Goal: Task Accomplishment & Management: Use online tool/utility

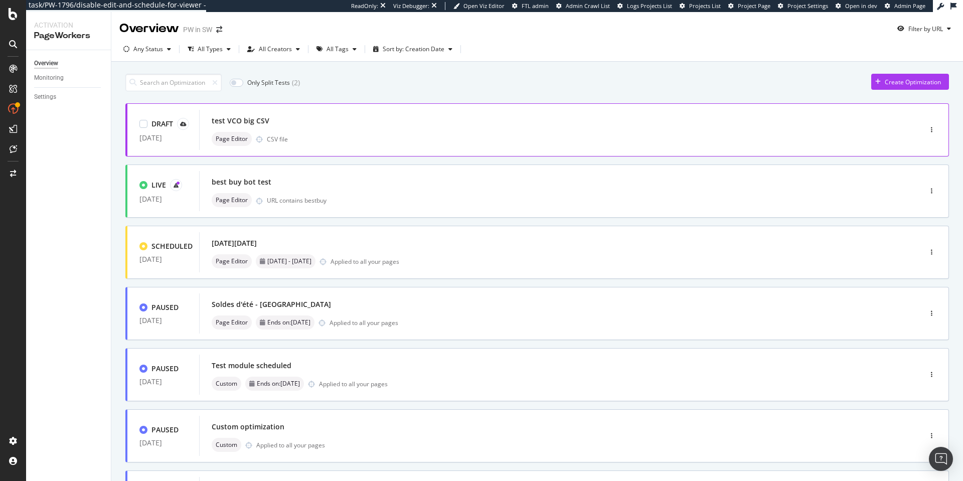
click at [252, 133] on div "Page Editor CSV file" at bounding box center [545, 139] width 667 height 14
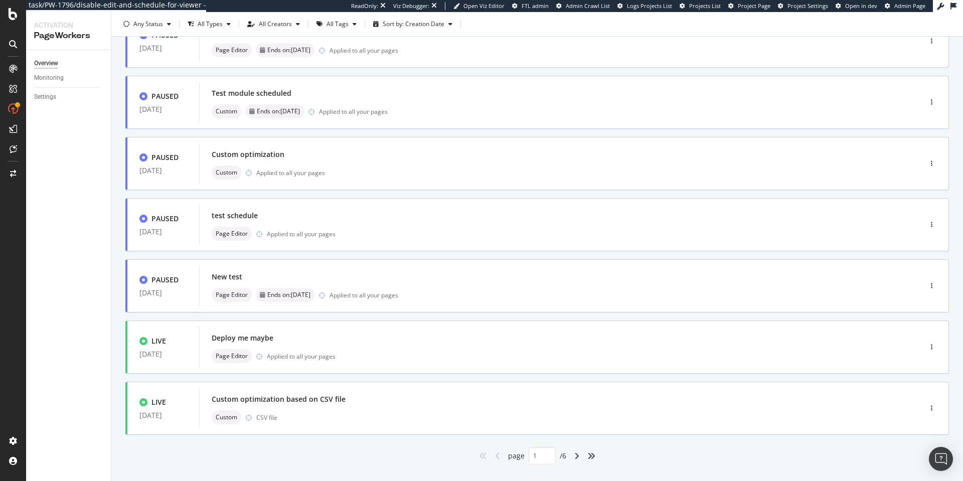
scroll to position [291, 0]
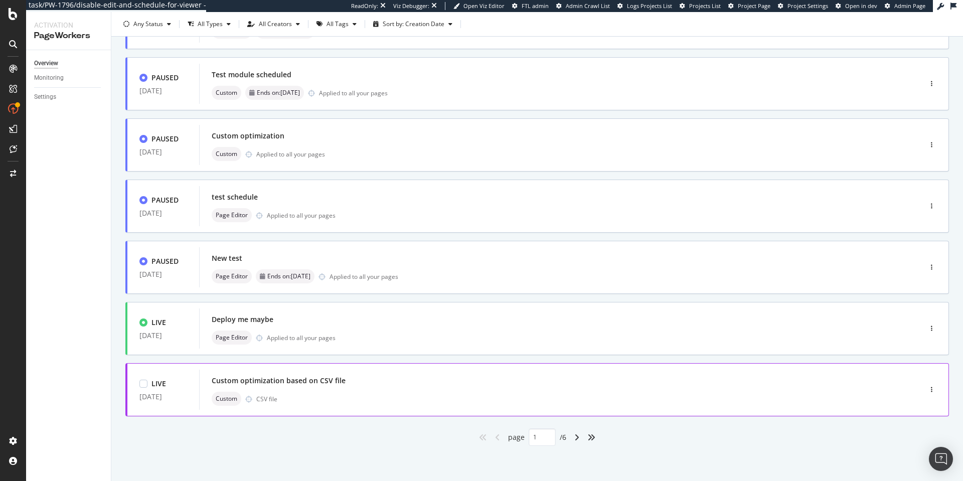
click at [346, 377] on div "Custom optimization based on CSV file" at bounding box center [545, 381] width 667 height 14
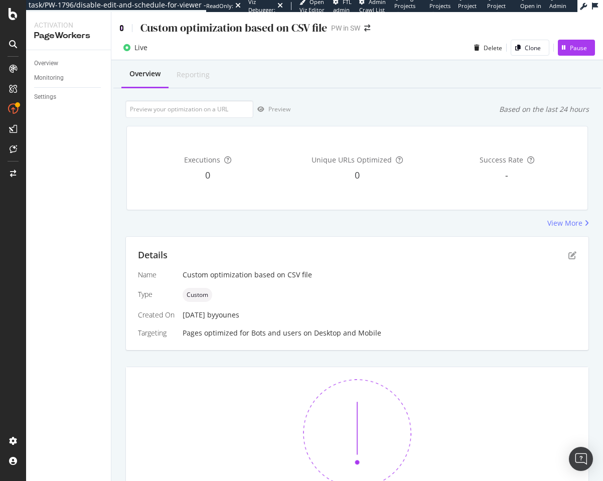
click at [122, 25] on icon at bounding box center [121, 28] width 5 height 7
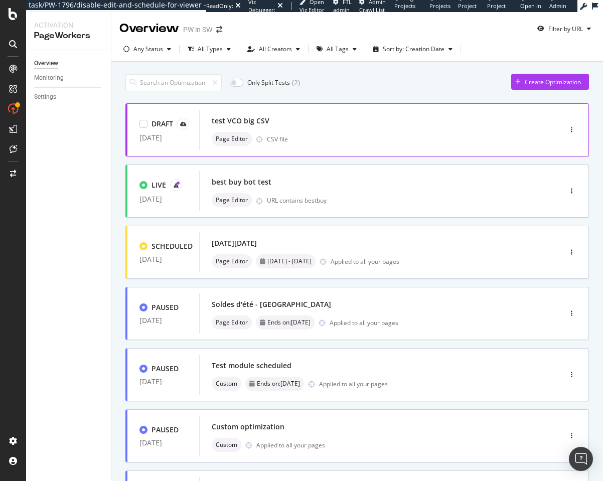
click at [356, 132] on div "Page Editor CSV file" at bounding box center [365, 139] width 307 height 14
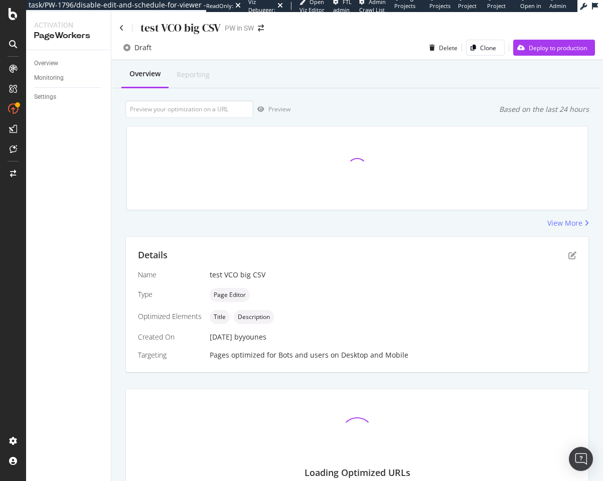
scroll to position [62, 0]
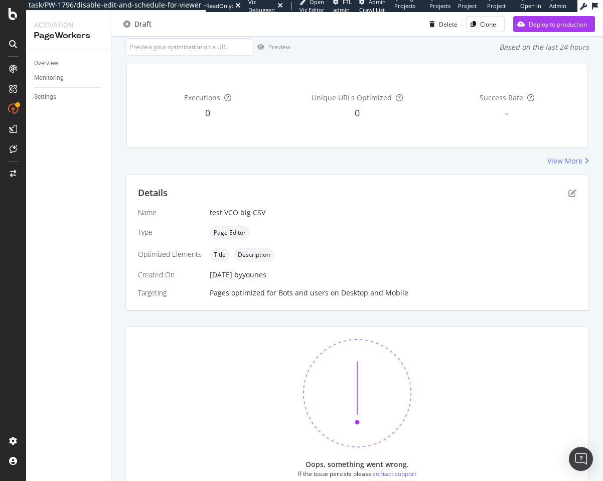
scroll to position [108, 0]
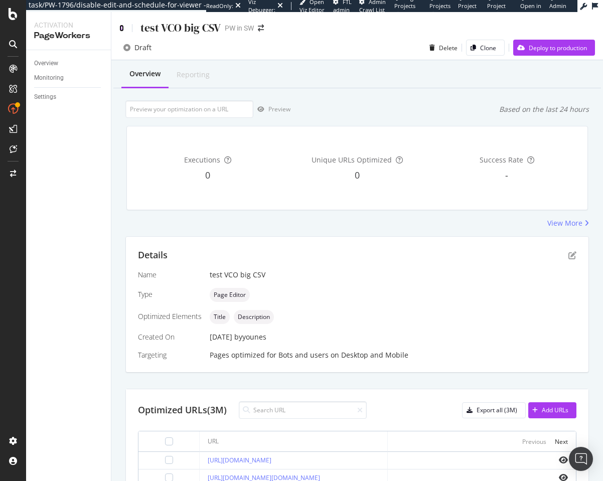
click at [120, 29] on icon at bounding box center [121, 28] width 5 height 7
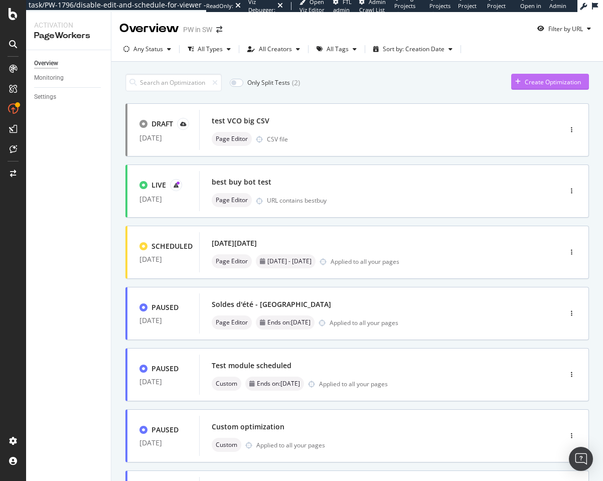
click at [561, 82] on div "Create Optimization" at bounding box center [553, 82] width 56 height 9
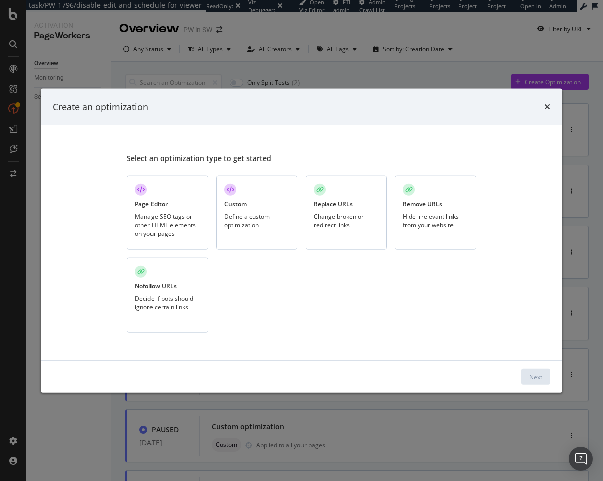
click at [185, 194] on div "Page Editor Manage SEO tags or other HTML elements on your pages" at bounding box center [167, 212] width 81 height 75
click at [525, 370] on button "Next" at bounding box center [535, 377] width 29 height 16
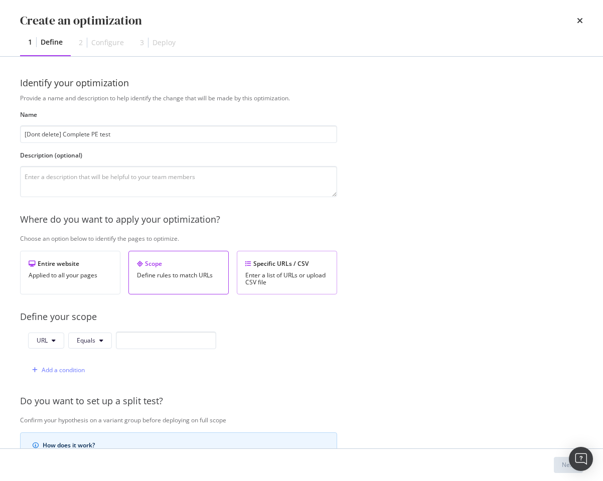
type input "[Dont delete] Complete PE test"
click at [264, 262] on div "Specific URLs / CSV" at bounding box center [286, 263] width 83 height 9
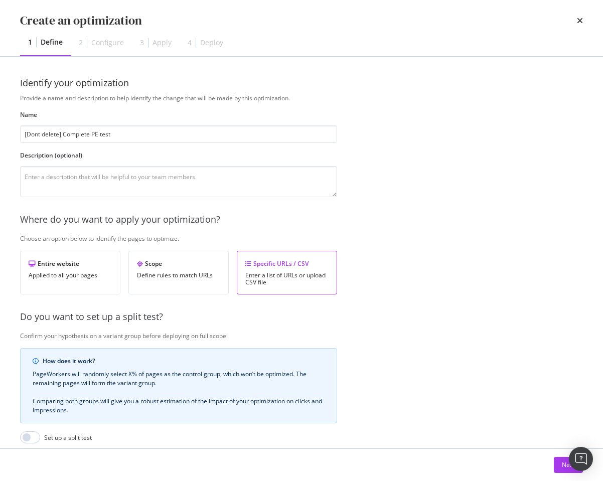
scroll to position [130, 0]
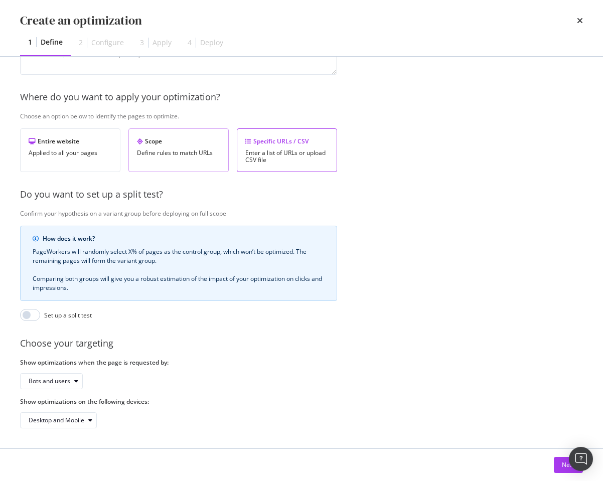
click at [129, 143] on div "Scope Define rules to match URLs" at bounding box center [178, 150] width 100 height 44
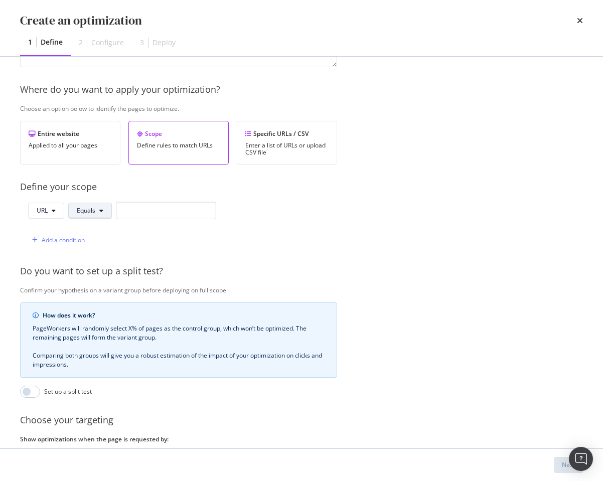
click at [86, 210] on span "Equals" at bounding box center [86, 210] width 19 height 9
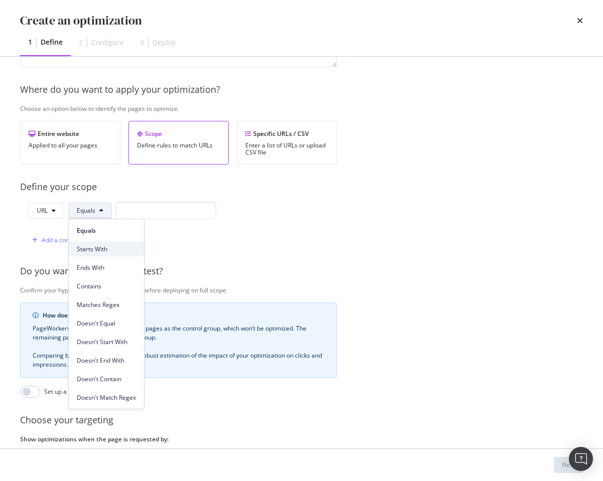
click at [96, 247] on span "Starts With" at bounding box center [106, 249] width 59 height 9
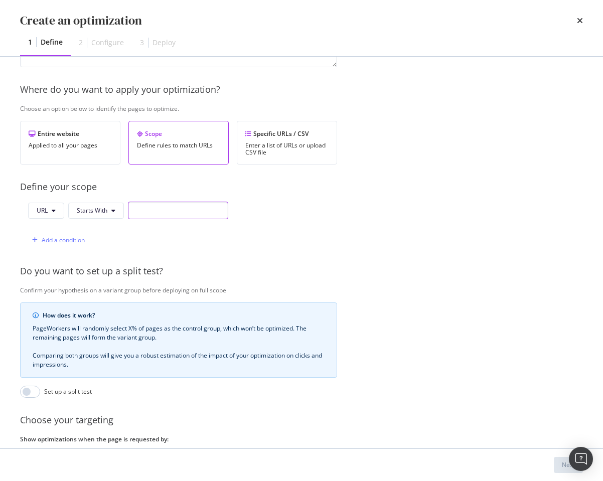
click at [149, 206] on input "modal" at bounding box center [178, 211] width 100 height 18
click at [83, 211] on span "Starts With" at bounding box center [92, 210] width 31 height 9
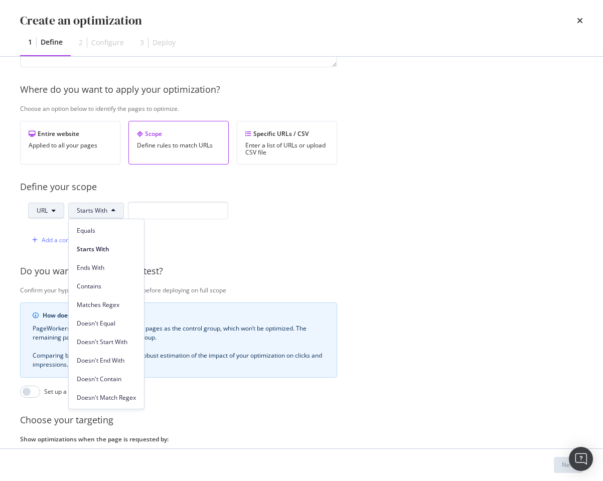
click at [50, 212] on button "URL" at bounding box center [46, 211] width 36 height 16
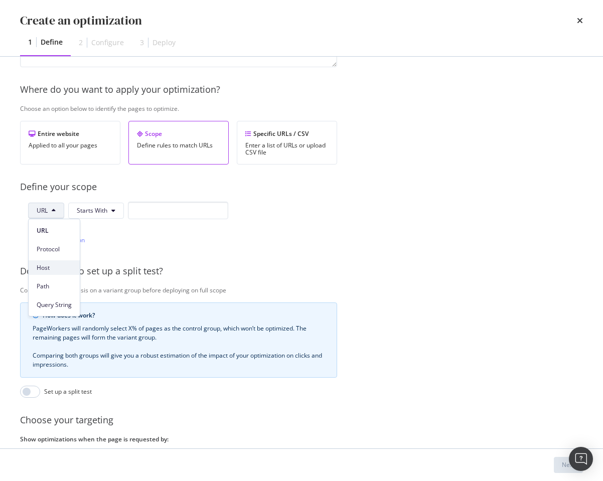
click at [50, 268] on span "Host" at bounding box center [54, 267] width 35 height 9
click at [90, 215] on button "Starts With" at bounding box center [98, 211] width 56 height 16
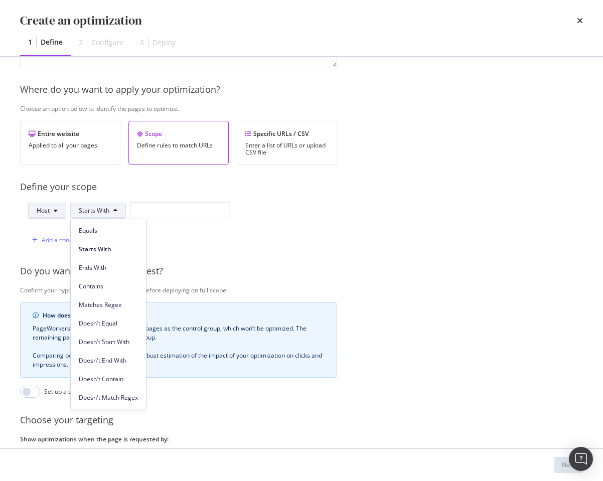
click at [62, 212] on button "Host" at bounding box center [47, 211] width 38 height 16
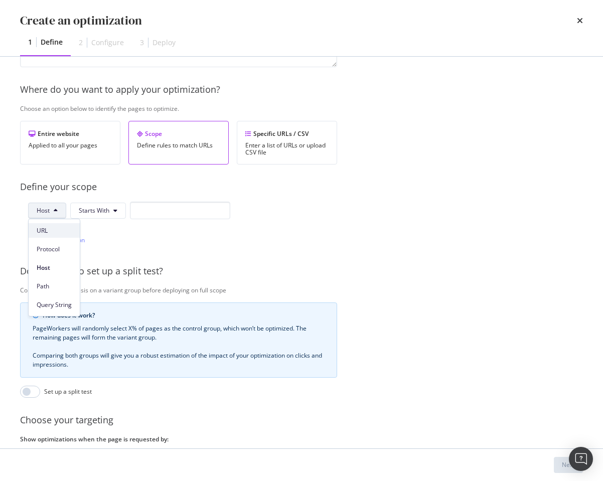
click at [63, 227] on span "URL" at bounding box center [54, 230] width 35 height 9
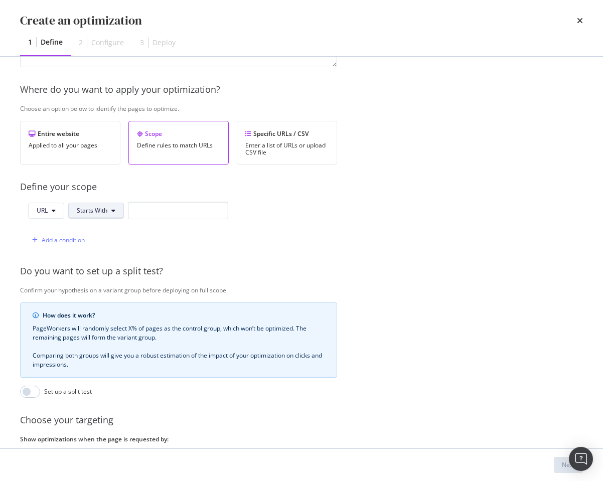
click at [102, 205] on button "Starts With" at bounding box center [96, 211] width 56 height 16
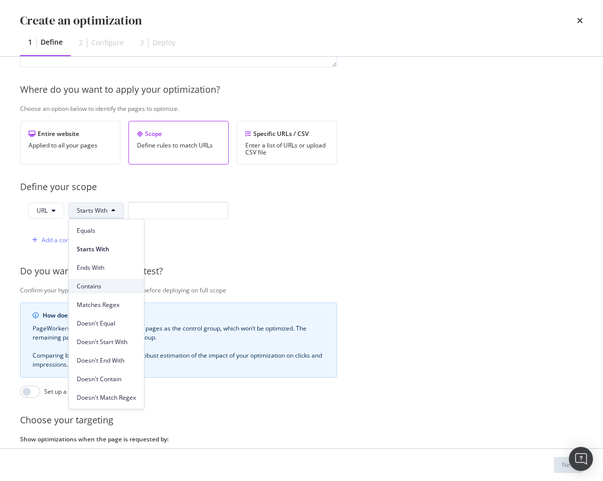
click at [99, 289] on span "Contains" at bounding box center [106, 286] width 59 height 9
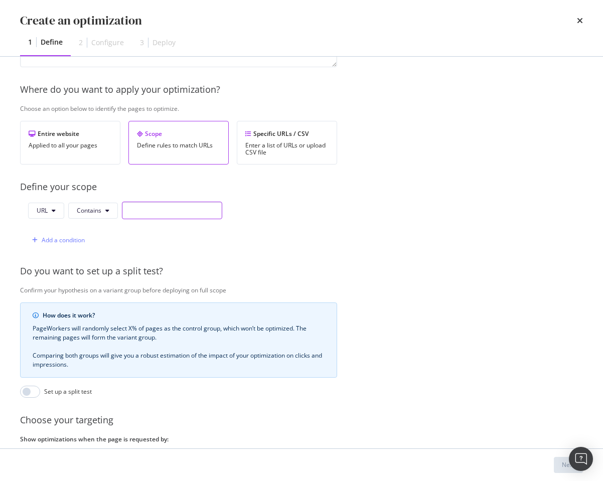
click at [155, 211] on input "modal" at bounding box center [172, 211] width 100 height 18
type input "example.com"
click at [562, 470] on div "Next" at bounding box center [568, 465] width 13 height 15
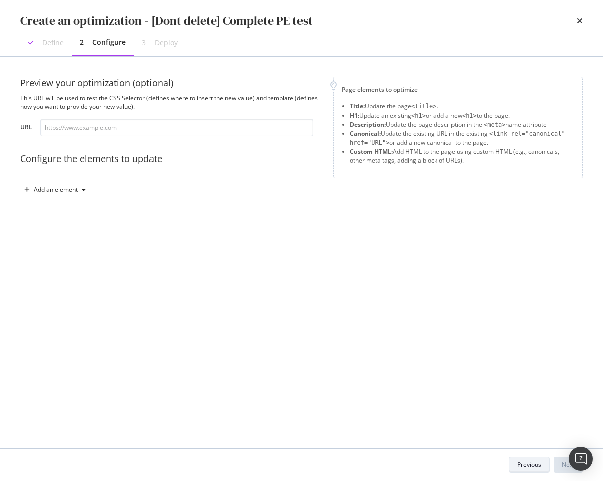
scroll to position [0, 0]
click at [76, 190] on div "Add an element" at bounding box center [56, 190] width 44 height 6
click at [68, 207] on div "Title" at bounding box center [61, 208] width 68 height 13
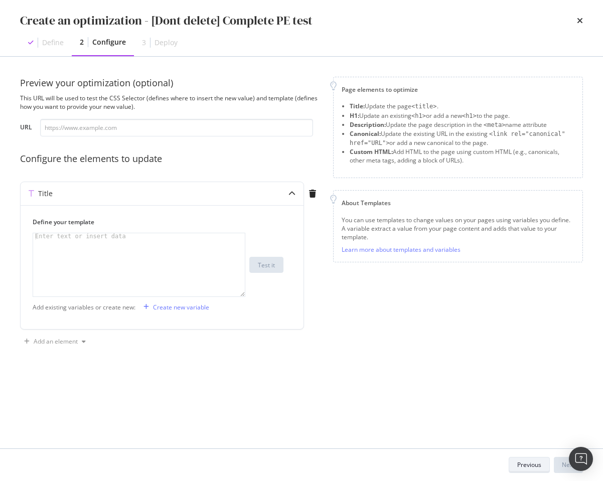
click at [528, 464] on div "Previous" at bounding box center [529, 465] width 24 height 9
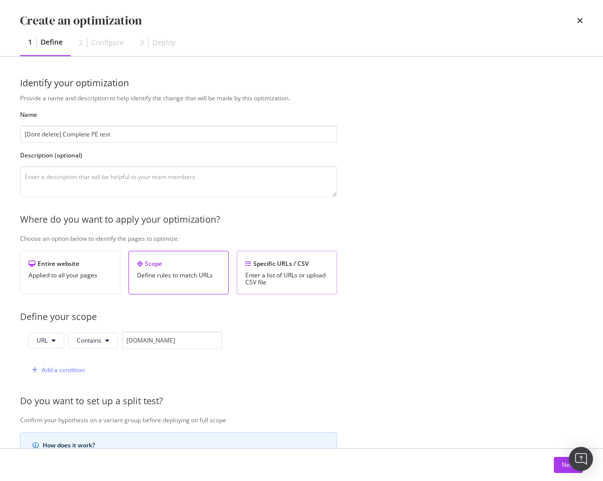
click at [270, 262] on div "Specific URLs / CSV" at bounding box center [286, 263] width 83 height 9
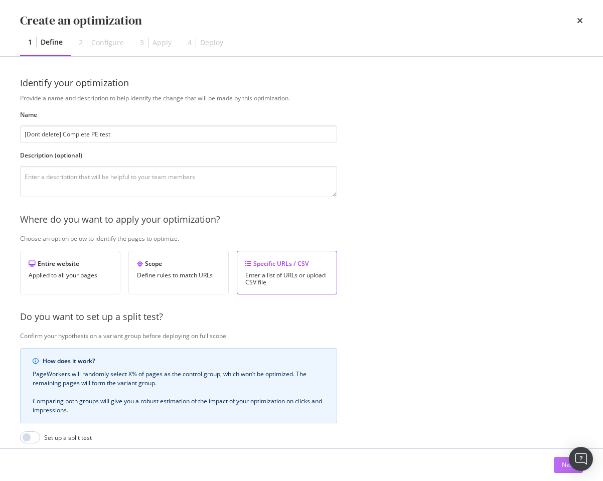
click at [559, 466] on button "Next" at bounding box center [568, 465] width 29 height 16
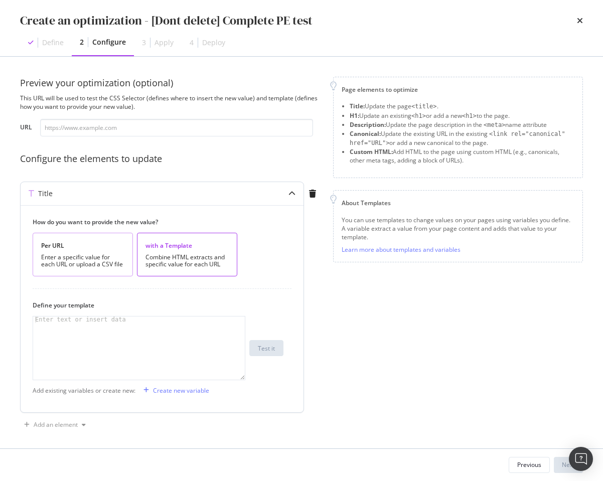
click at [127, 256] on div "Per URL Enter a specific value for each URL or upload a CSV file" at bounding box center [83, 255] width 100 height 44
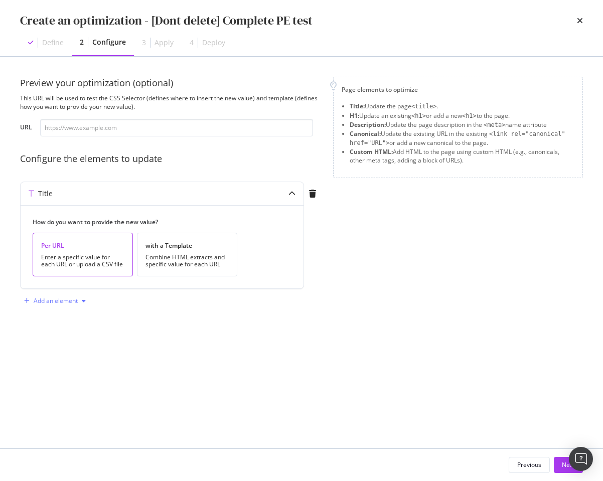
click at [76, 298] on div "Add an element" at bounding box center [56, 301] width 44 height 6
click at [70, 314] on div "H1" at bounding box center [61, 320] width 68 height 13
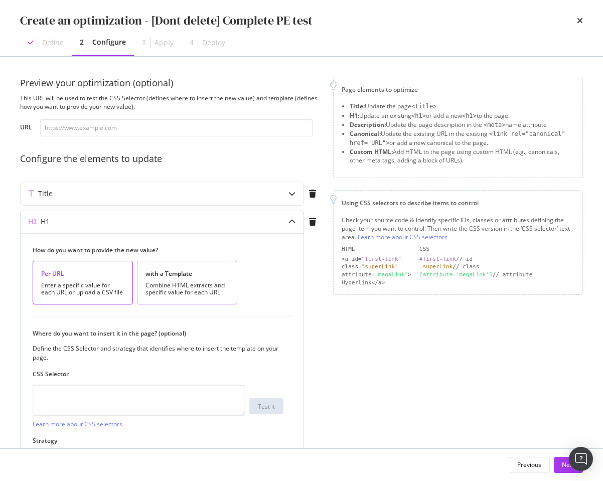
scroll to position [72, 0]
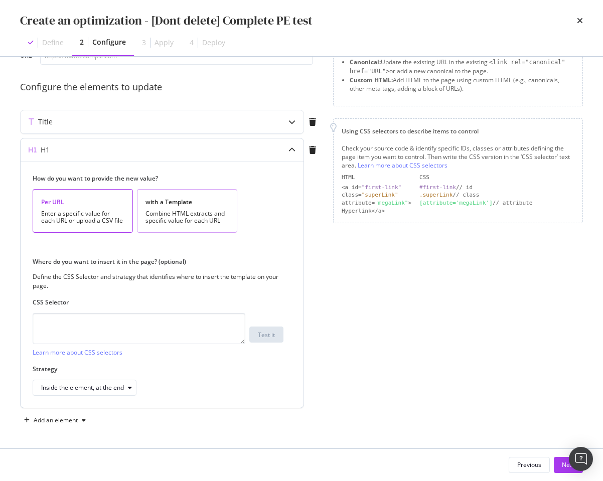
click at [177, 212] on div "Combine HTML extracts and specific value for each URL" at bounding box center [186, 217] width 83 height 14
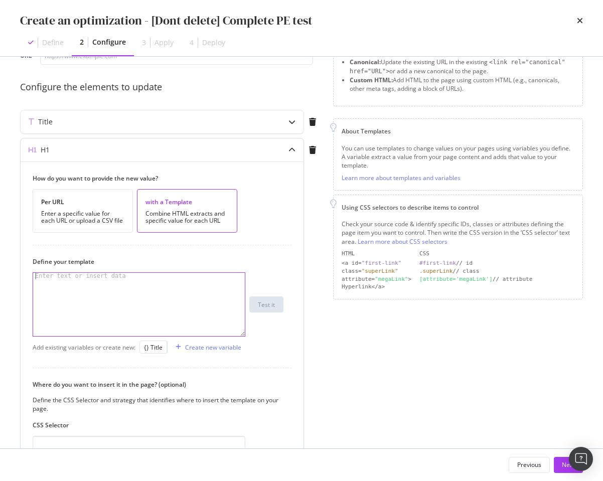
click at [140, 304] on div "modal" at bounding box center [139, 311] width 212 height 76
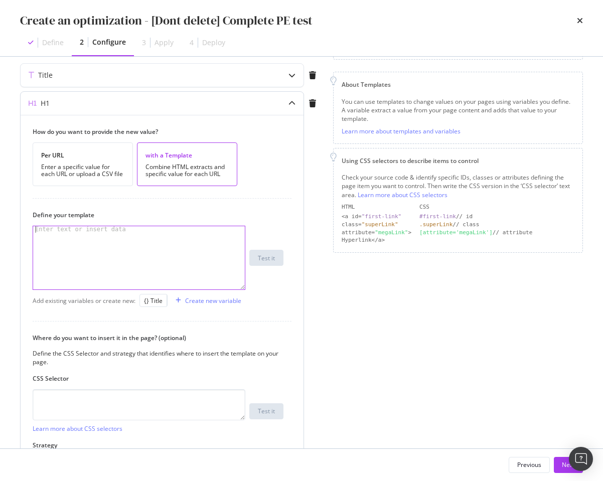
scroll to position [113, 0]
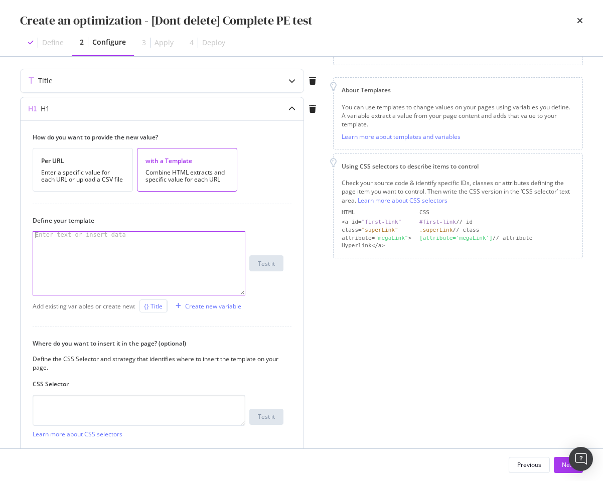
click at [146, 307] on div "{} Title" at bounding box center [153, 306] width 19 height 9
click at [131, 234] on div "{{ title }}" at bounding box center [139, 270] width 212 height 76
click at [193, 303] on div "Create new variable" at bounding box center [213, 306] width 56 height 9
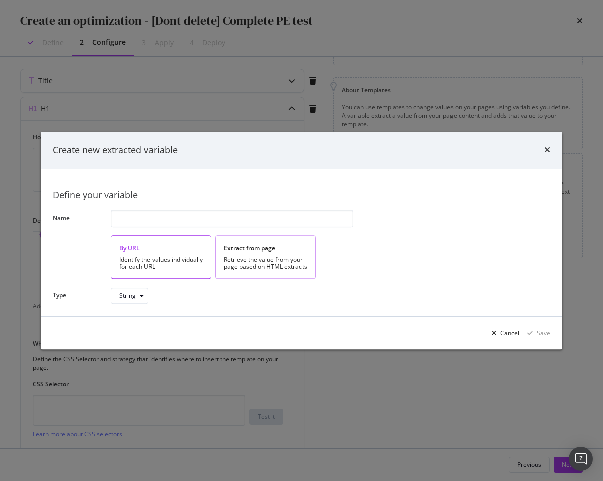
click at [236, 255] on div "Extract from page Retrieve the value from your page based on HTML extracts" at bounding box center [265, 257] width 100 height 44
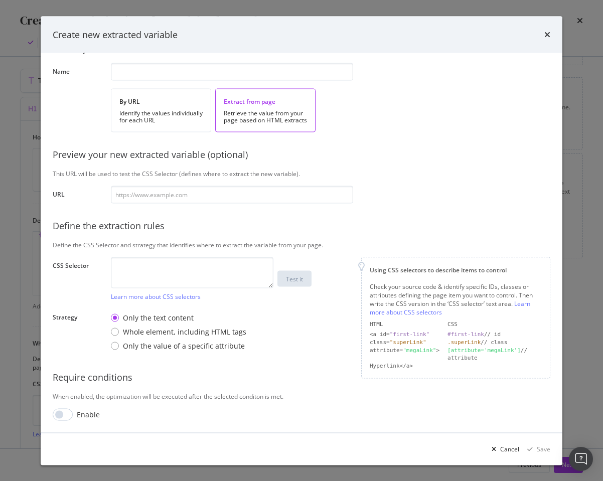
scroll to position [0, 0]
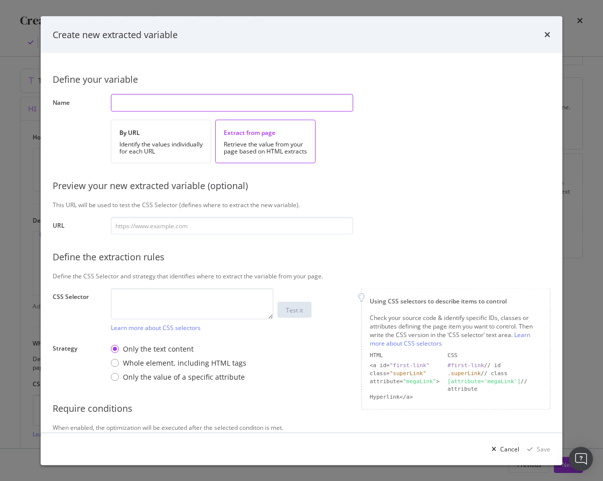
click at [190, 106] on input "modal" at bounding box center [232, 103] width 242 height 18
click at [546, 35] on icon "times" at bounding box center [547, 35] width 6 height 8
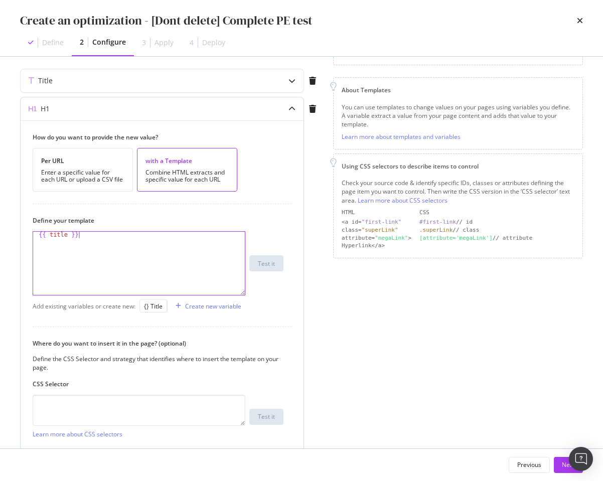
click at [135, 244] on div "{{ title }}" at bounding box center [139, 270] width 212 height 76
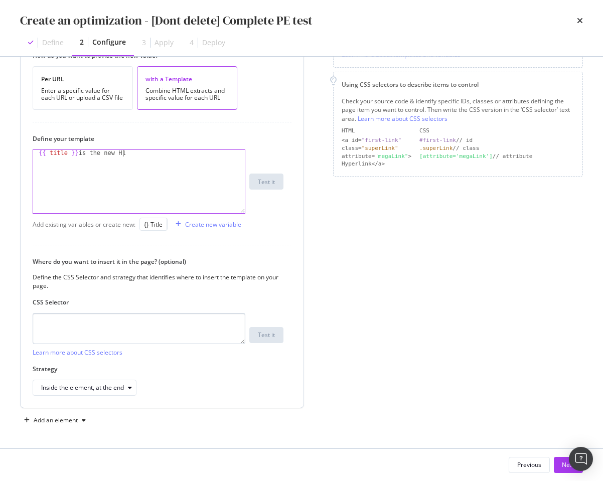
type textarea "{{ title }} is the new H1"
click at [114, 333] on textarea "modal" at bounding box center [139, 328] width 213 height 31
type textarea "h1"
click at [125, 383] on div "Inside the element, at the end" at bounding box center [88, 388] width 95 height 14
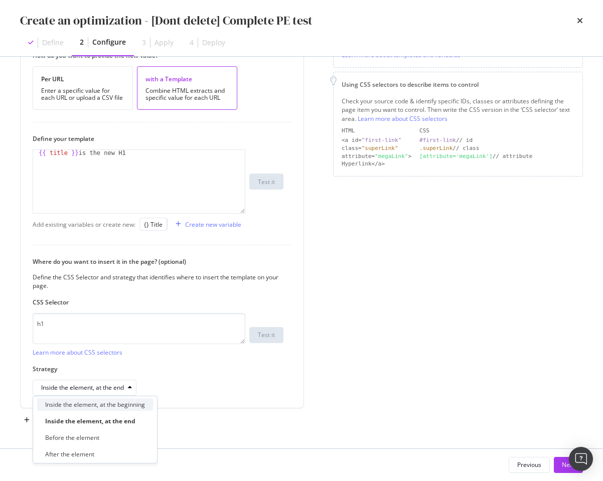
click at [110, 407] on div "Inside the element, at the beginning" at bounding box center [95, 404] width 100 height 9
click at [80, 422] on div "modal" at bounding box center [84, 420] width 12 height 6
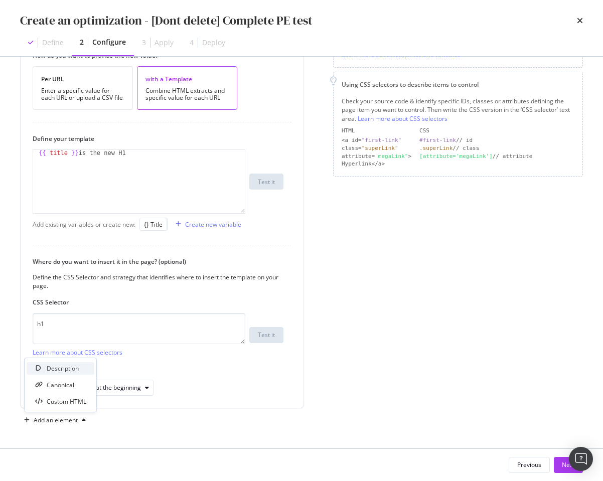
click at [76, 365] on div "Description" at bounding box center [63, 368] width 32 height 9
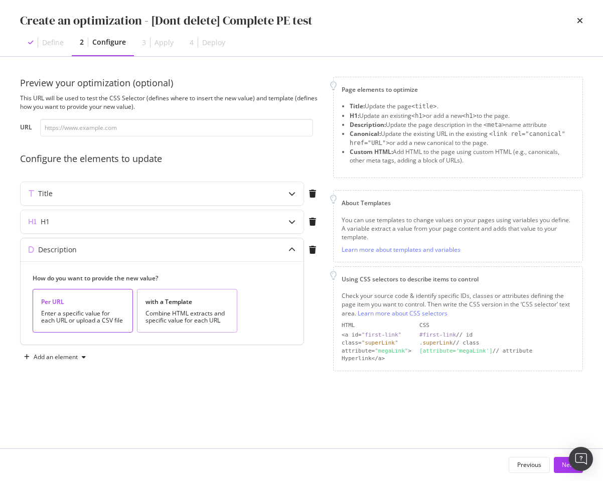
click at [162, 311] on div "Combine HTML extracts and specific value for each URL" at bounding box center [186, 317] width 83 height 14
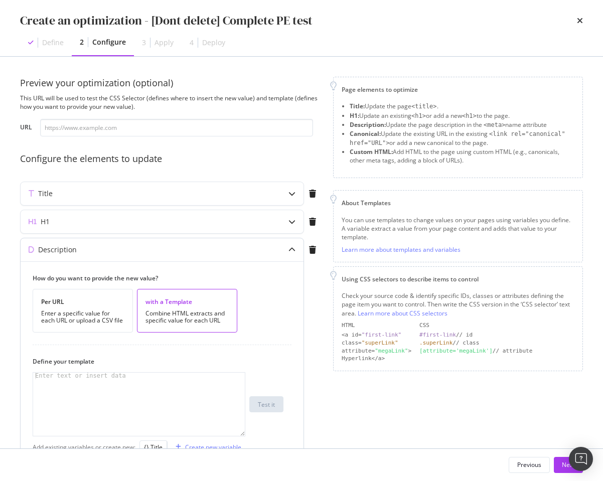
scroll to position [62, 0]
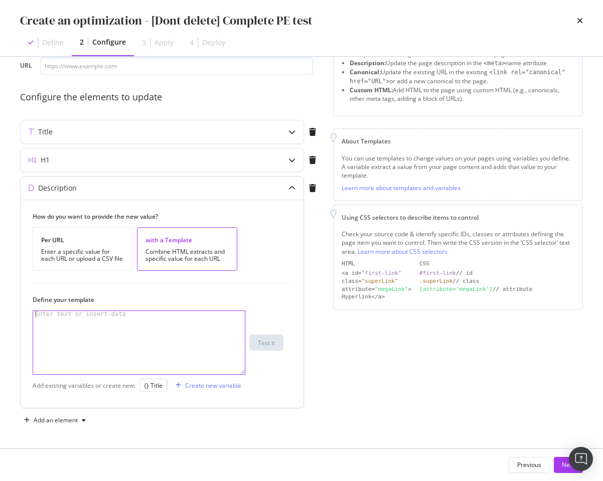
click at [149, 324] on div "modal" at bounding box center [139, 349] width 212 height 76
click at [193, 354] on div "modal" at bounding box center [139, 349] width 212 height 76
type textarea "This won't appear until H1 is updated"
click at [193, 383] on div "Create new variable" at bounding box center [213, 385] width 56 height 9
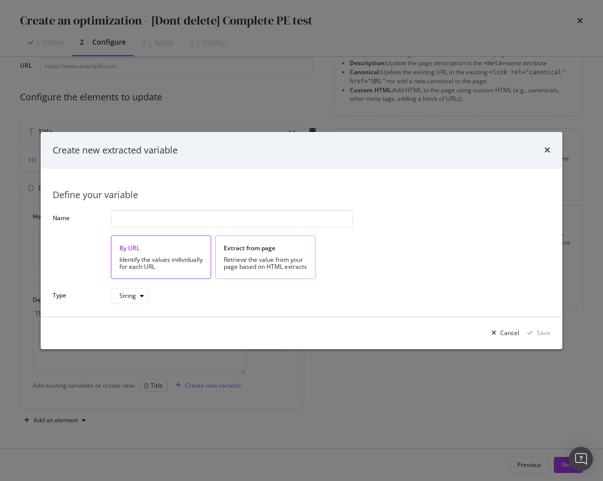
click at [246, 256] on div "Retrieve the value from your page based on HTML extracts" at bounding box center [265, 263] width 83 height 14
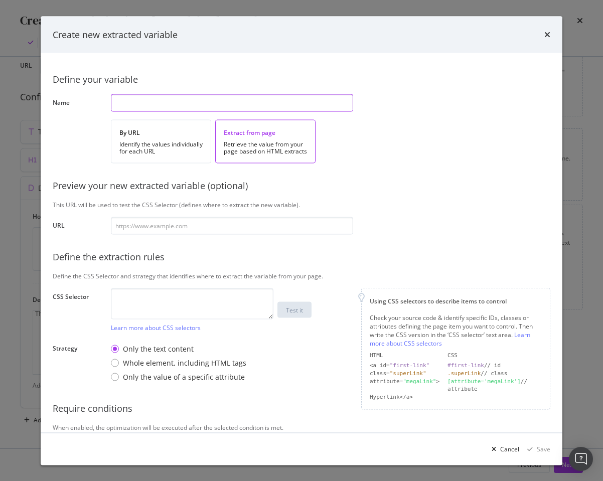
click at [164, 97] on input "modal" at bounding box center [232, 103] width 242 height 18
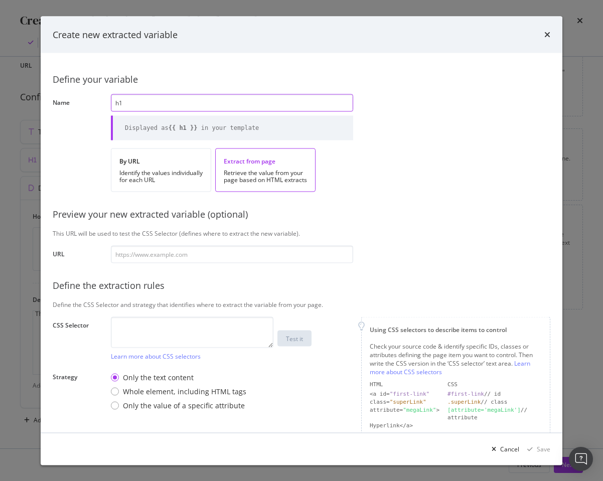
scroll to position [60, 0]
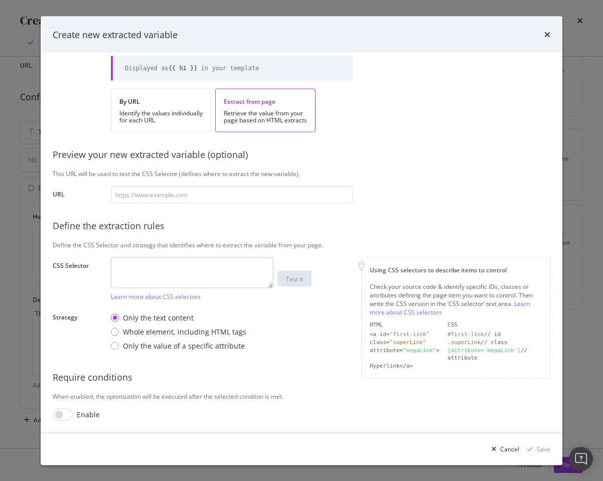
type input "h1"
click at [155, 283] on textarea "modal" at bounding box center [192, 272] width 163 height 31
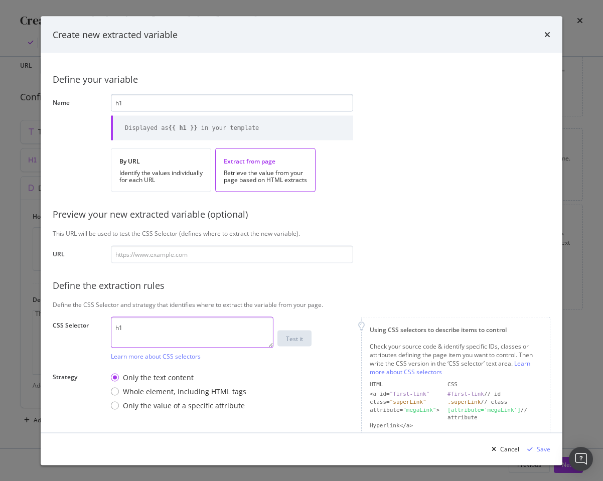
type textarea "h1"
click at [134, 101] on input "h1" at bounding box center [232, 103] width 242 height 18
type input "waitH1"
click at [81, 157] on div "Define your variable Name waitH1 Displayed as {{ waith1 }} in your template By …" at bounding box center [302, 272] width 498 height 415
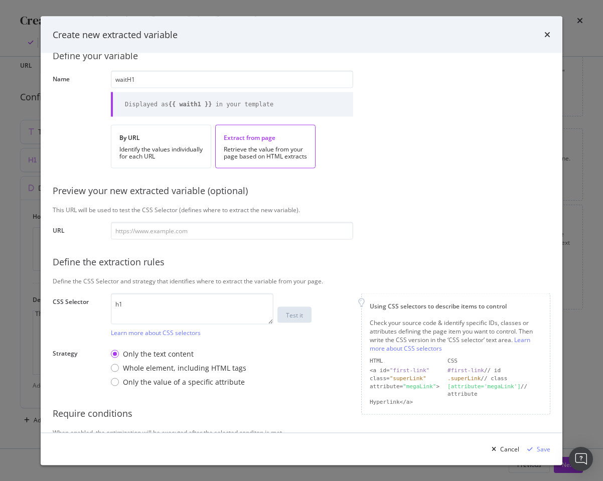
scroll to position [60, 0]
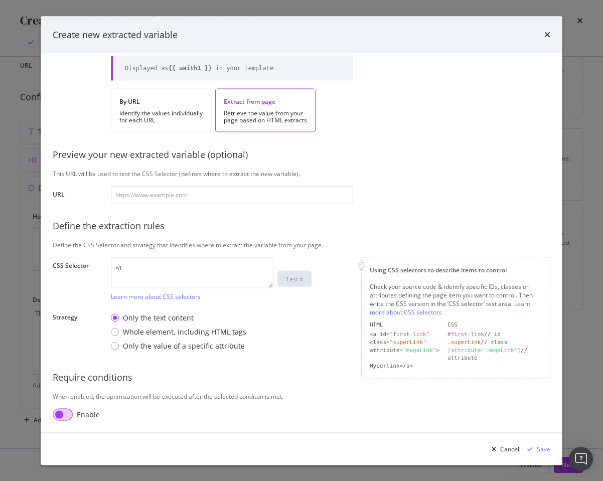
click at [68, 412] on input "modal" at bounding box center [63, 414] width 20 height 12
checkbox input "true"
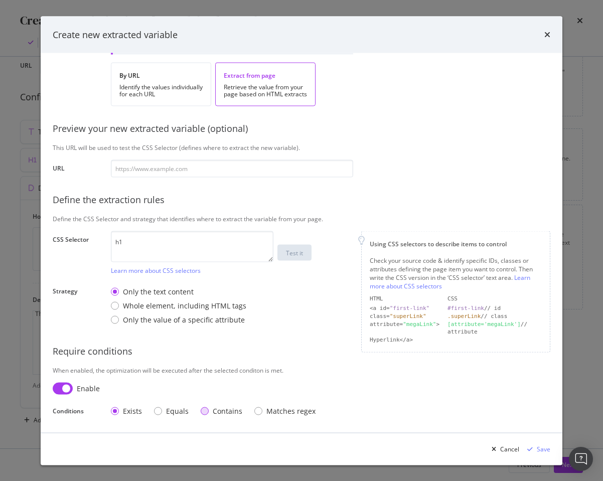
click at [201, 408] on div "Contains" at bounding box center [205, 411] width 8 height 8
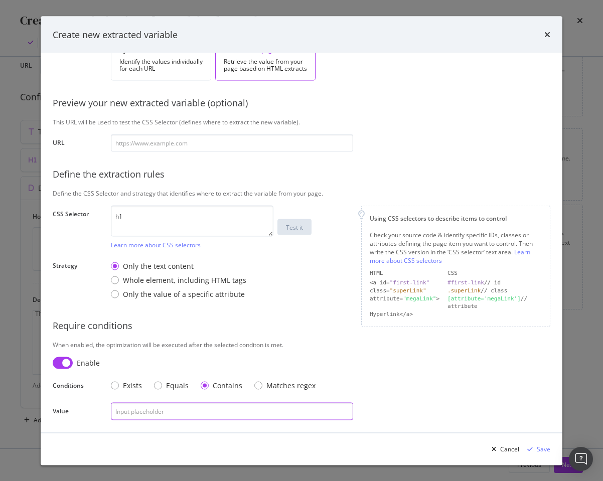
click at [189, 408] on input "modal" at bounding box center [232, 411] width 242 height 18
type input "new H1"
click at [543, 454] on div "Save" at bounding box center [536, 449] width 27 height 15
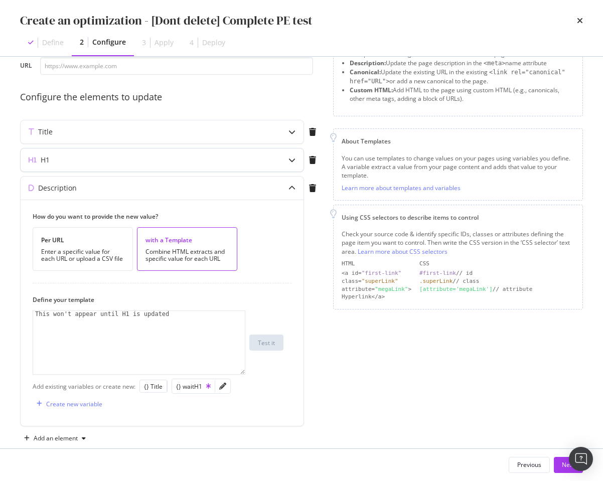
click at [196, 160] on div "H1" at bounding box center [142, 160] width 243 height 10
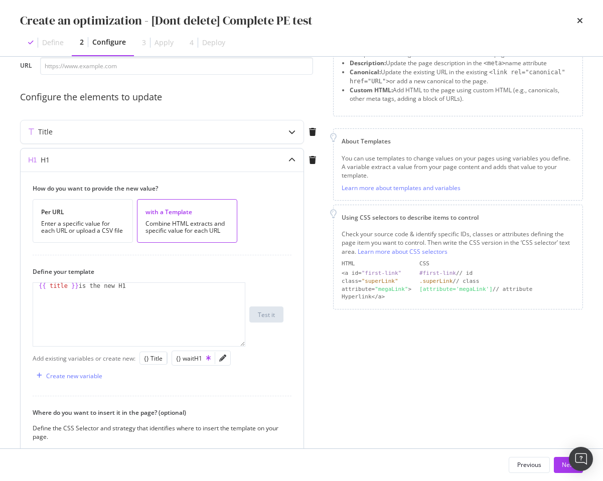
click at [196, 160] on div "H1" at bounding box center [142, 160] width 243 height 10
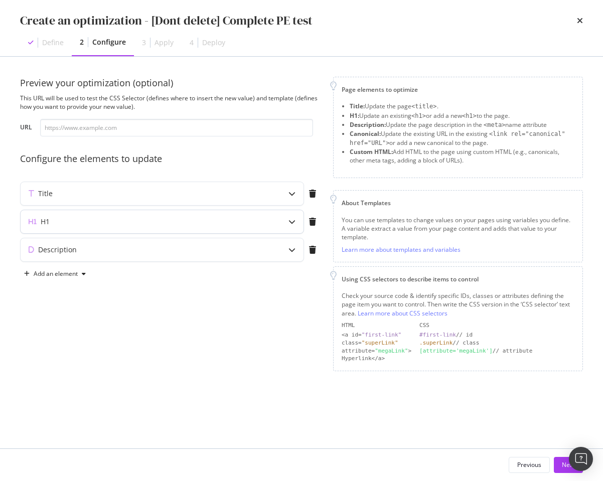
scroll to position [0, 0]
click at [191, 248] on div "Description" at bounding box center [142, 250] width 243 height 10
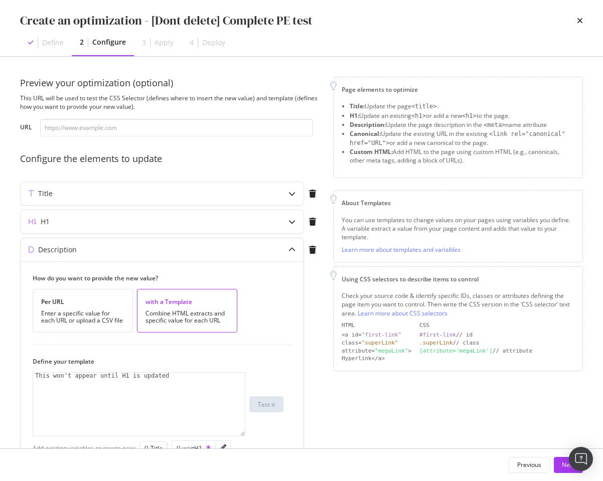
scroll to position [80, 0]
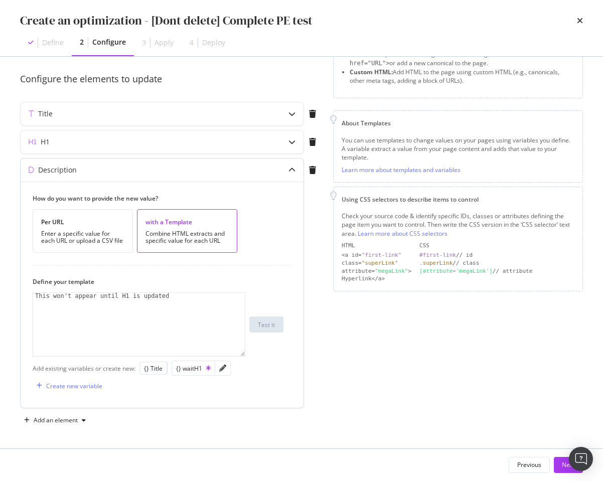
click at [182, 299] on div "This won't appear until H1 is updated" at bounding box center [139, 331] width 212 height 76
click at [182, 367] on div "{} waitH1" at bounding box center [193, 368] width 35 height 9
type textarea "This won't appear until H1 is updated {{ waith1 }}"
click at [225, 369] on div "modal" at bounding box center [222, 368] width 15 height 14
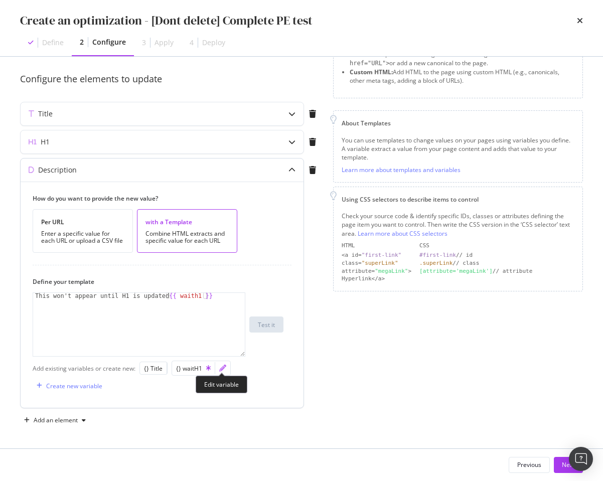
click at [221, 369] on icon "pencil" at bounding box center [222, 368] width 7 height 7
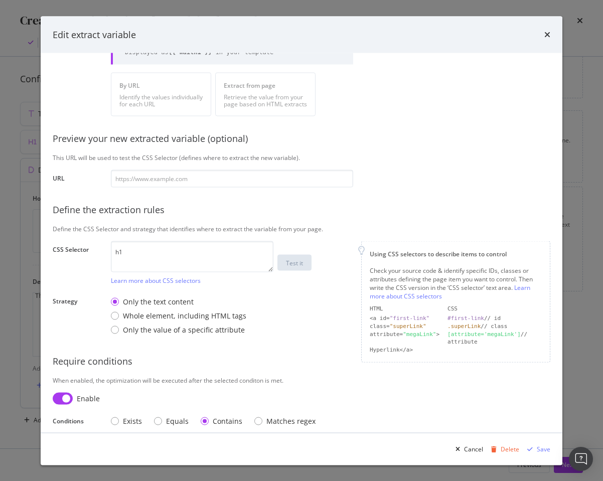
scroll to position [111, 0]
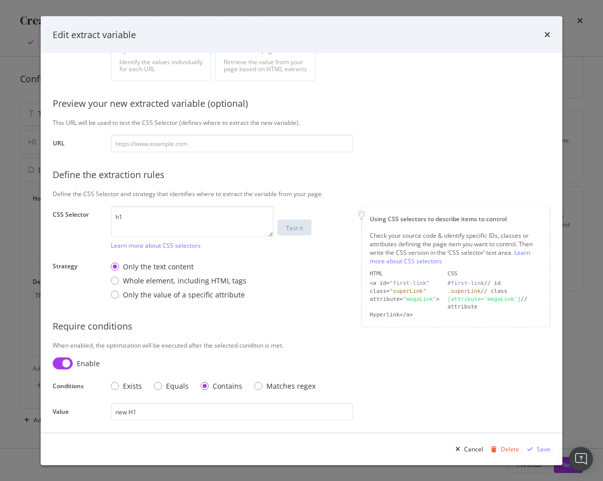
click at [548, 30] on div "times" at bounding box center [547, 34] width 6 height 13
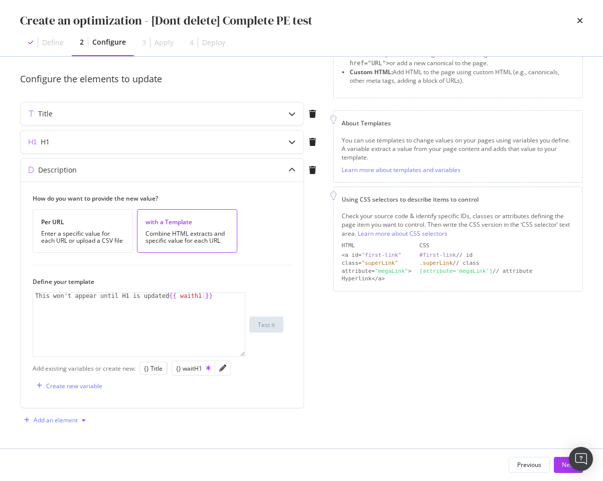
click at [69, 421] on div "Add an element" at bounding box center [56, 420] width 44 height 6
click at [61, 453] on div "Custom HTML" at bounding box center [67, 456] width 40 height 9
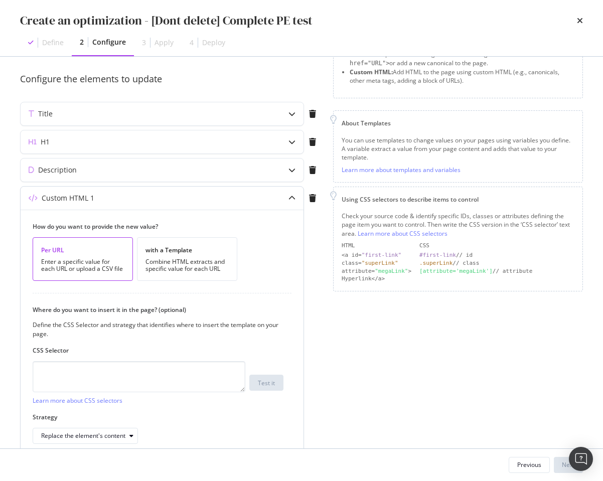
scroll to position [128, 0]
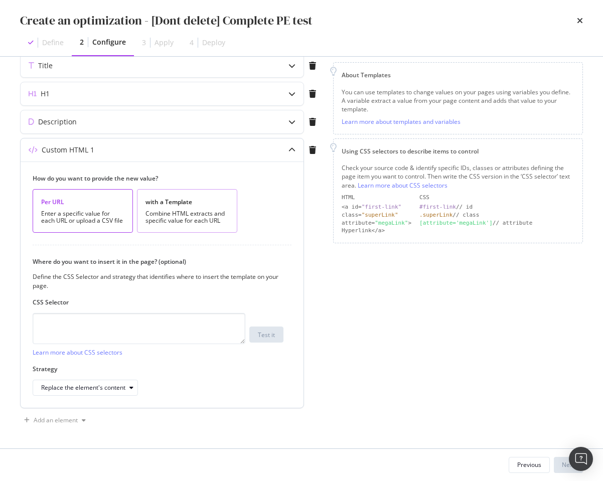
click at [182, 206] on div "with a Template" at bounding box center [186, 202] width 83 height 9
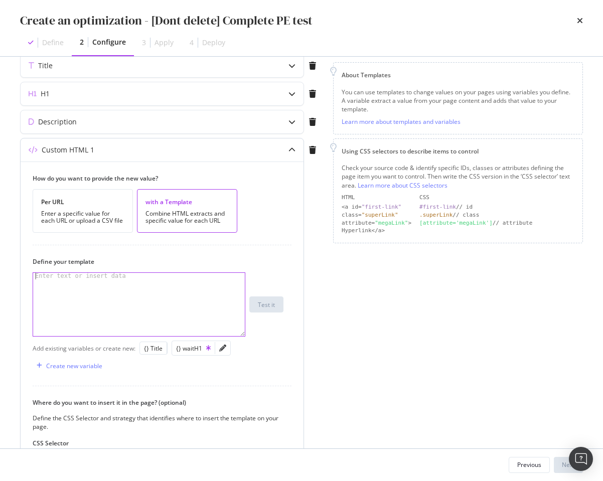
click at [125, 315] on div "modal" at bounding box center [139, 311] width 212 height 76
type textarea "<a></a>"
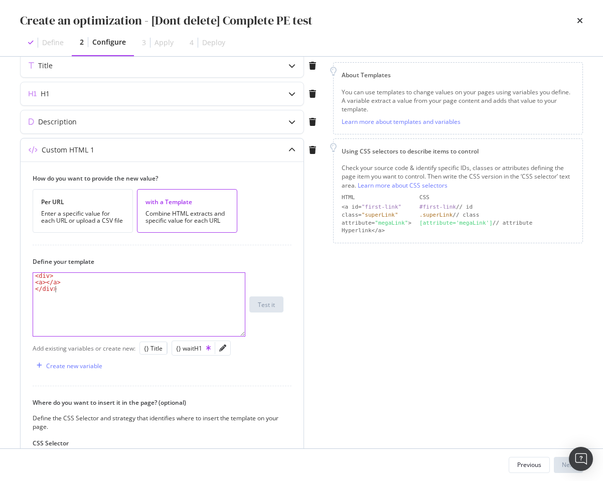
scroll to position [0, 1]
type textarea "<div>"
click at [189, 289] on div "< div > A bunch of urls added manually < a href = "https://example.com/toremove…" at bounding box center [139, 311] width 212 height 76
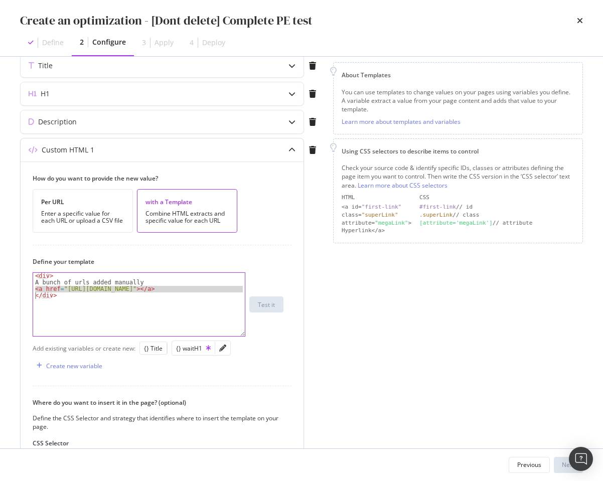
click at [189, 289] on div "< div > A bunch of urls added manually < a href = "https://example.com/toremove…" at bounding box center [139, 311] width 212 height 76
click at [189, 289] on div "< div > A bunch of urls added manually < a href = "https://example.com/toremove…" at bounding box center [139, 304] width 212 height 63
type textarea "<a href="https://example.com/toremove"></a>"
paste textarea "<a href="https://example.com/toremove"></a>"
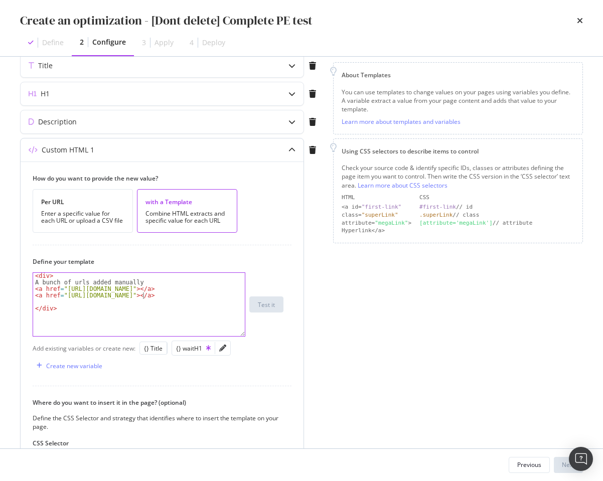
click at [142, 297] on div "< div > A bunch of urls added manually < a href = "https://example.com/toremove…" at bounding box center [139, 311] width 212 height 76
type textarea "<a href="https://example.com/toreplace"></a>"
paste textarea "<a href="https://example.com/toremove"></a>"
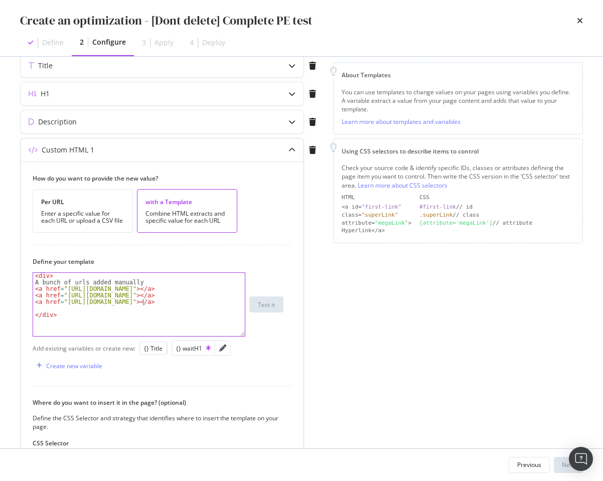
click at [142, 300] on div "< div > A bunch of urls added manually < a href = "https://example.com/toremove…" at bounding box center [139, 311] width 212 height 76
type textarea "<a href="https://example.com/tonoindex"></a>"
paste textarea "<a href="https://example.com/toremove"></a>"
type textarea "<a href="https://example.com/tokeep"></a>"
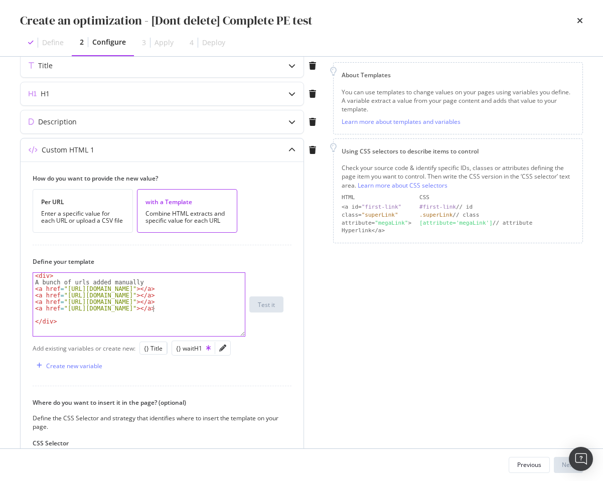
click at [152, 316] on div "< div > A bunch of urls added manually < a href = "https://example.com/toremove…" at bounding box center [139, 311] width 212 height 76
type textarea "<a href="https://example.com/tokeep"></a>"
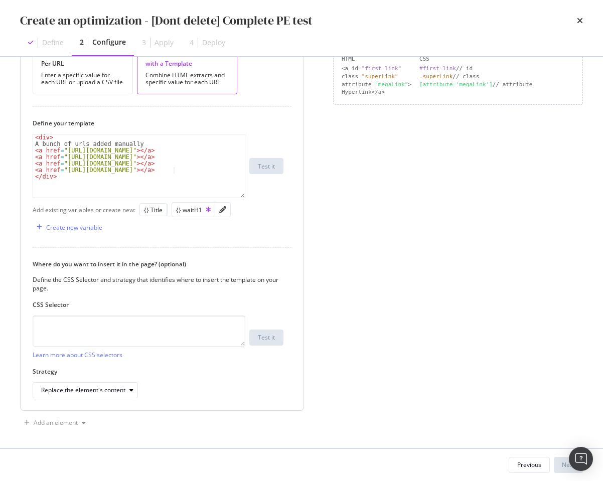
scroll to position [269, 0]
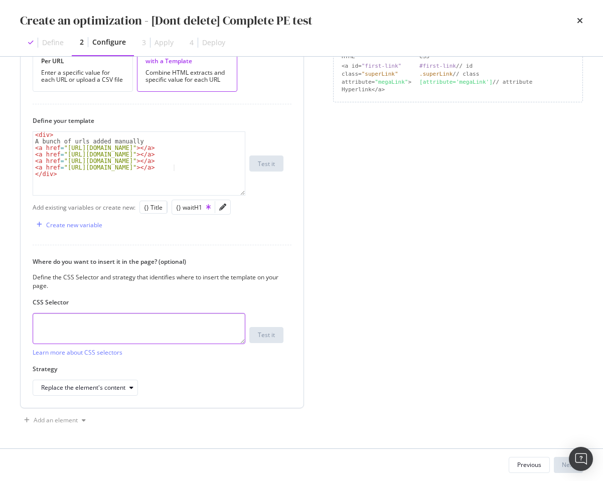
click at [190, 329] on textarea "modal" at bounding box center [139, 328] width 213 height 31
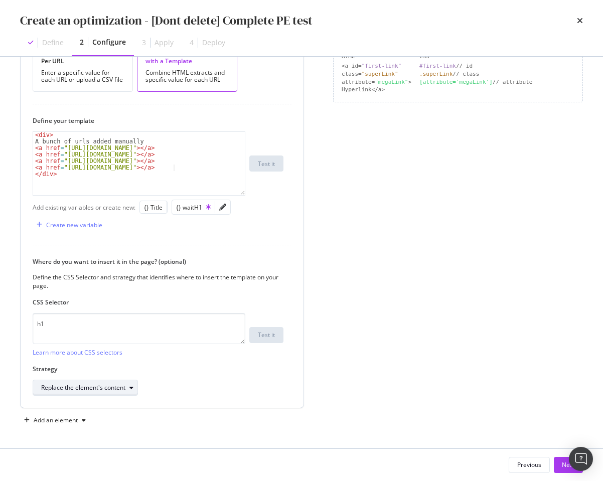
click at [113, 389] on div "Replace the element's content" at bounding box center [83, 388] width 84 height 6
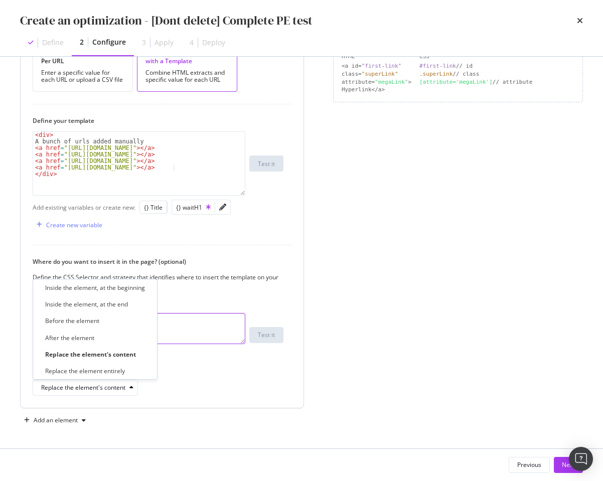
click at [201, 316] on textarea "h1" at bounding box center [139, 328] width 213 height 31
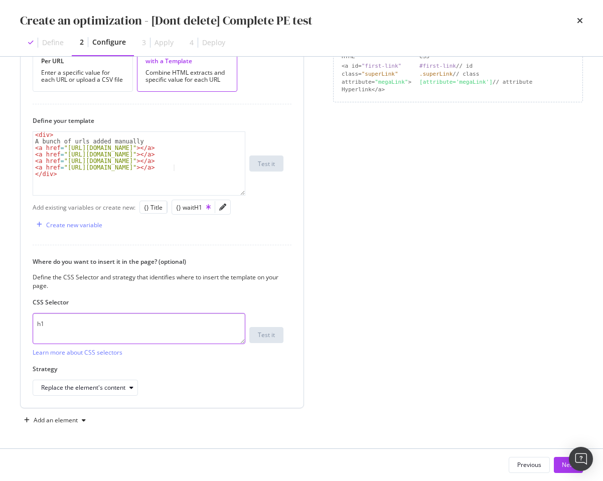
click at [201, 316] on textarea "h1" at bounding box center [139, 328] width 213 height 31
type textarea "body"
click at [136, 387] on div "modal" at bounding box center [131, 388] width 12 height 6
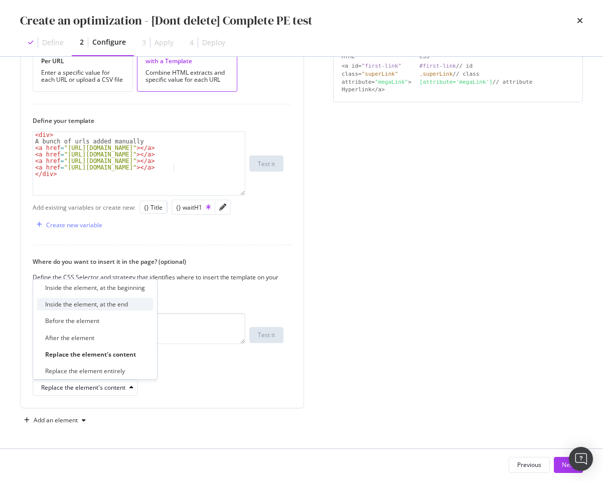
click at [115, 306] on div "Inside the element, at the end" at bounding box center [86, 304] width 83 height 9
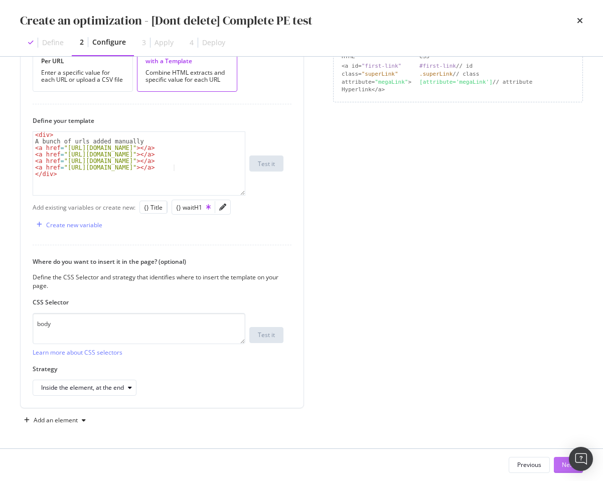
click at [555, 463] on button "Next" at bounding box center [568, 465] width 29 height 16
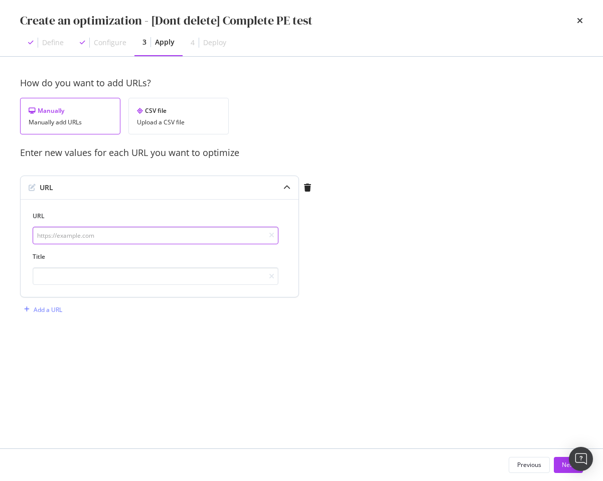
click at [108, 237] on input "modal" at bounding box center [156, 236] width 246 height 18
type input "https://example.com/"
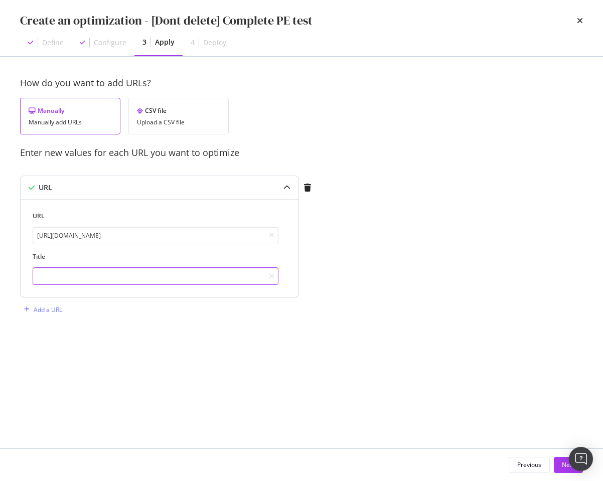
click at [84, 273] on input "modal" at bounding box center [156, 276] width 246 height 18
type input "NEW TITLE"
click at [560, 468] on button "Next" at bounding box center [568, 465] width 29 height 16
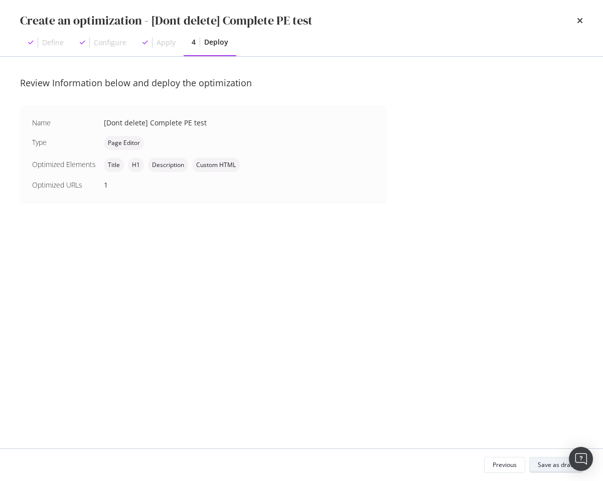
click at [560, 468] on div "Save as draft" at bounding box center [556, 465] width 37 height 9
click at [489, 463] on button "Previous" at bounding box center [504, 465] width 41 height 16
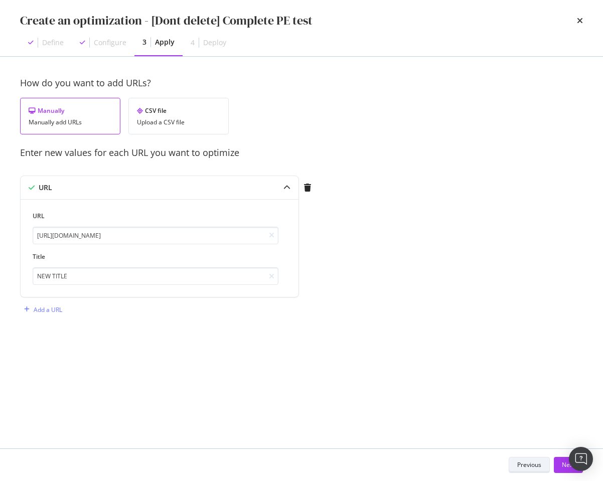
click at [511, 459] on button "Previous" at bounding box center [529, 465] width 41 height 16
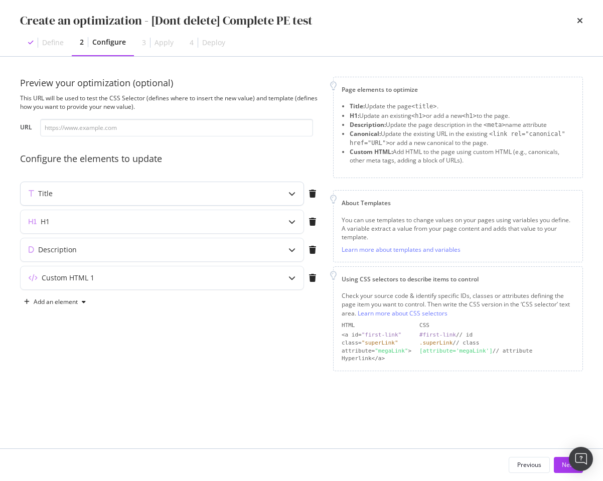
click at [251, 197] on div "Title" at bounding box center [142, 194] width 243 height 10
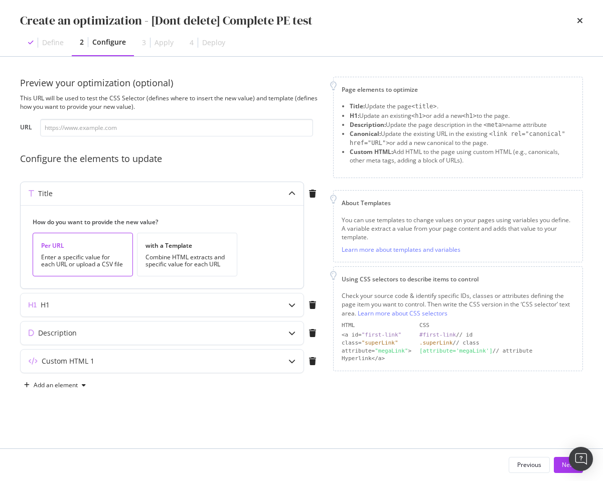
click at [77, 250] on div "Per URL" at bounding box center [82, 245] width 83 height 9
click at [162, 250] on div "with a Template" at bounding box center [186, 245] width 83 height 9
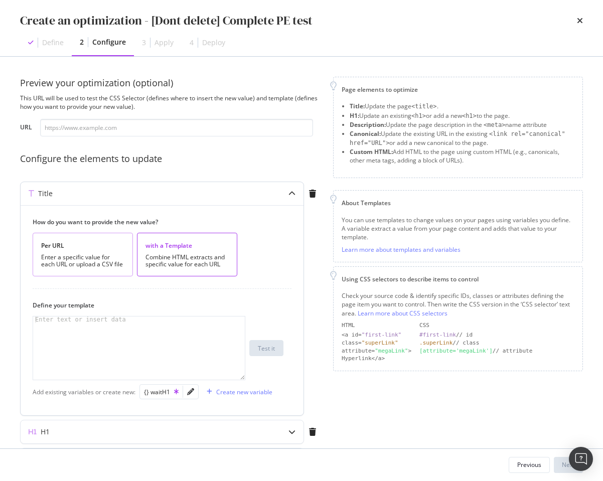
click at [98, 248] on div "Per URL" at bounding box center [82, 245] width 83 height 9
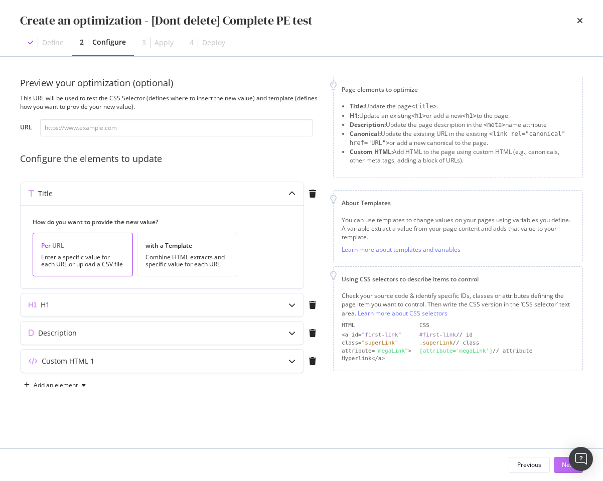
click at [562, 459] on div "Next" at bounding box center [568, 465] width 13 height 15
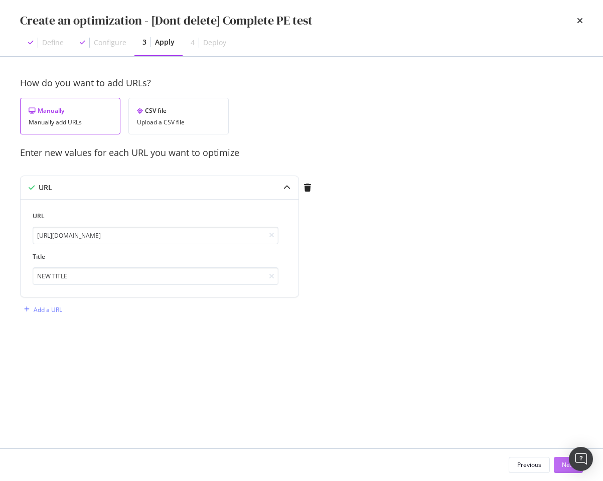
click at [562, 459] on div "Next" at bounding box center [568, 465] width 13 height 15
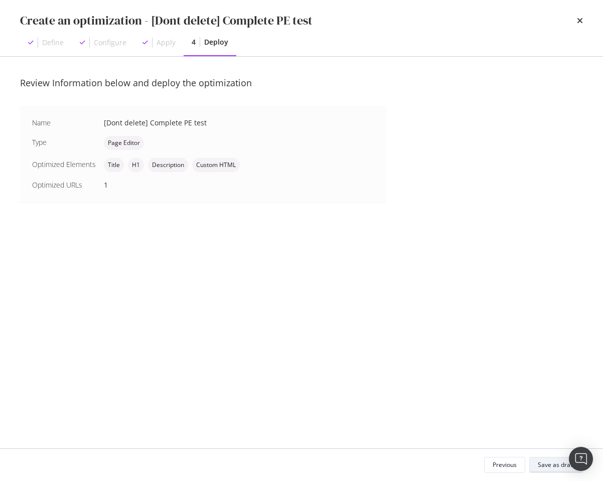
click at [561, 459] on div "Save as draft" at bounding box center [556, 465] width 37 height 14
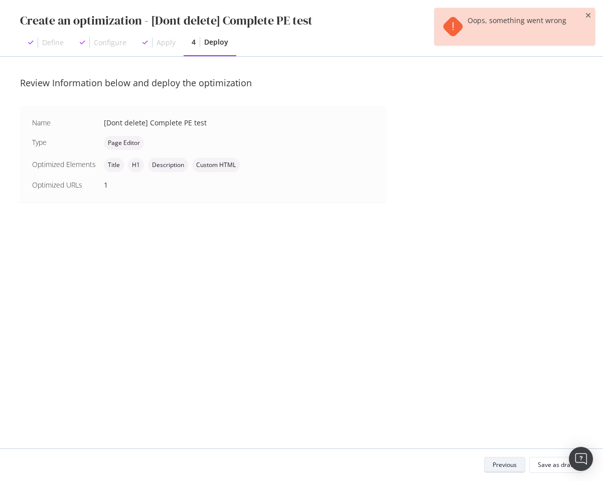
click at [508, 461] on div "Previous" at bounding box center [505, 465] width 24 height 9
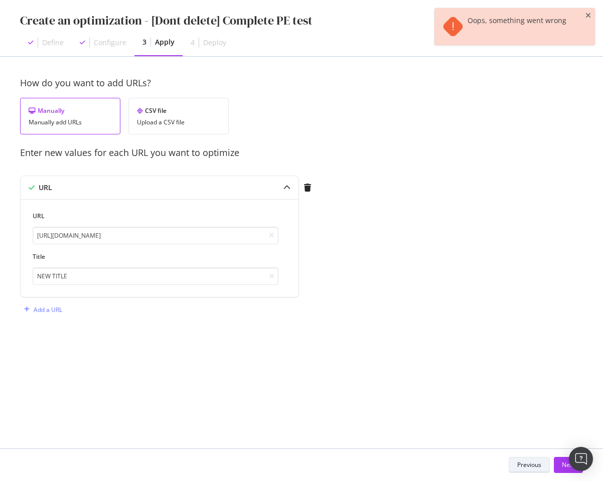
click at [509, 461] on button "Previous" at bounding box center [529, 465] width 41 height 16
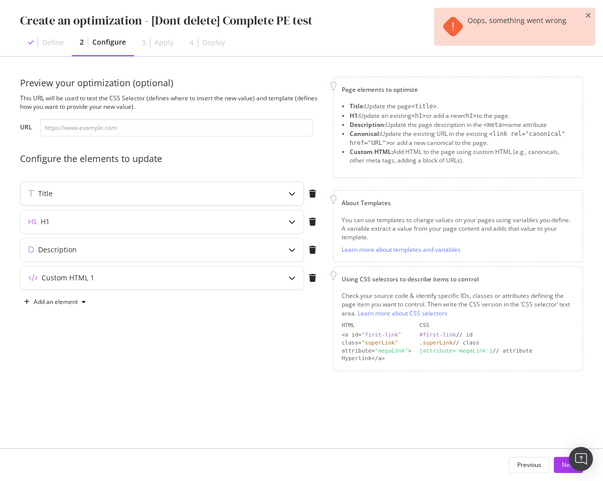
click at [277, 198] on div "Title" at bounding box center [162, 193] width 283 height 23
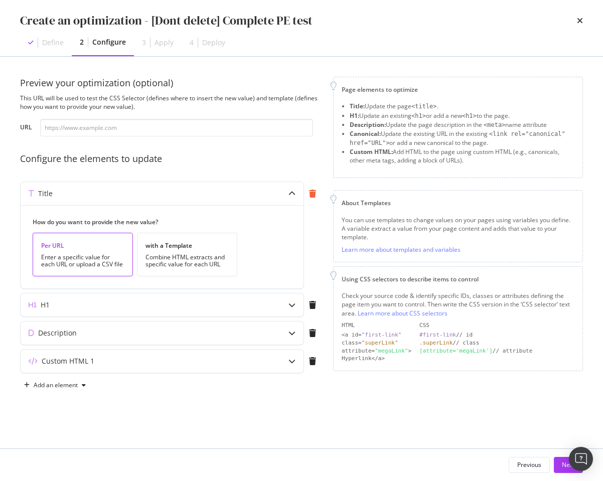
click at [308, 192] on div "modal" at bounding box center [312, 194] width 17 height 8
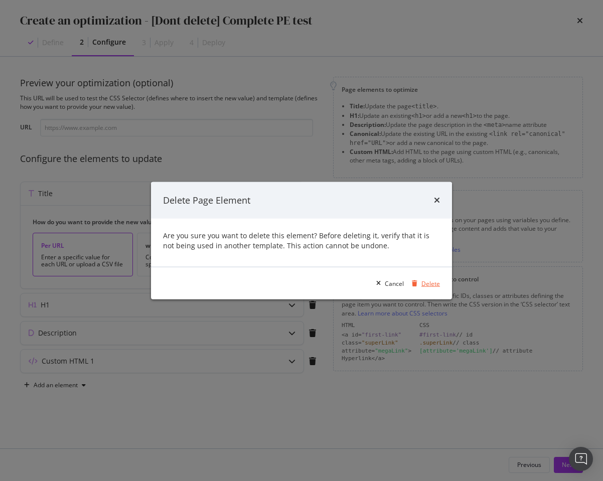
click at [420, 280] on div "modal" at bounding box center [415, 283] width 14 height 6
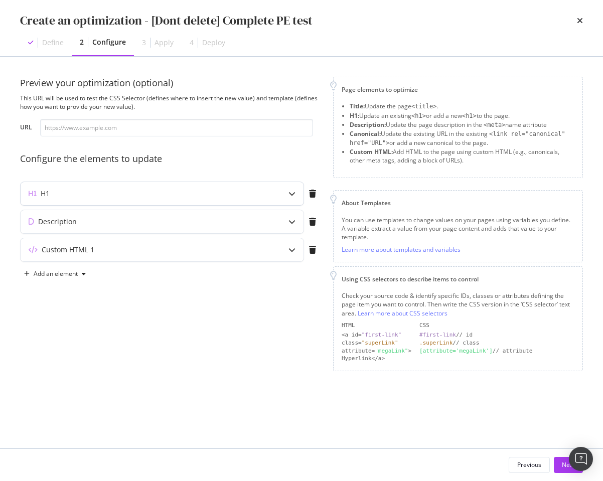
click at [293, 196] on icon "modal" at bounding box center [291, 193] width 7 height 7
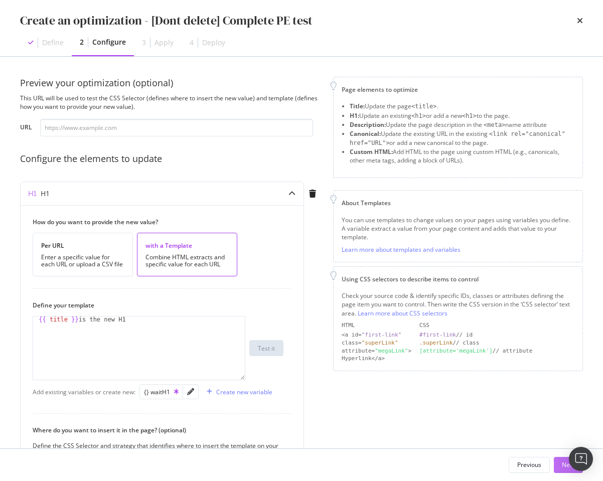
drag, startPoint x: 564, startPoint y: 455, endPoint x: 560, endPoint y: 461, distance: 7.0
click at [560, 461] on div "Previous Next" at bounding box center [301, 465] width 603 height 32
click at [560, 461] on button "Next" at bounding box center [568, 465] width 29 height 16
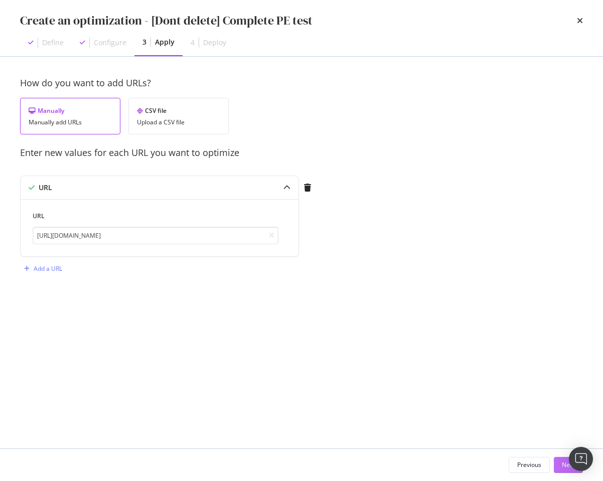
click at [560, 461] on button "Next" at bounding box center [568, 465] width 29 height 16
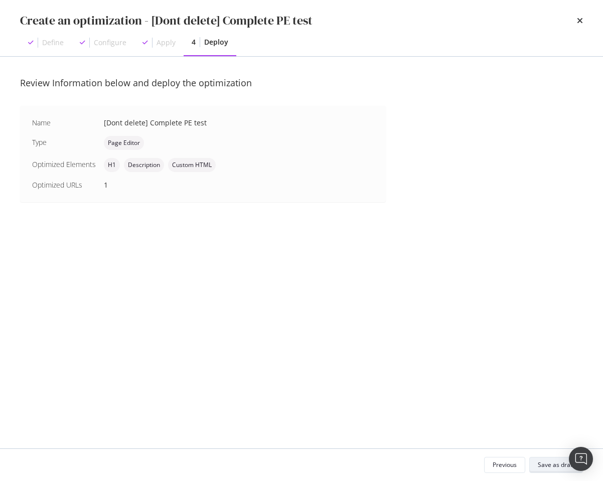
click at [560, 461] on div "Save as draft" at bounding box center [556, 465] width 37 height 9
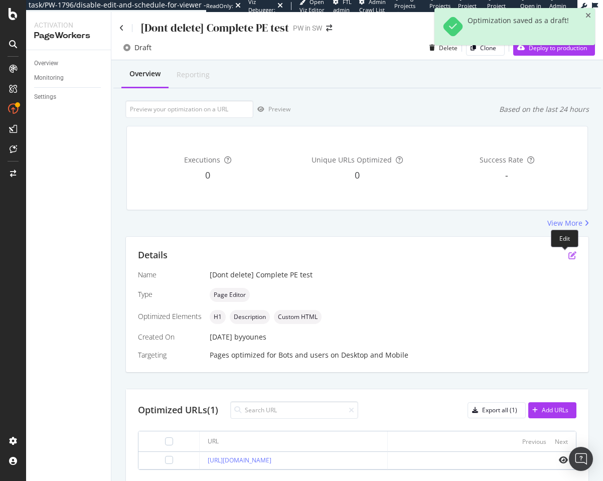
click at [568, 252] on icon "pen-to-square" at bounding box center [572, 255] width 8 height 8
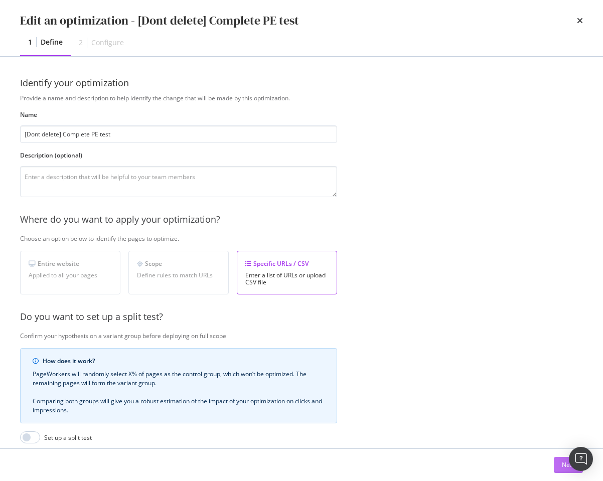
click at [557, 464] on button "Next" at bounding box center [568, 465] width 29 height 16
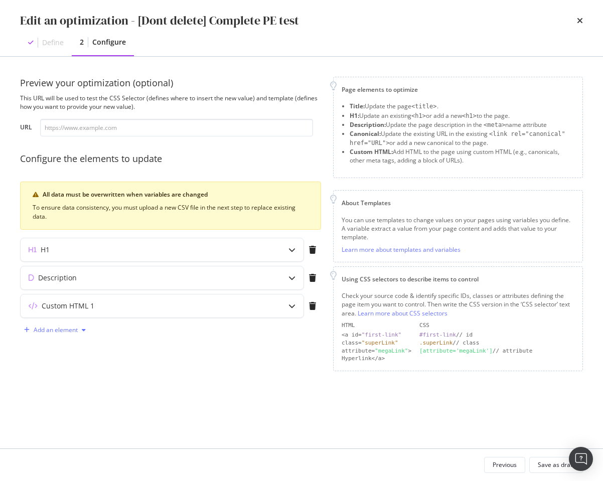
click at [80, 327] on div "modal" at bounding box center [84, 330] width 12 height 6
click at [64, 347] on div "Title" at bounding box center [61, 349] width 68 height 13
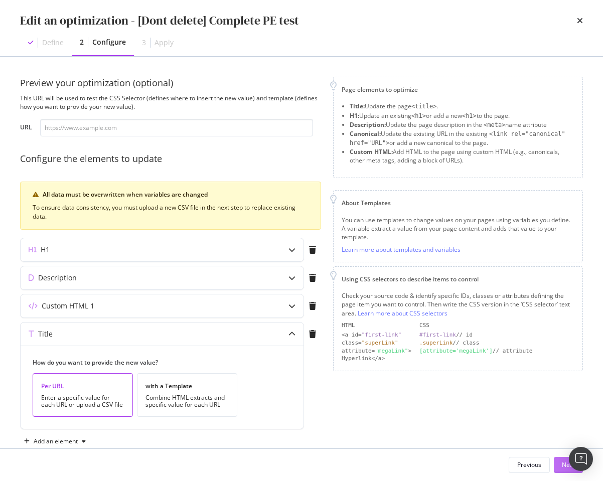
click at [556, 466] on button "Next" at bounding box center [568, 465] width 29 height 16
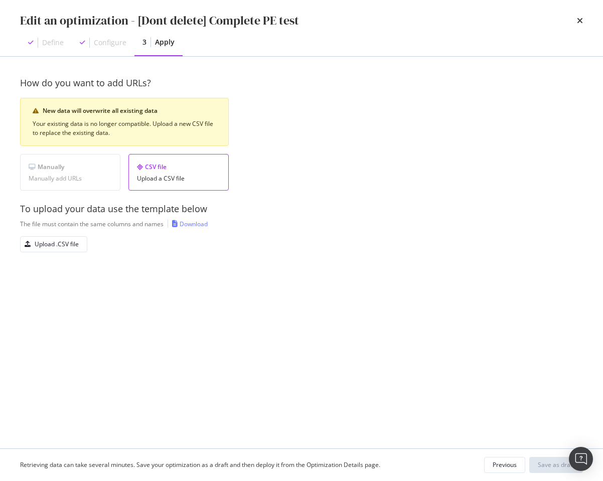
click at [90, 173] on div "Manually Manually add URLs" at bounding box center [70, 172] width 100 height 37
click at [71, 243] on div "Upload .CSV file" at bounding box center [57, 244] width 44 height 9
click at [537, 461] on button "Save as draft" at bounding box center [556, 465] width 54 height 16
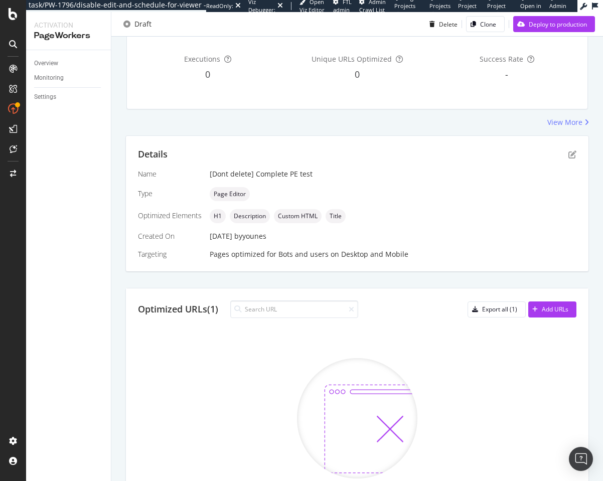
scroll to position [221, 0]
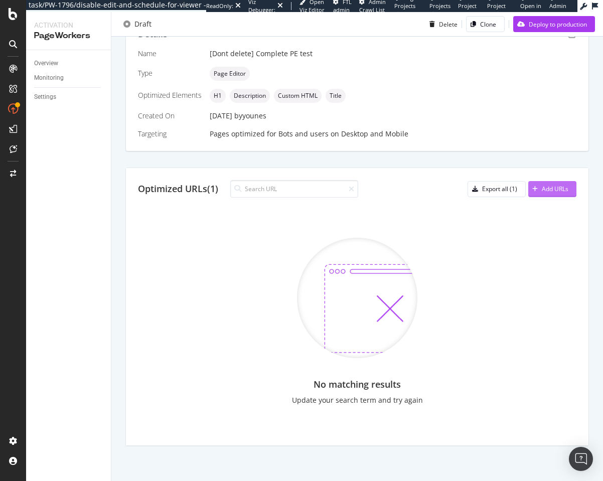
click at [543, 193] on div "Add URLs" at bounding box center [548, 189] width 40 height 15
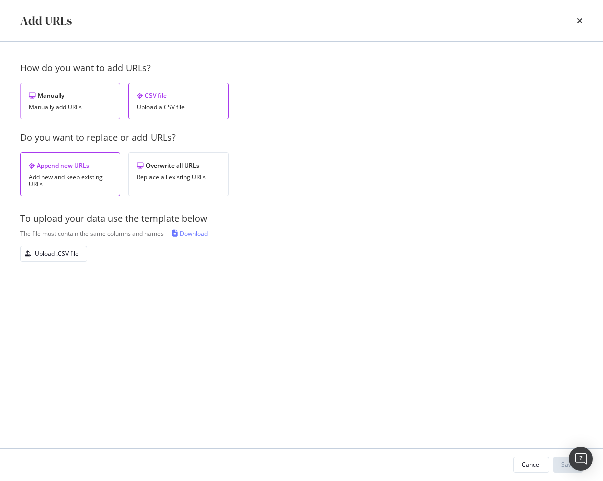
click at [72, 111] on div "Manually Manually add URLs" at bounding box center [70, 101] width 100 height 37
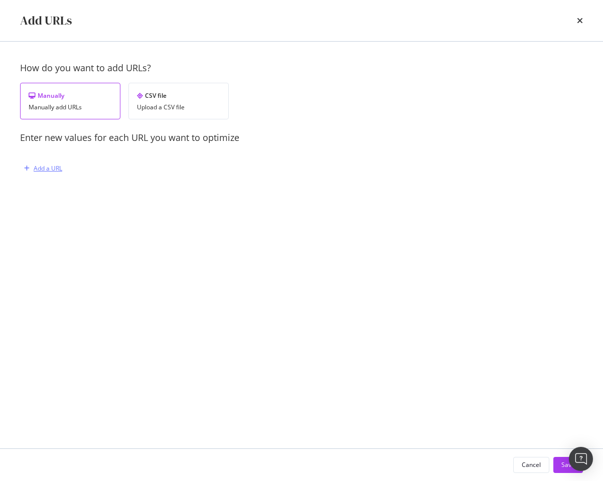
click at [53, 167] on div "Add a URL" at bounding box center [48, 168] width 29 height 9
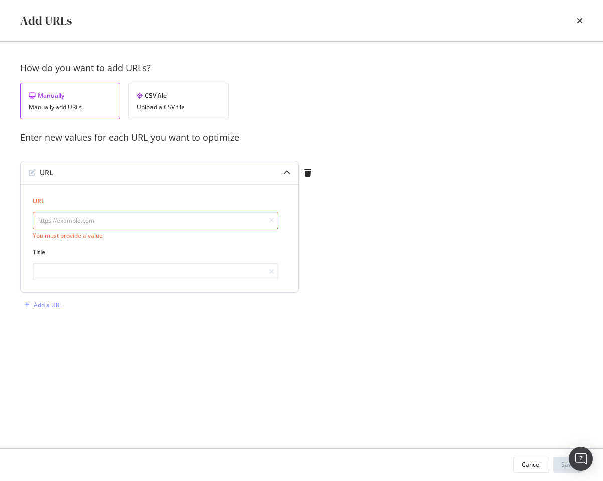
click at [54, 217] on input "modal" at bounding box center [156, 221] width 246 height 18
type input "j"
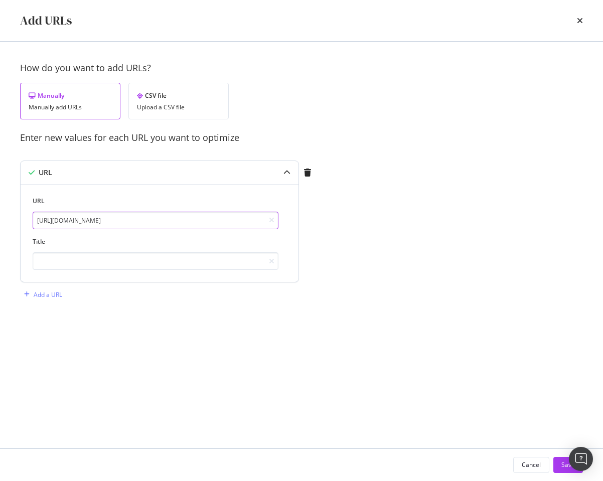
type input "https://example.com/"
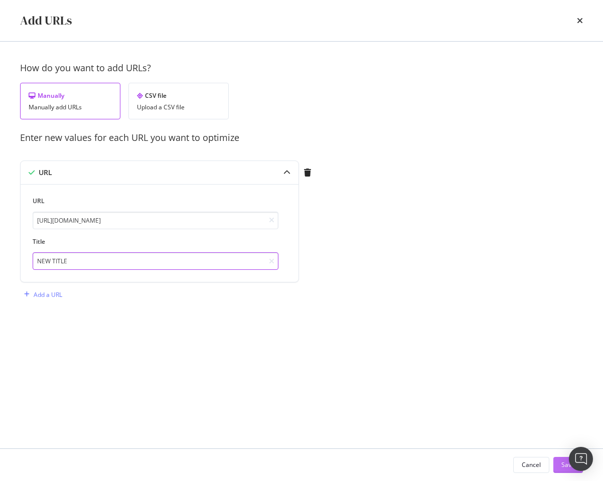
type input "NEW TITLE"
click at [559, 467] on button "Save" at bounding box center [568, 465] width 30 height 16
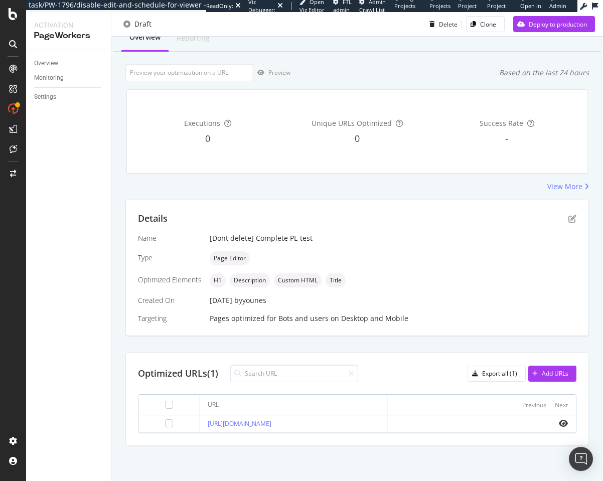
scroll to position [37, 0]
click at [559, 425] on icon "eye" at bounding box center [563, 423] width 9 height 8
click at [559, 420] on icon "eye" at bounding box center [563, 423] width 9 height 8
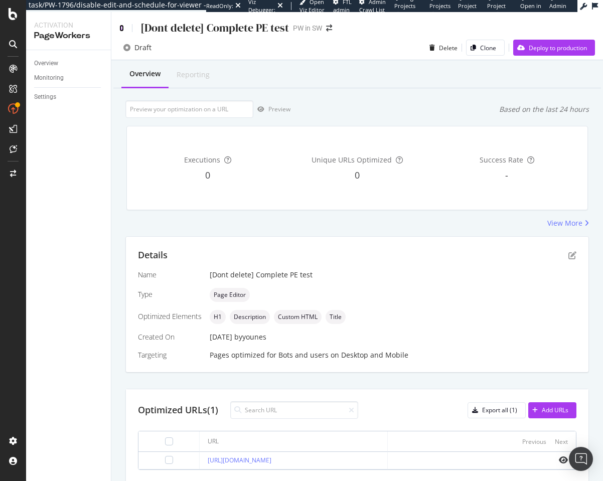
click at [122, 25] on icon at bounding box center [121, 28] width 5 height 7
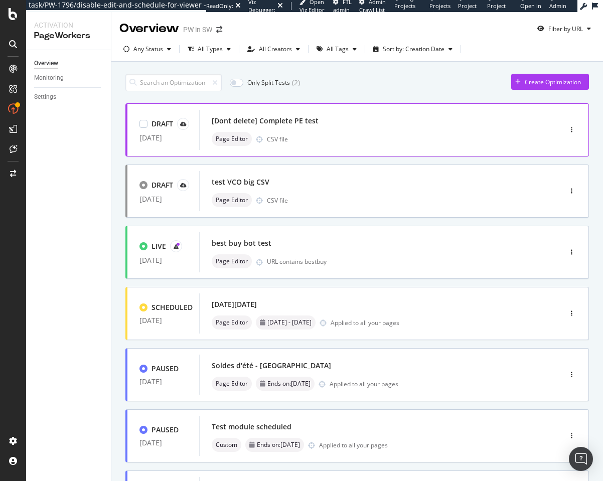
click at [436, 126] on div "[Dont delete] Complete PE test" at bounding box center [365, 121] width 307 height 14
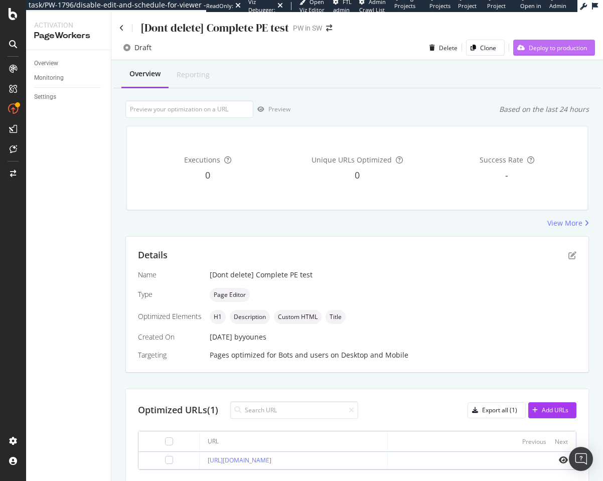
click at [551, 50] on div "Deploy to production" at bounding box center [558, 48] width 58 height 9
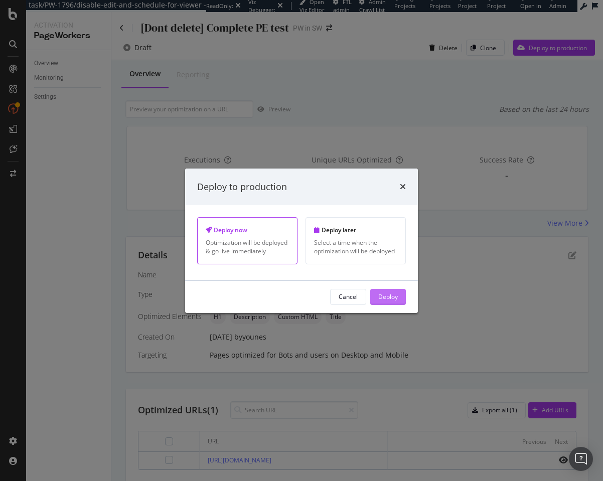
click at [379, 301] on div "Deploy" at bounding box center [388, 296] width 20 height 15
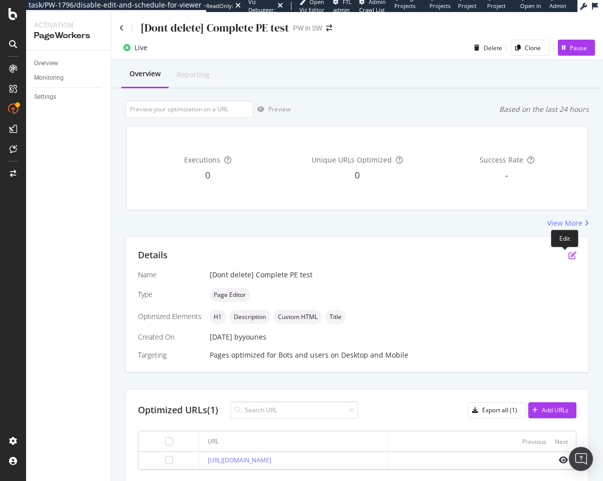
click at [568, 253] on icon "pen-to-square" at bounding box center [572, 255] width 8 height 8
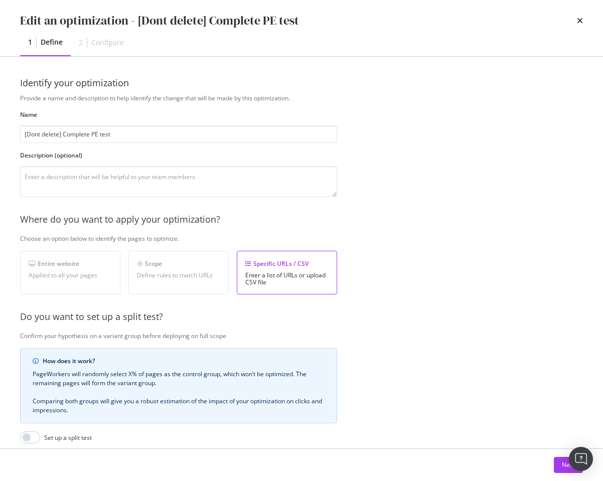
scroll to position [130, 0]
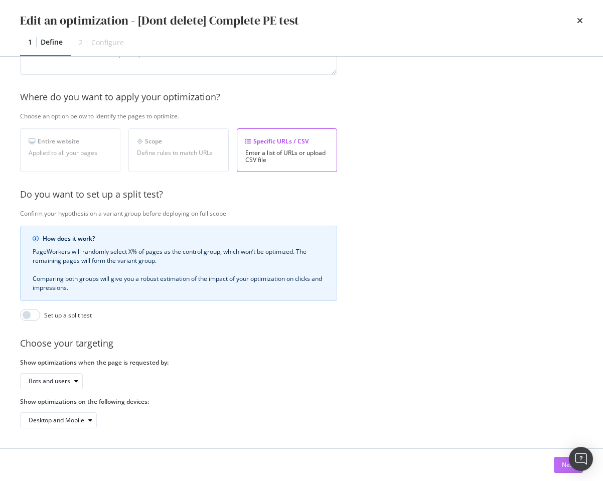
click at [562, 468] on div "Next" at bounding box center [568, 465] width 13 height 9
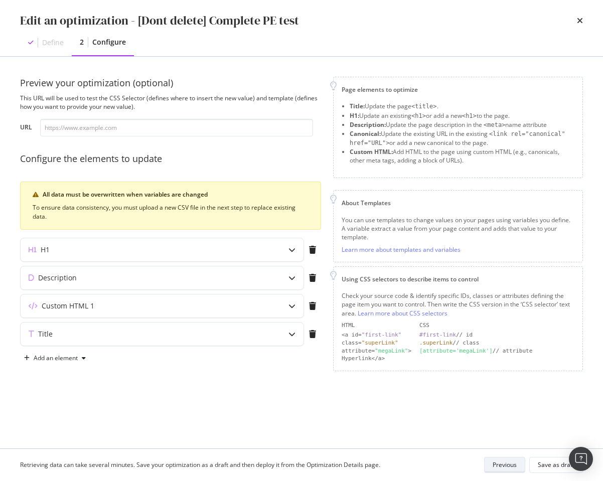
scroll to position [0, 0]
click at [291, 338] on div "modal" at bounding box center [291, 334] width 23 height 23
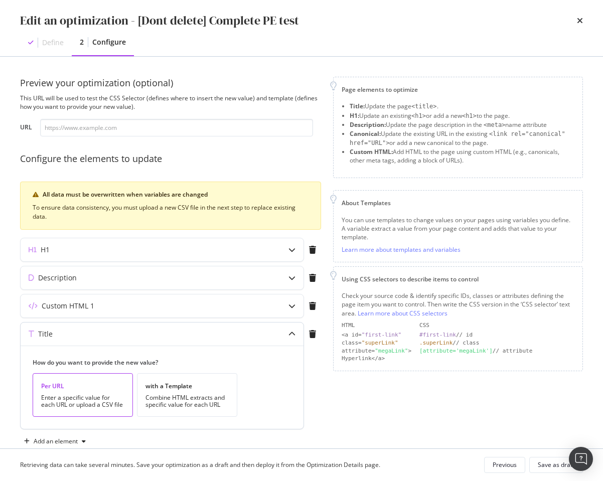
scroll to position [21, 0]
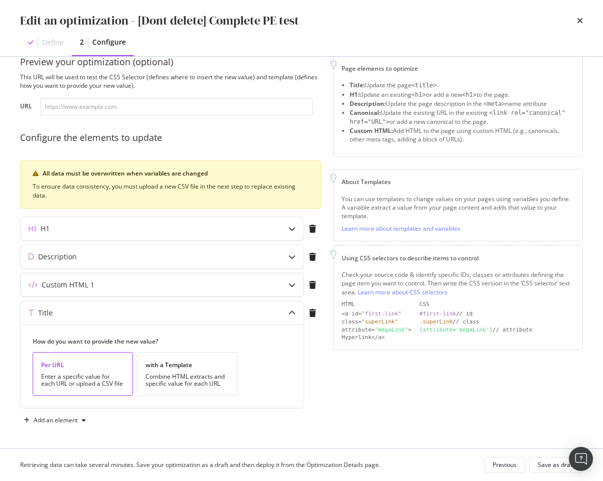
click at [279, 285] on div "Custom HTML 1" at bounding box center [162, 284] width 283 height 23
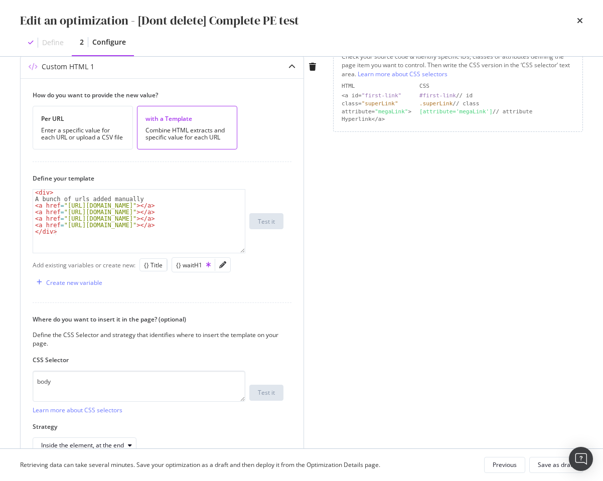
scroll to position [231, 0]
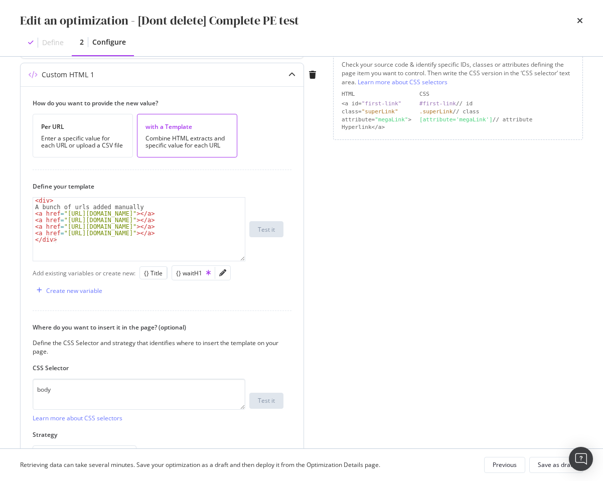
click at [222, 276] on div "modal" at bounding box center [222, 273] width 15 height 14
click at [222, 275] on icon "pencil" at bounding box center [222, 272] width 7 height 7
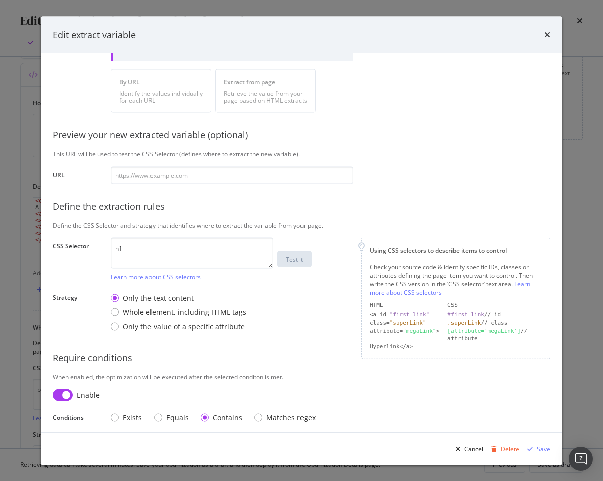
scroll to position [111, 0]
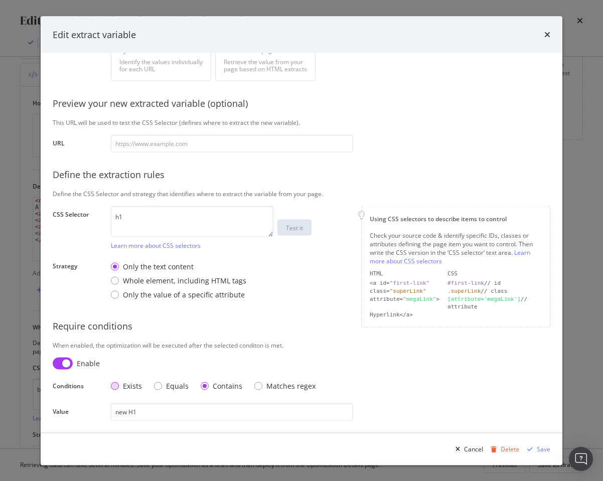
click at [130, 381] on div "Exists" at bounding box center [132, 386] width 19 height 10
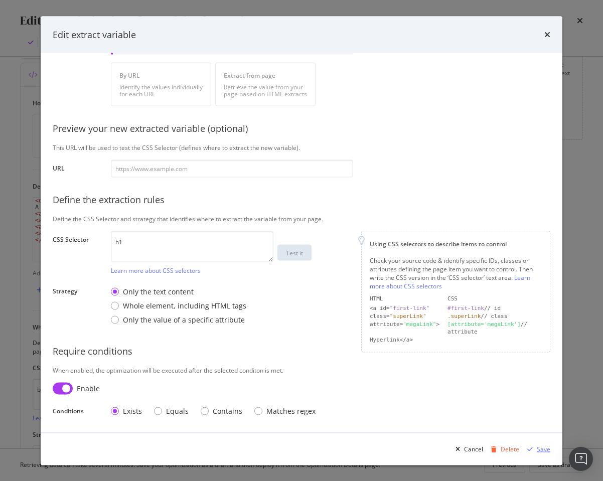
click at [530, 448] on icon "modal" at bounding box center [530, 449] width 6 height 6
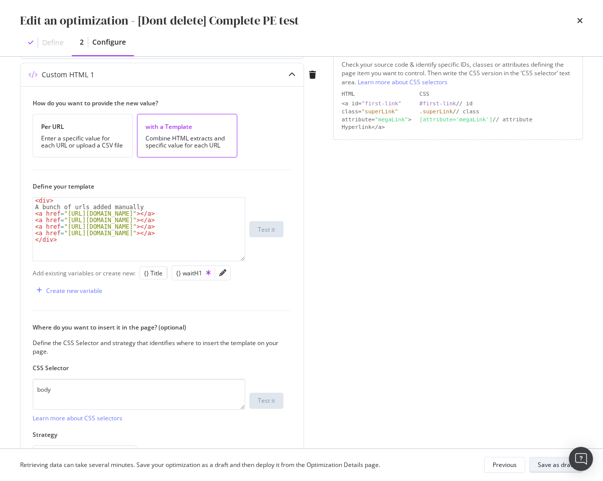
click at [542, 465] on div "Save as draft" at bounding box center [556, 465] width 37 height 9
click at [219, 274] on icon "pencil" at bounding box center [222, 272] width 7 height 7
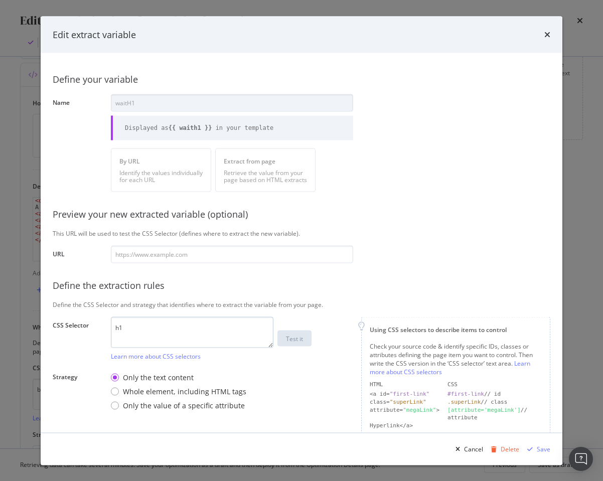
scroll to position [85, 0]
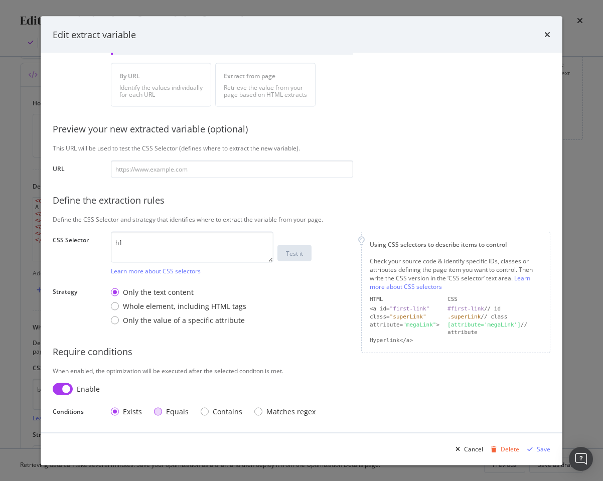
click at [175, 414] on div "Equals" at bounding box center [177, 412] width 23 height 10
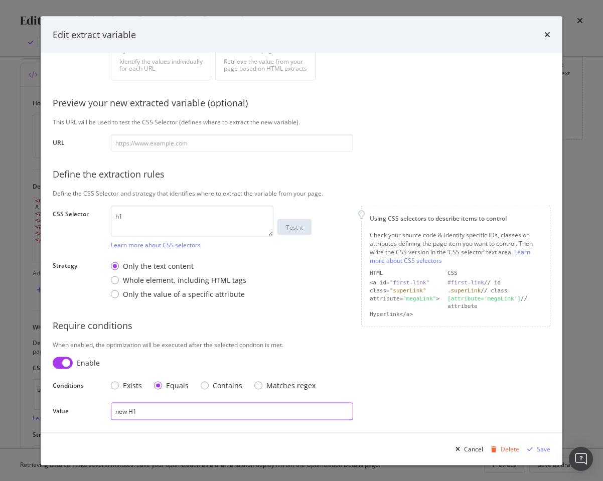
click at [156, 408] on input "new H1" at bounding box center [232, 411] width 242 height 18
click at [126, 383] on div "Exists" at bounding box center [132, 386] width 19 height 10
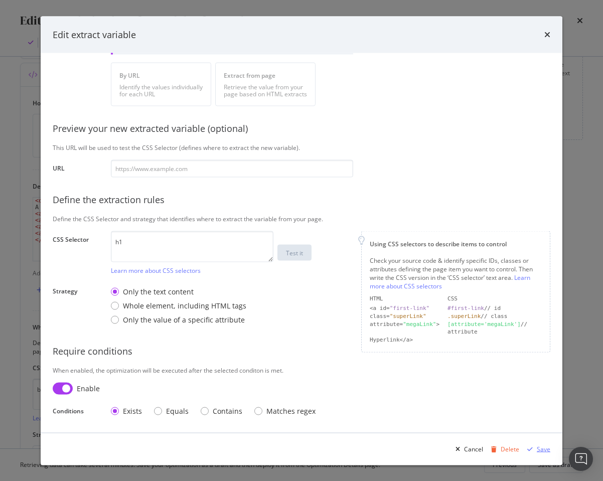
click at [531, 446] on icon "modal" at bounding box center [530, 449] width 6 height 6
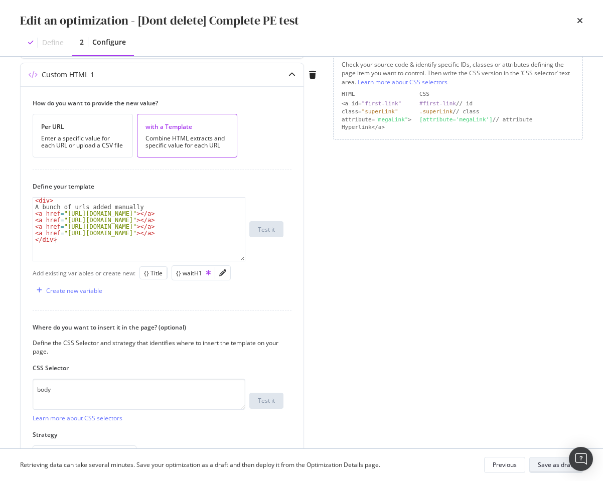
click at [550, 464] on div "Save as draft" at bounding box center [556, 465] width 37 height 9
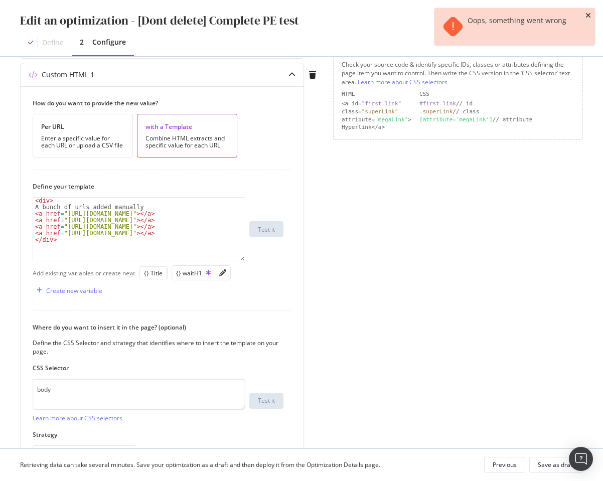
click at [588, 15] on icon "close toast" at bounding box center [589, 15] width 6 height 7
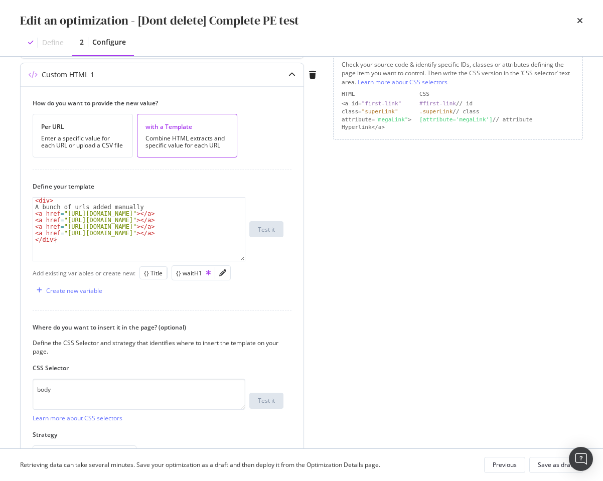
click at [225, 272] on div "modal" at bounding box center [222, 273] width 15 height 14
click at [223, 274] on icon "pencil" at bounding box center [222, 272] width 7 height 7
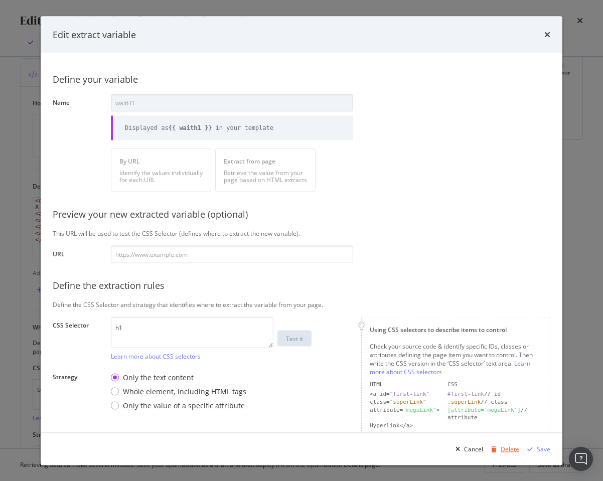
click at [499, 445] on div "Delete" at bounding box center [503, 449] width 32 height 15
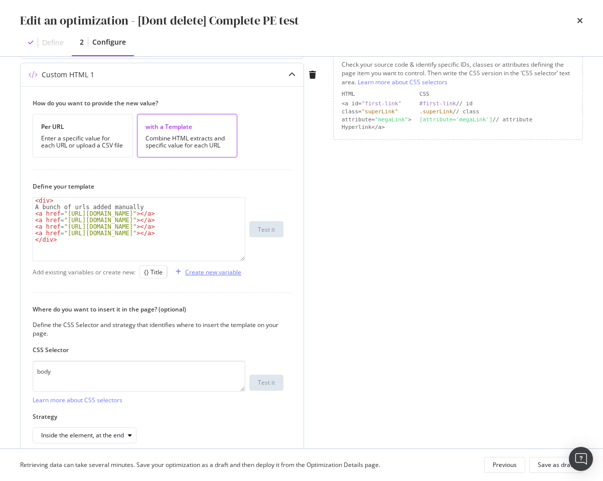
click at [227, 271] on div "Create new variable" at bounding box center [213, 272] width 56 height 9
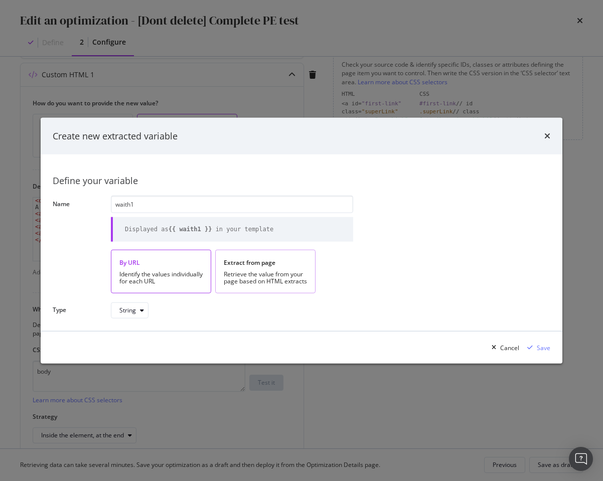
type input "waith1"
click at [259, 282] on div "Retrieve the value from your page based on HTML extracts" at bounding box center [265, 278] width 83 height 14
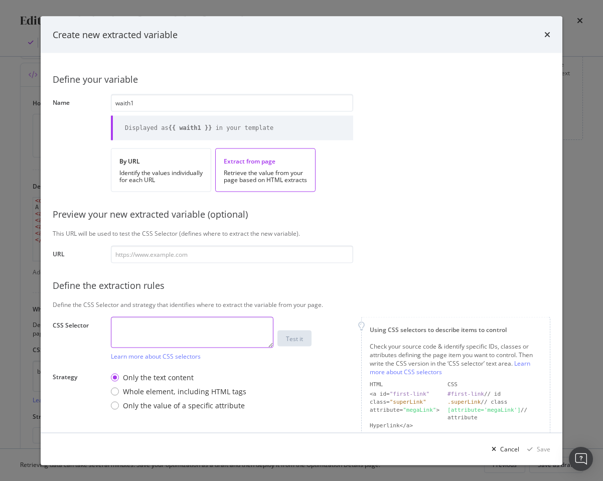
click at [153, 328] on textarea "modal" at bounding box center [192, 332] width 163 height 31
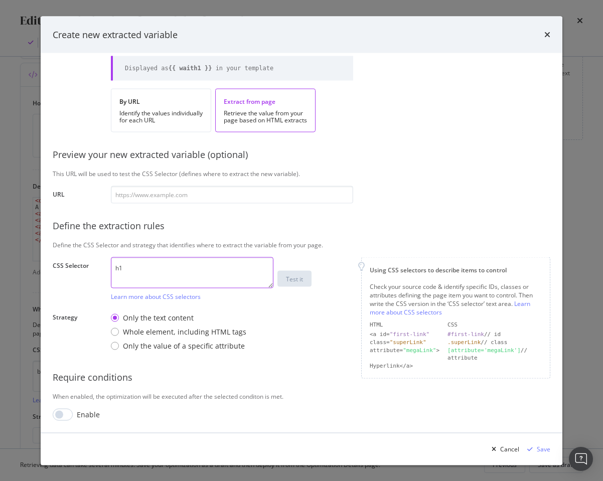
type textarea "h1"
click at [75, 414] on div "Enable" at bounding box center [78, 414] width 50 height 12
click at [65, 414] on input "modal" at bounding box center [63, 414] width 20 height 12
checkbox input "true"
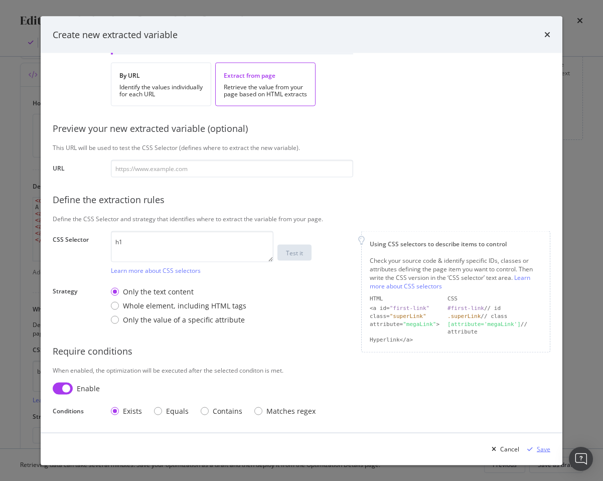
click at [532, 446] on icon "modal" at bounding box center [530, 449] width 6 height 6
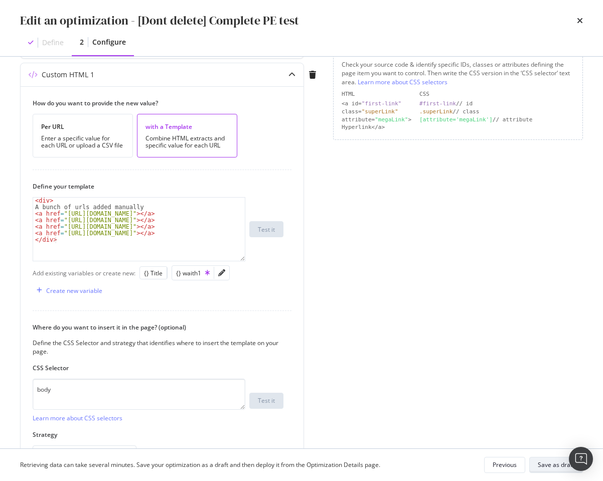
click at [553, 460] on div "Save as draft" at bounding box center [556, 465] width 37 height 14
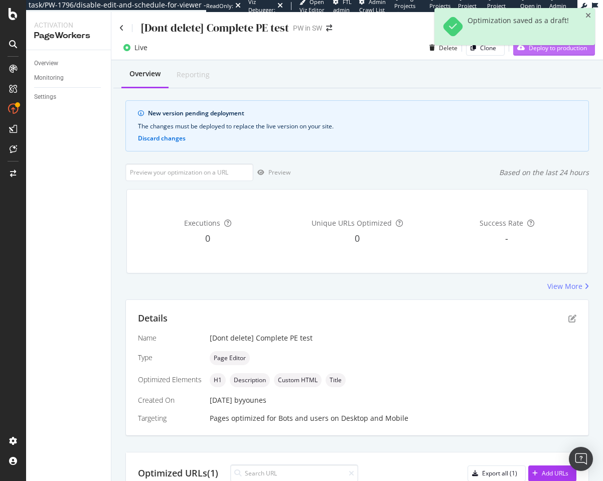
click at [533, 55] on div "Deploy to production" at bounding box center [550, 47] width 74 height 15
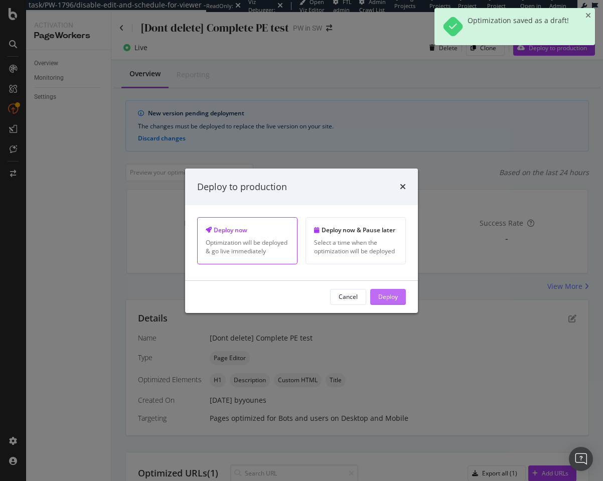
click at [387, 290] on div "Deploy" at bounding box center [388, 296] width 20 height 15
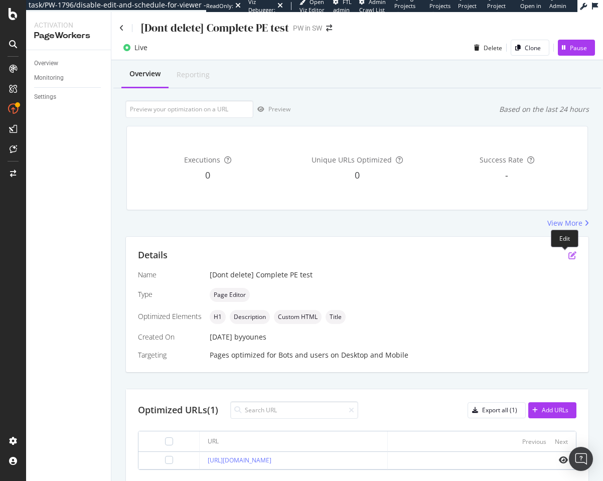
click at [568, 255] on icon "pen-to-square" at bounding box center [572, 255] width 8 height 8
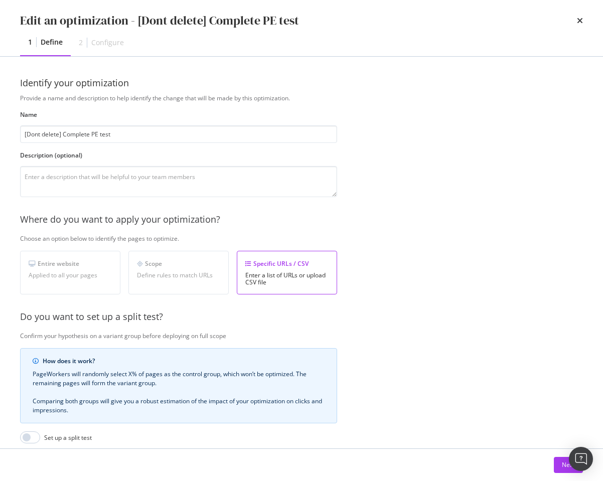
scroll to position [130, 0]
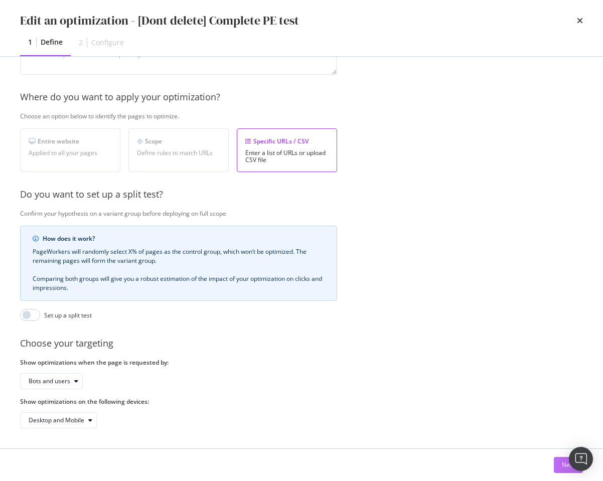
click at [562, 470] on div "Next" at bounding box center [568, 465] width 13 height 15
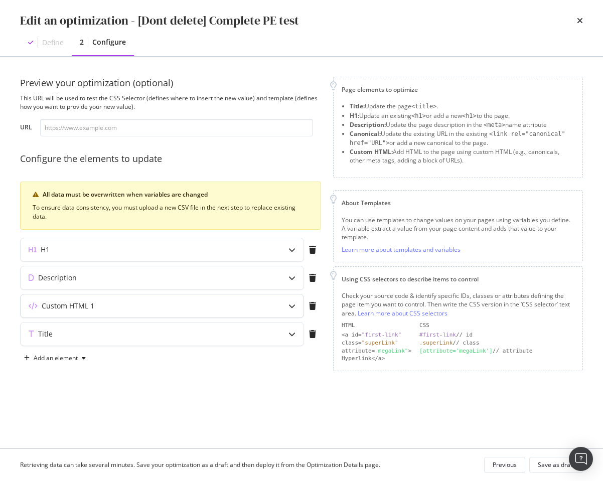
click at [284, 302] on div "modal" at bounding box center [291, 306] width 23 height 23
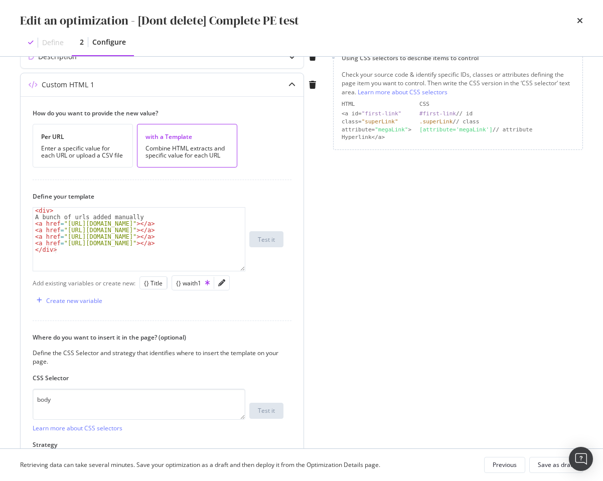
scroll to position [222, 0]
click at [167, 224] on div "< div > A bunch of urls added manually < a href = "https://example.com/toremove…" at bounding box center [139, 245] width 212 height 76
click at [169, 231] on div "< div > A bunch of urls added manually < a href = "https://example.com/toremove…" at bounding box center [139, 245] width 212 height 76
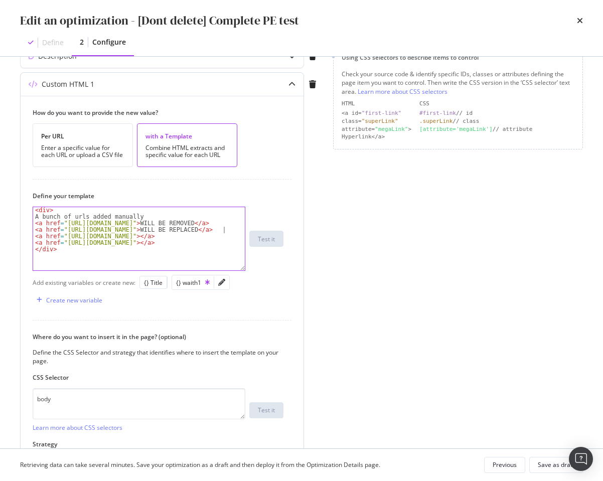
click at [169, 235] on div "< div > A bunch of urls added manually < a href = "https://example.com/toremove…" at bounding box center [139, 245] width 212 height 76
click at [161, 247] on div "< div > A bunch of urls added manually < a href = "https://example.com/toremove…" at bounding box center [139, 245] width 212 height 76
type textarea "<a href="https://example.com/tokeep">WILL BE KEPT</a>"
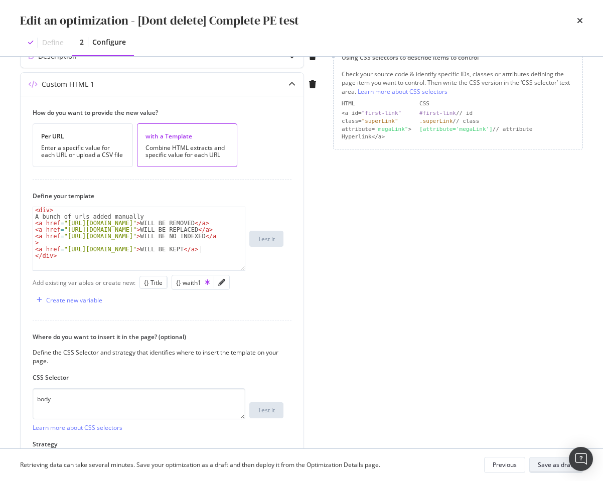
click at [537, 461] on button "Save as draft" at bounding box center [556, 465] width 54 height 16
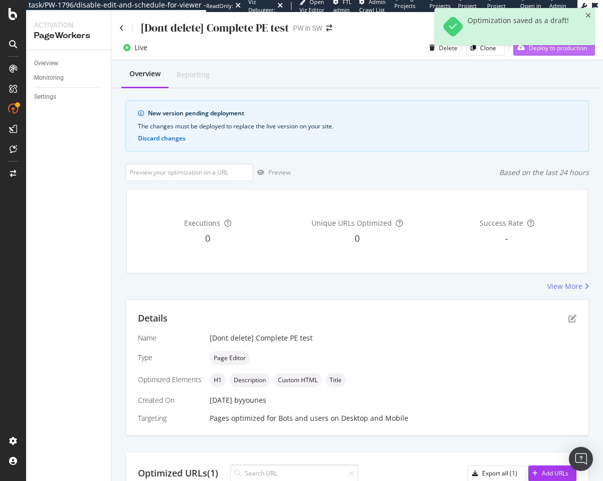
click at [549, 54] on div "Deploy to production" at bounding box center [550, 47] width 74 height 15
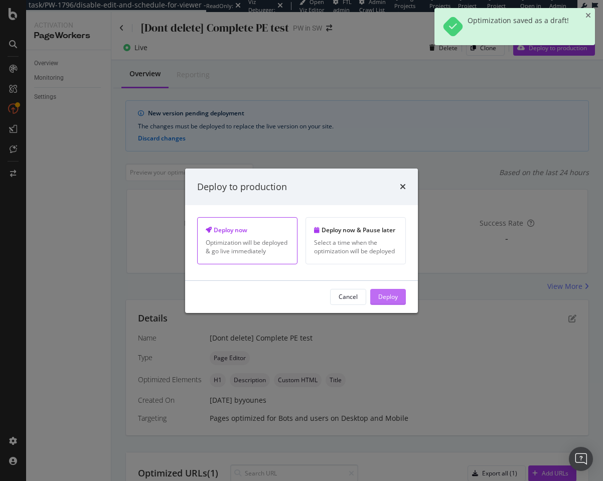
click at [382, 295] on div "Deploy" at bounding box center [388, 297] width 20 height 9
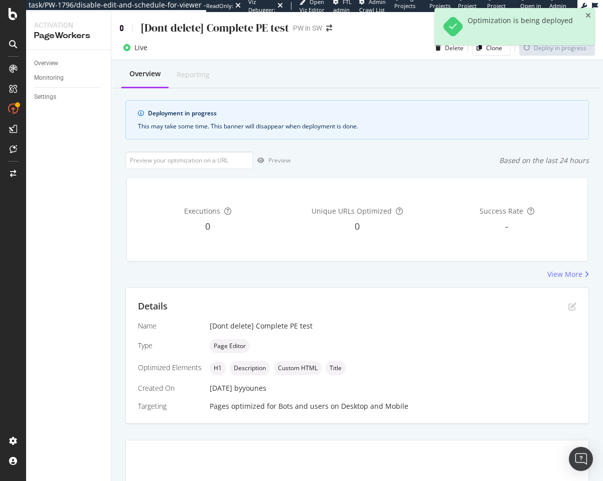
click at [122, 26] on icon at bounding box center [121, 28] width 5 height 7
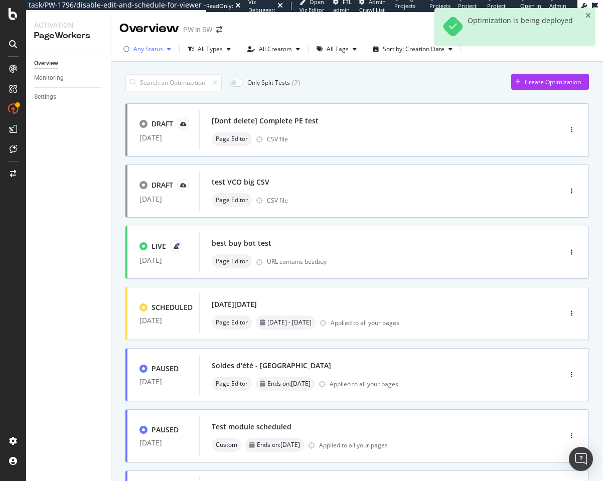
click at [151, 52] on div "Any Status" at bounding box center [148, 49] width 30 height 6
click at [145, 88] on div "Live" at bounding box center [145, 86] width 11 height 9
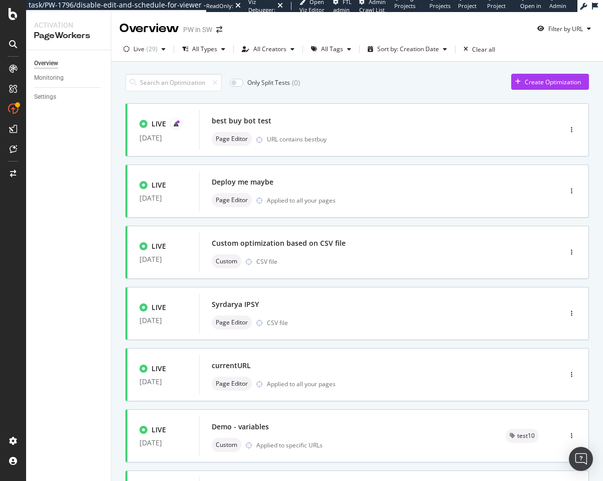
click at [358, 91] on div "Only Split Tests ( 0 ) Create Optimization" at bounding box center [357, 83] width 464 height 18
click at [305, 199] on div "Applied to all your pages" at bounding box center [301, 200] width 69 height 9
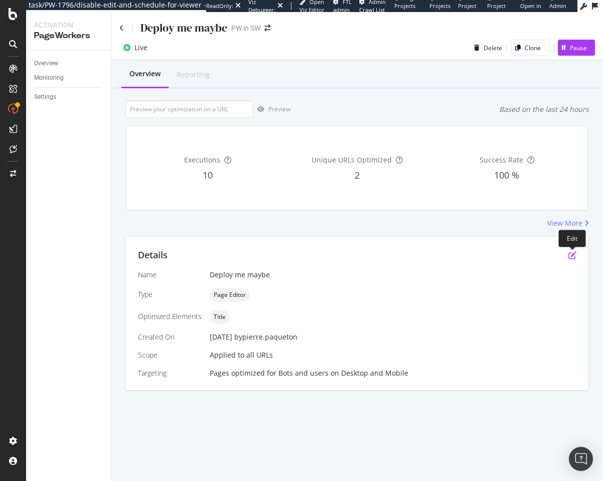
click at [574, 254] on icon "pen-to-square" at bounding box center [572, 255] width 8 height 8
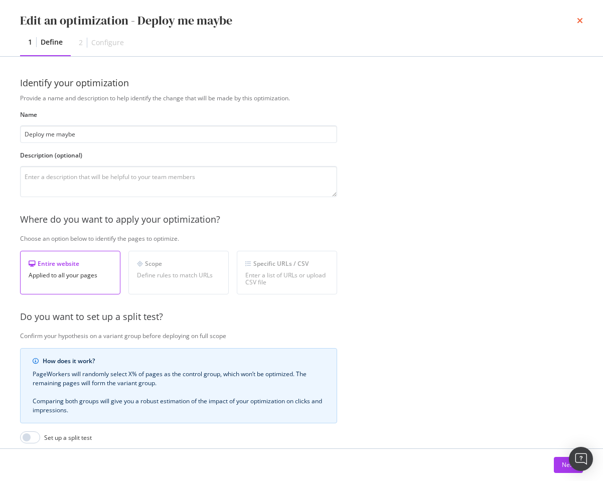
click at [577, 20] on icon "times" at bounding box center [580, 21] width 6 height 8
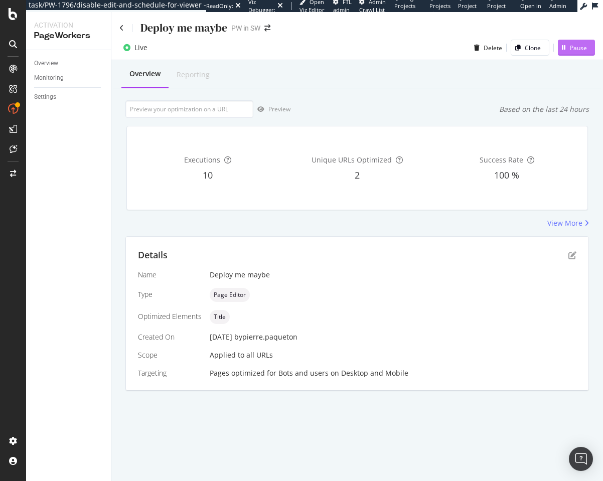
click at [573, 48] on div "Pause" at bounding box center [578, 48] width 17 height 9
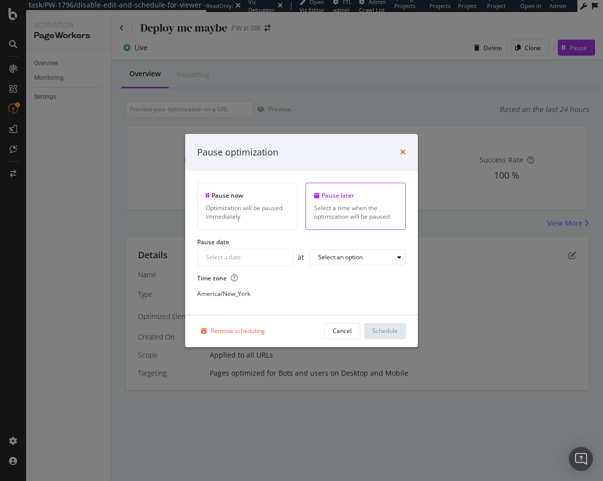
click at [400, 152] on icon "times" at bounding box center [403, 153] width 6 height 8
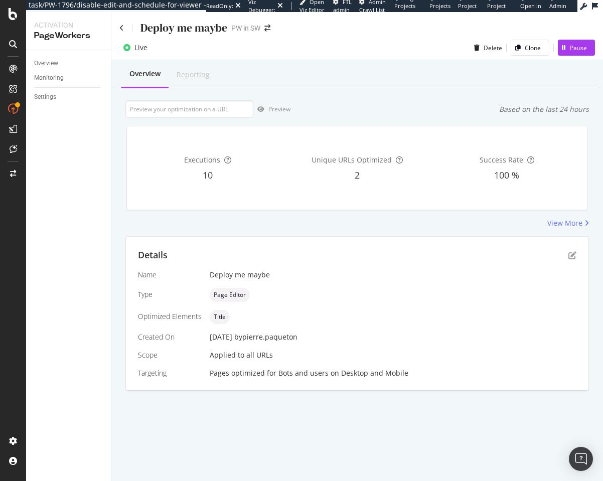
click at [126, 29] on div "Deploy me maybe" at bounding box center [173, 28] width 108 height 16
click at [120, 26] on icon at bounding box center [121, 28] width 5 height 7
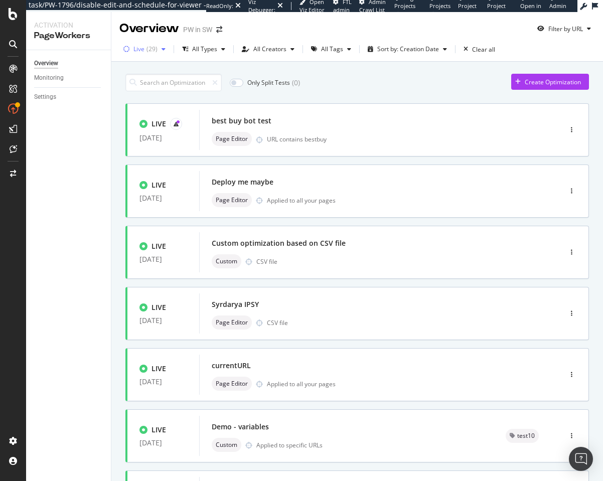
click at [158, 53] on div "Live ( 29 )" at bounding box center [144, 49] width 50 height 15
click at [472, 50] on div "Clear all" at bounding box center [483, 49] width 23 height 9
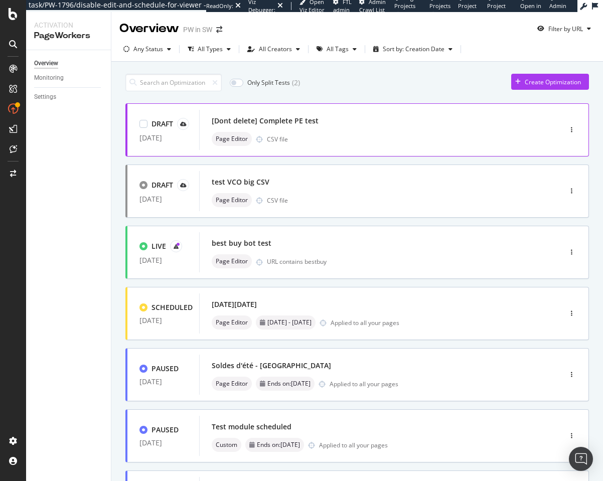
click at [426, 132] on div "Page Editor CSV file" at bounding box center [365, 139] width 307 height 14
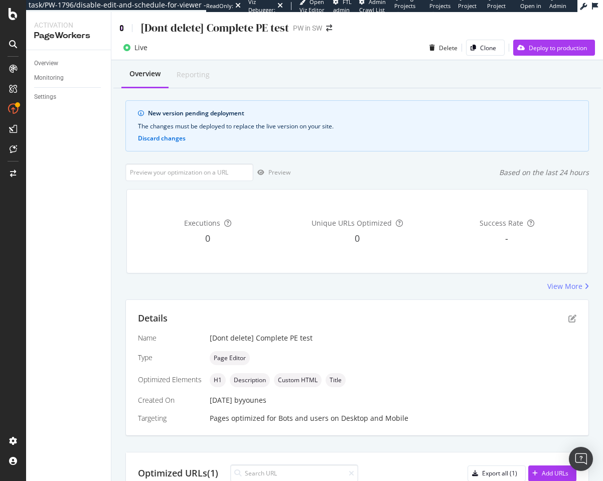
click at [120, 29] on icon at bounding box center [121, 28] width 5 height 7
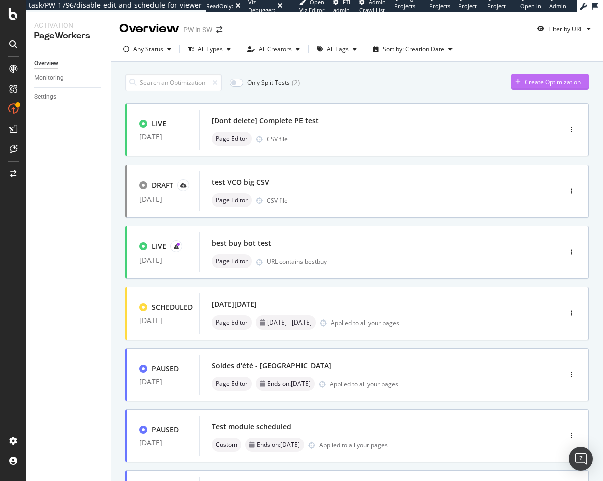
click at [525, 78] on div "Create Optimization" at bounding box center [553, 82] width 56 height 9
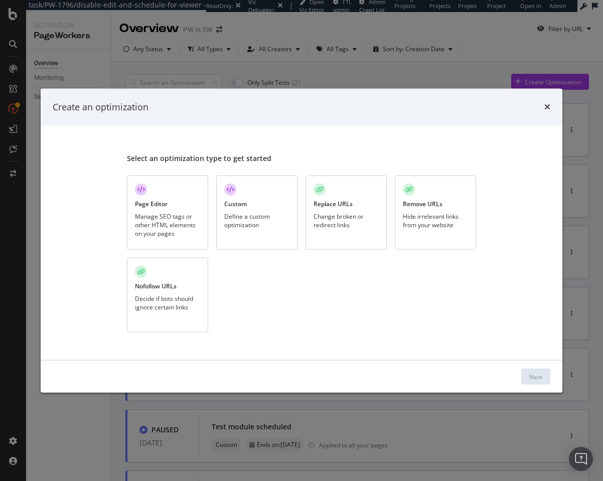
click at [239, 204] on div "Custom" at bounding box center [235, 203] width 23 height 9
click at [532, 372] on div "Next" at bounding box center [535, 376] width 13 height 9
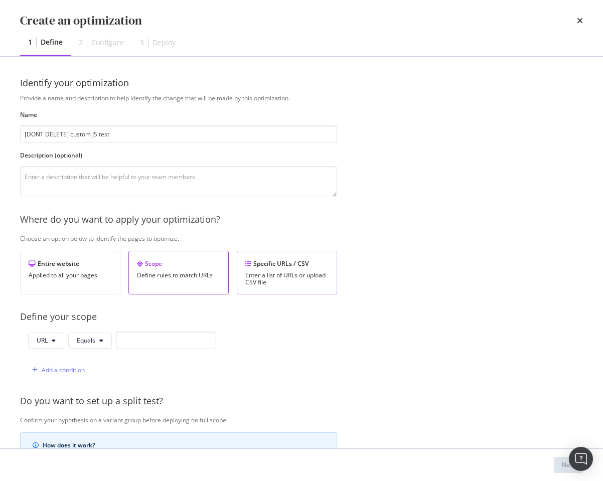
type input "[DONT DELETE] custom JS test"
click at [248, 254] on div "Specific URLs / CSV Enter a list of URLs or upload CSV file" at bounding box center [287, 273] width 100 height 44
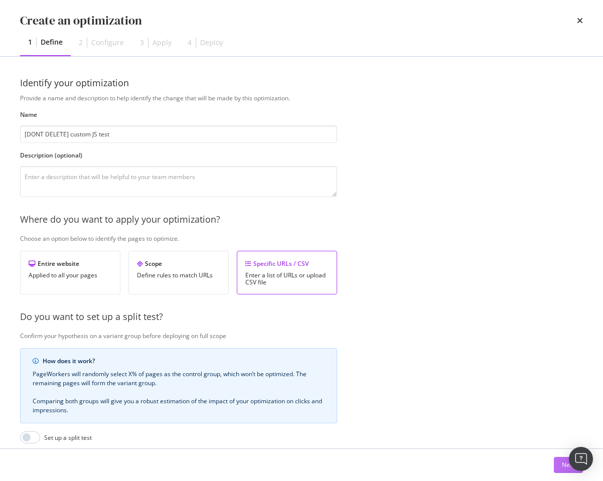
click at [562, 465] on div "Next" at bounding box center [568, 465] width 13 height 9
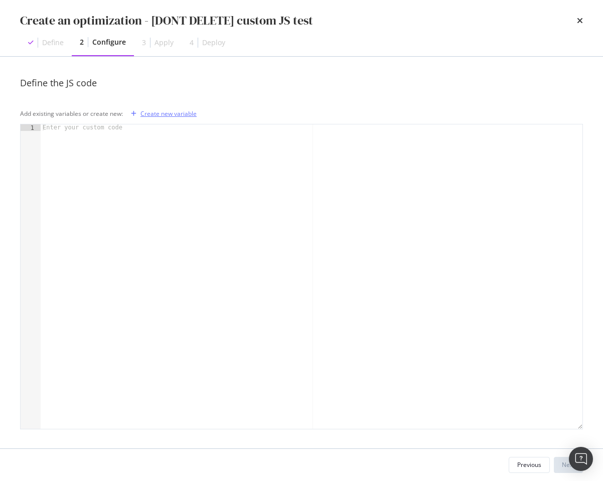
click at [170, 113] on div "Create new variable" at bounding box center [168, 113] width 56 height 9
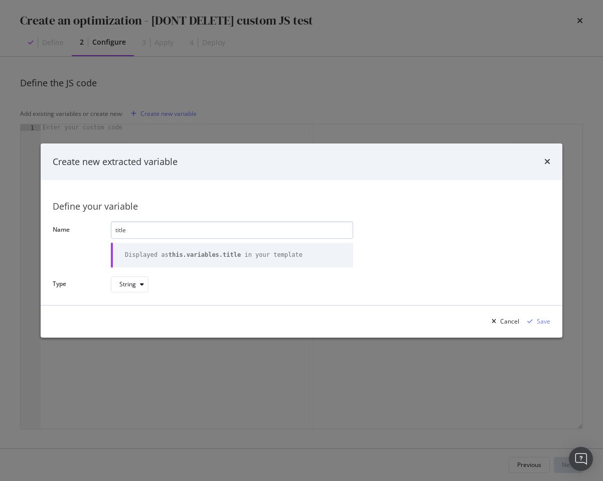
click at [268, 233] on input "title" at bounding box center [232, 230] width 242 height 18
type input "m"
type input "log"
click at [525, 317] on div "Save" at bounding box center [536, 321] width 27 height 15
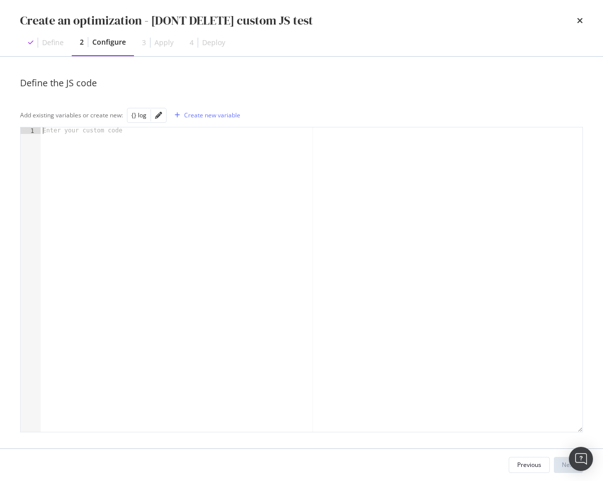
click at [148, 199] on div "modal" at bounding box center [312, 286] width 542 height 318
click at [134, 117] on div "{} log" at bounding box center [138, 115] width 15 height 9
click at [46, 131] on div "this . variables . log" at bounding box center [312, 286] width 542 height 318
type textarea "console.log(this.variables.log, "THIS IS LOGGED BY PW");"
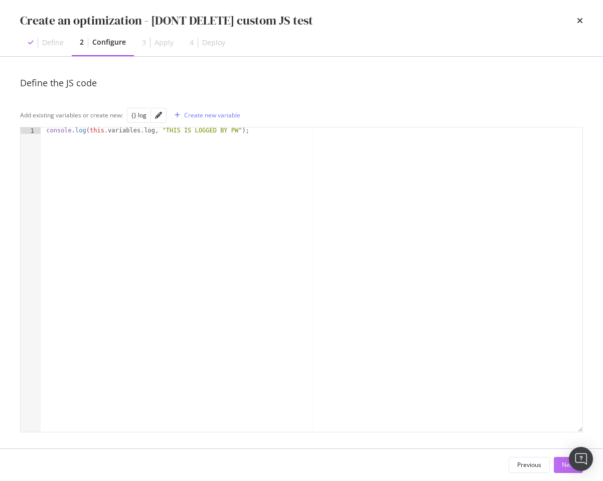
click at [557, 464] on button "Next" at bounding box center [568, 465] width 29 height 16
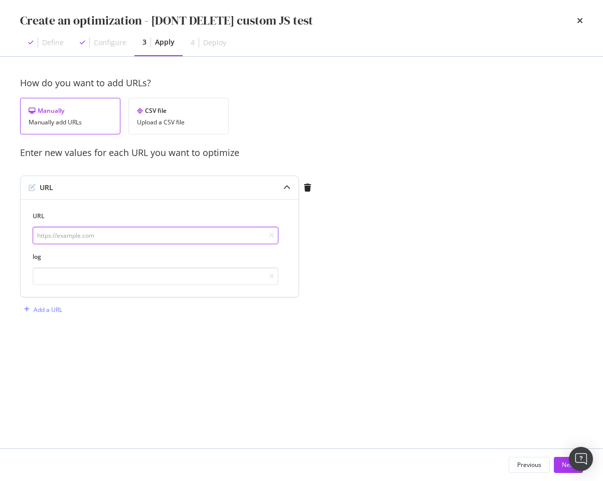
click at [160, 239] on input "modal" at bounding box center [156, 236] width 246 height 18
type input "https://example.com/"
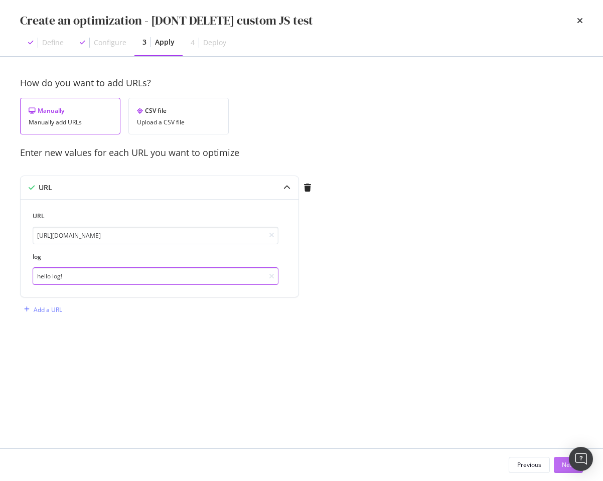
type input "hello log!"
click at [560, 463] on button "Next" at bounding box center [568, 465] width 29 height 16
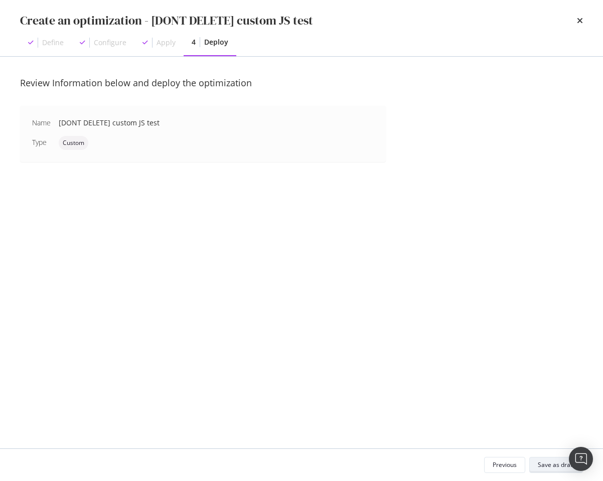
click at [560, 463] on div "Save as draft" at bounding box center [556, 465] width 37 height 9
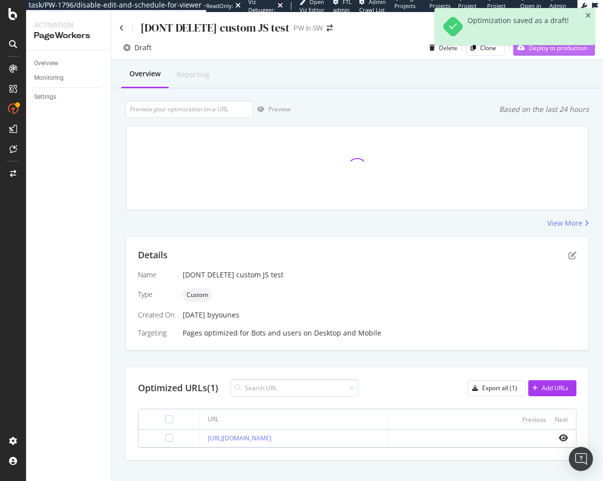
click at [534, 54] on div "Deploy to production" at bounding box center [550, 47] width 74 height 15
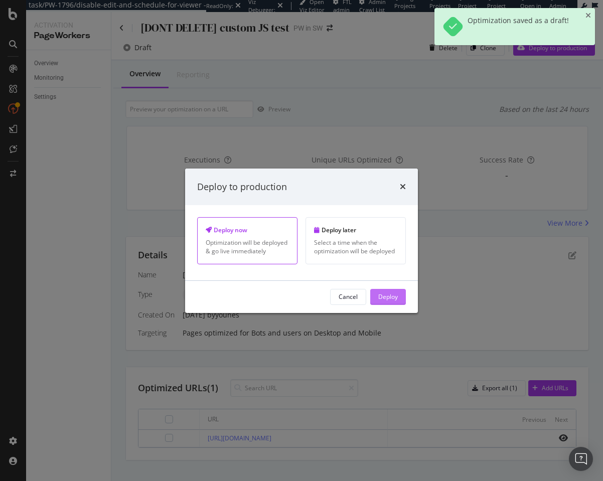
click at [384, 295] on div "Deploy" at bounding box center [388, 297] width 20 height 9
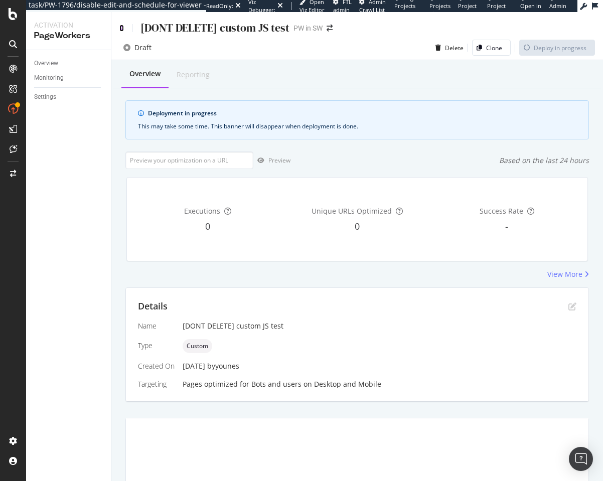
click at [122, 30] on icon at bounding box center [121, 28] width 5 height 7
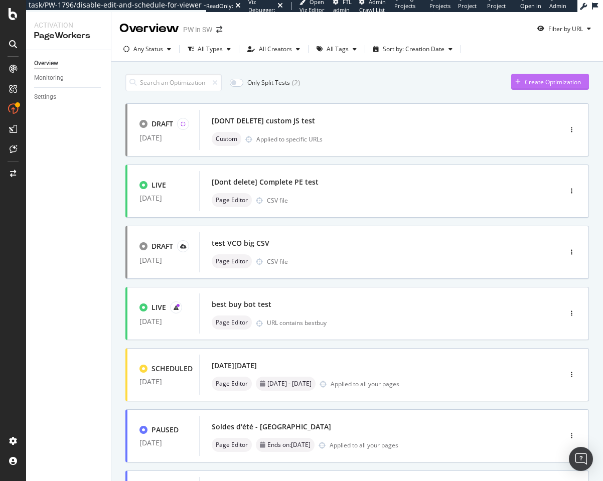
click at [515, 79] on icon "button" at bounding box center [518, 82] width 6 height 6
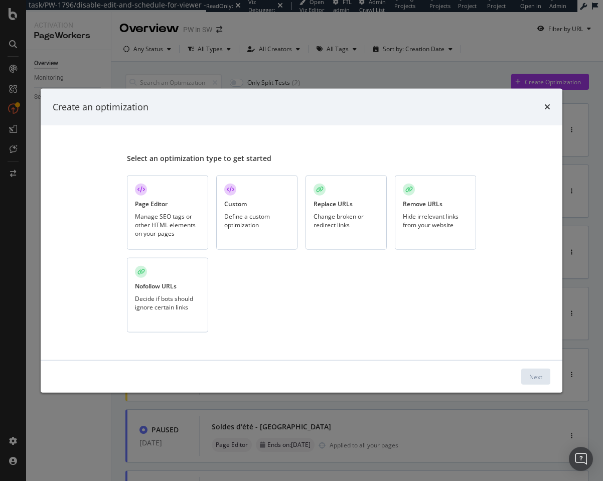
click at [368, 212] on div "Change broken or redirect links" at bounding box center [346, 220] width 65 height 17
click at [538, 374] on div "Next" at bounding box center [535, 376] width 13 height 9
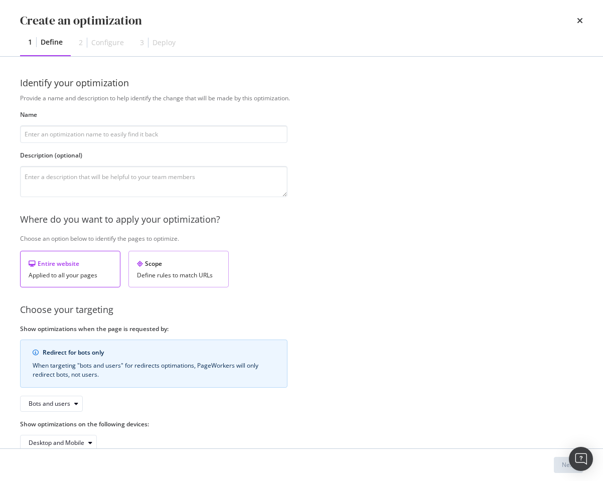
click at [167, 269] on div "Scope Define rules to match URLs" at bounding box center [178, 269] width 100 height 37
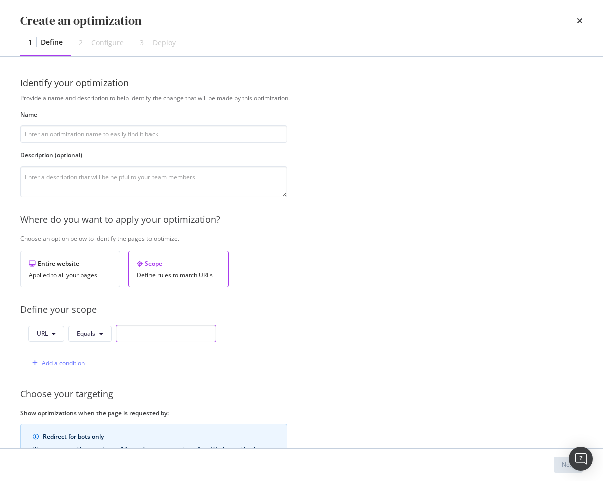
click at [134, 335] on input "modal" at bounding box center [166, 334] width 100 height 18
click at [108, 335] on button "Equals" at bounding box center [90, 334] width 44 height 16
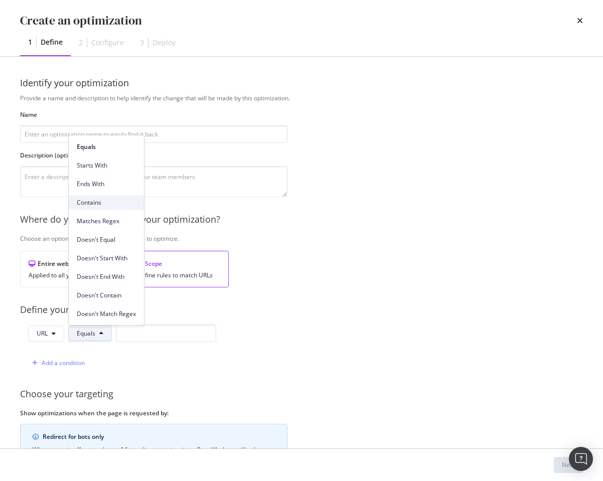
click at [95, 200] on span "Contains" at bounding box center [106, 202] width 59 height 9
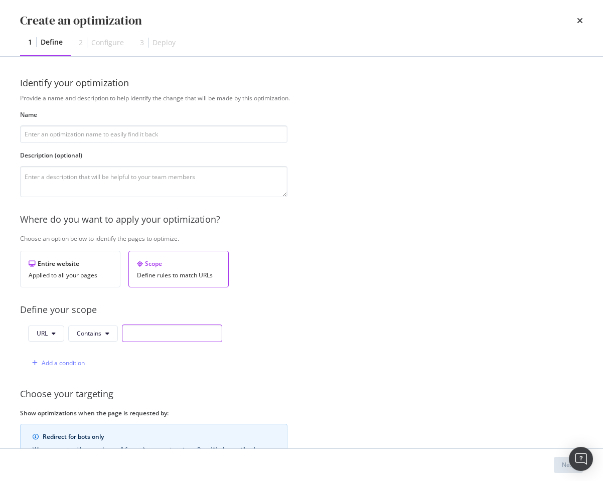
click at [137, 335] on input "modal" at bounding box center [172, 334] width 100 height 18
type input "example.com"
click at [172, 136] on input "modal" at bounding box center [153, 134] width 267 height 18
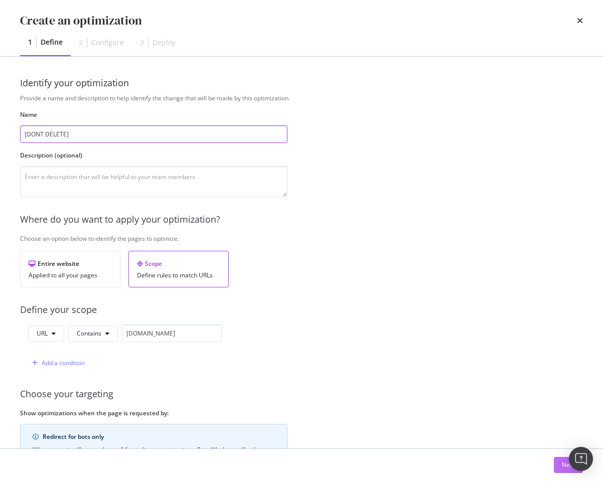
type input "[DONT DELETE]"
click at [556, 459] on button "Next" at bounding box center [568, 465] width 29 height 16
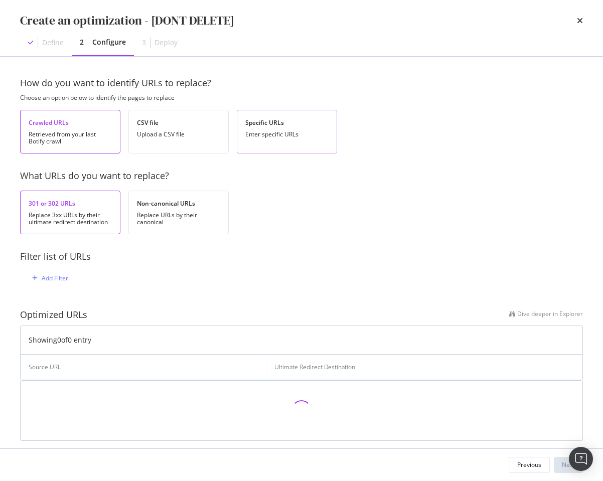
click at [249, 120] on div "Specific URLs" at bounding box center [286, 122] width 83 height 9
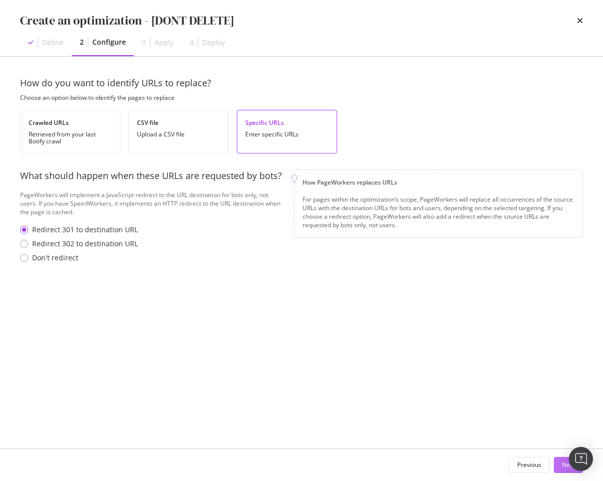
click at [559, 464] on button "Next" at bounding box center [568, 465] width 29 height 16
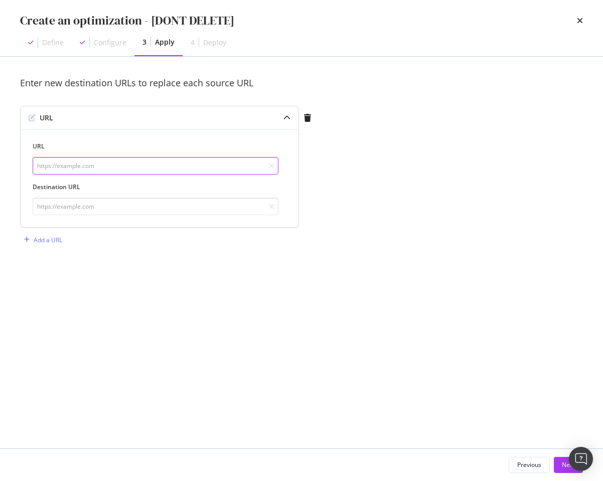
click at [141, 168] on input "modal" at bounding box center [156, 166] width 246 height 18
click at [110, 165] on input "https://example.com/tobereplaced" at bounding box center [156, 166] width 246 height 18
click at [139, 168] on input "https://example.com/toreplaced" at bounding box center [156, 166] width 246 height 18
click at [139, 168] on input "https://example.com/toreplace" at bounding box center [156, 166] width 246 height 18
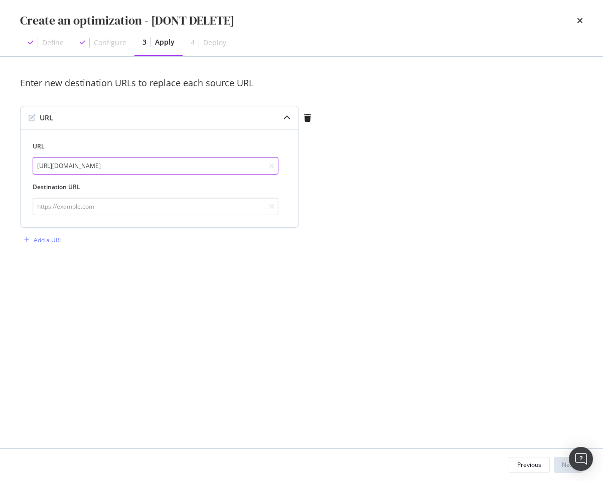
click at [139, 168] on input "https://example.com/toreplace" at bounding box center [156, 166] width 246 height 18
type input "https://example.com/toreplace"
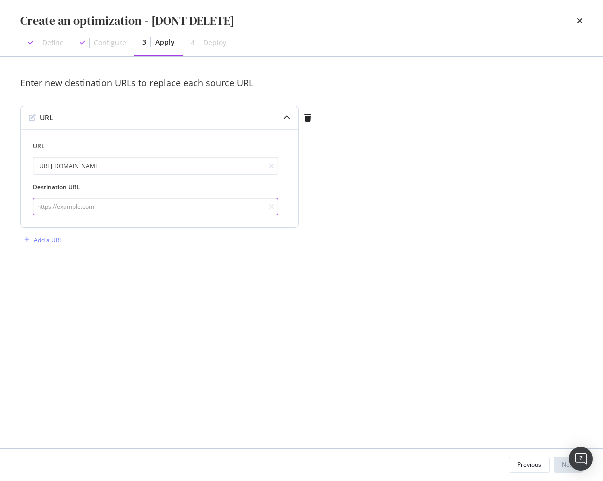
click at [106, 211] on input "modal" at bounding box center [156, 207] width 246 height 18
paste input "https://example.com/toreplace"
type input "https://example.com/replaced"
click at [557, 464] on button "Next" at bounding box center [568, 465] width 29 height 16
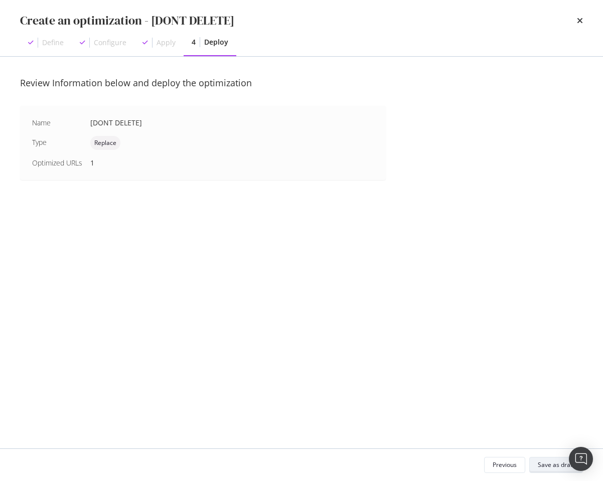
click at [557, 464] on div "Save as draft" at bounding box center [556, 465] width 37 height 9
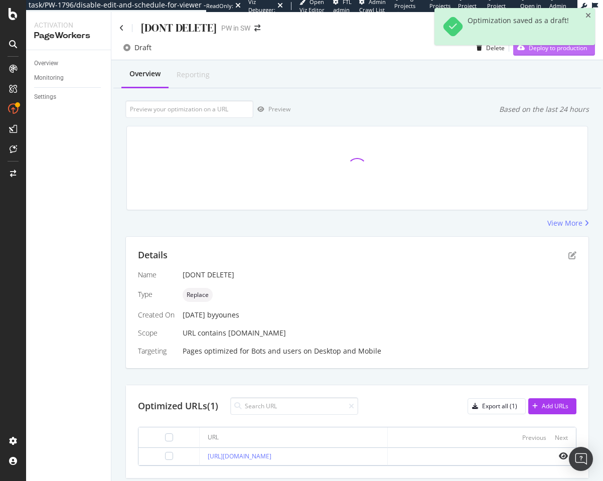
click at [535, 54] on div "Deploy to production" at bounding box center [550, 47] width 74 height 15
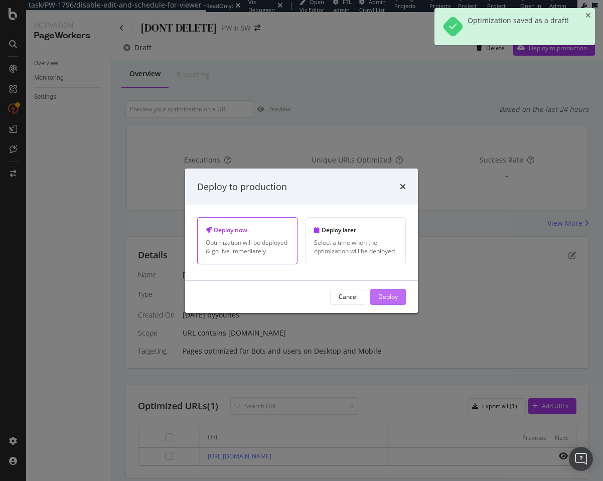
click at [378, 296] on div "Deploy" at bounding box center [388, 297] width 20 height 9
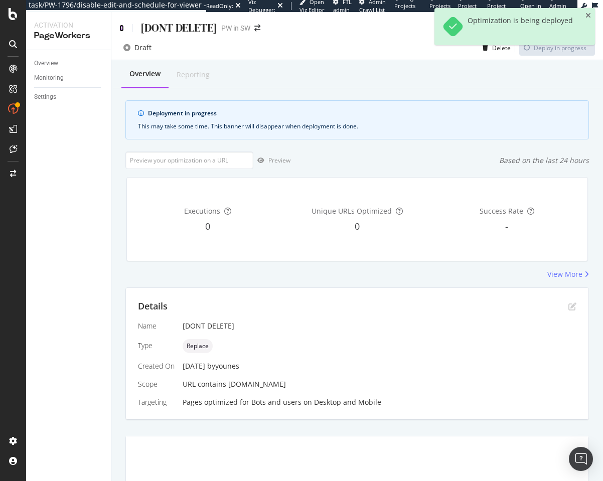
click at [121, 26] on icon at bounding box center [121, 28] width 5 height 7
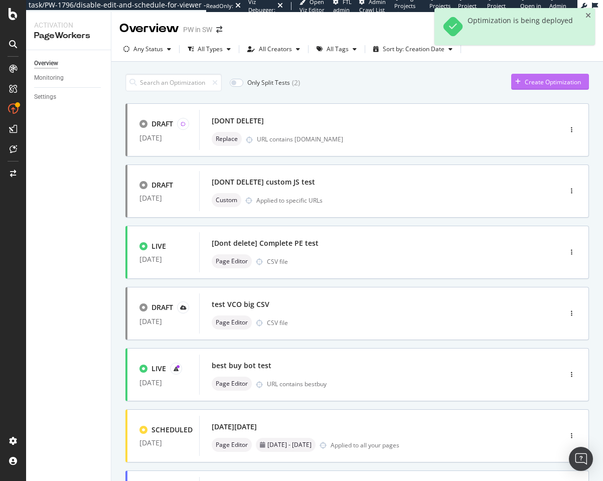
click at [535, 81] on div "Create Optimization" at bounding box center [553, 82] width 56 height 9
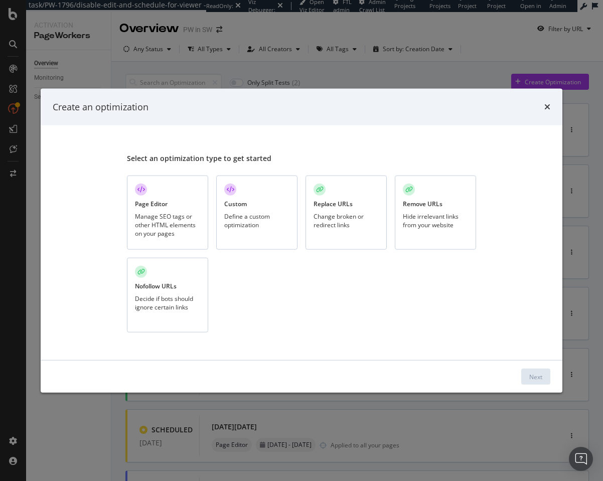
click at [430, 212] on div "Hide irrelevant links from your website" at bounding box center [435, 220] width 65 height 17
click at [529, 370] on div "Next" at bounding box center [535, 376] width 13 height 15
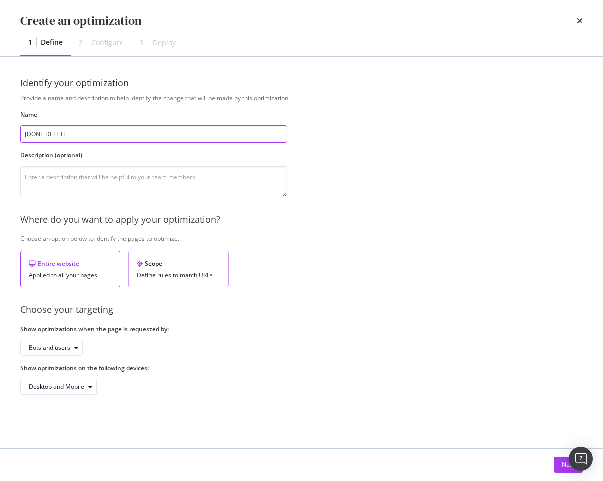
type input "[DONT DELETE]"
click at [163, 267] on div "Scope" at bounding box center [178, 263] width 83 height 9
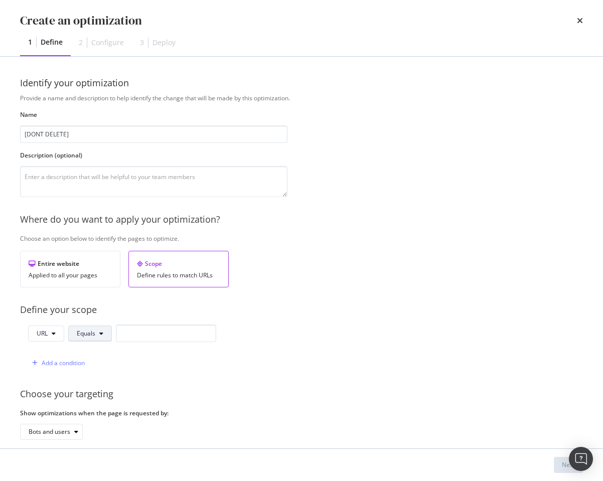
click at [101, 328] on button "Equals" at bounding box center [90, 334] width 44 height 16
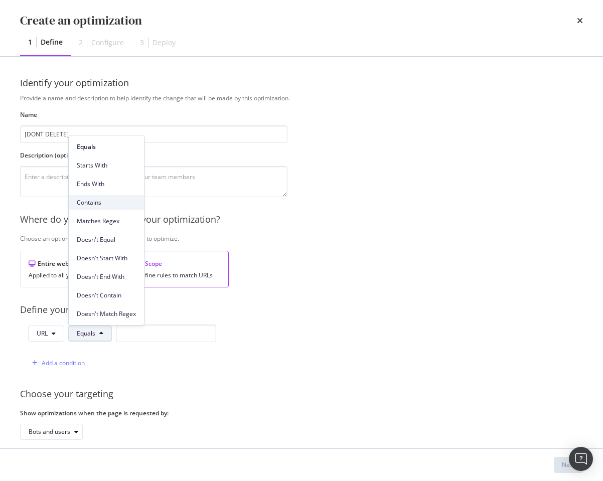
click at [105, 208] on div "Contains" at bounding box center [106, 202] width 75 height 15
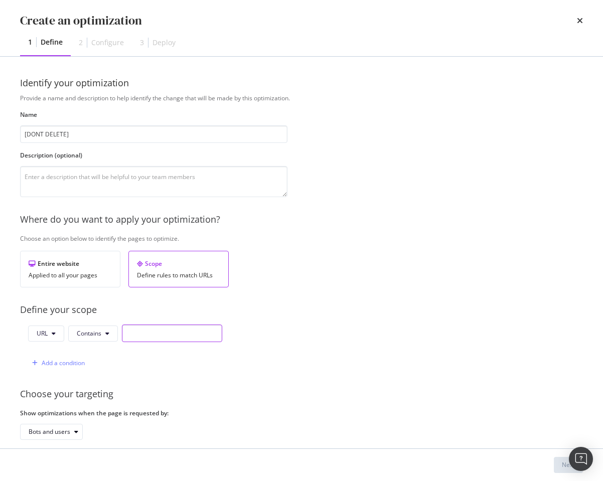
click at [145, 334] on input "modal" at bounding box center [172, 334] width 100 height 18
type input "example.com"
click at [555, 463] on button "Next" at bounding box center [568, 465] width 29 height 16
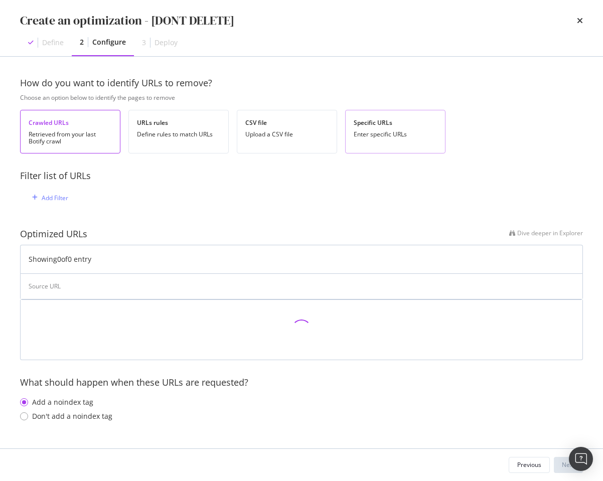
click at [351, 125] on div "Specific URLs Enter specific URLs" at bounding box center [395, 132] width 100 height 44
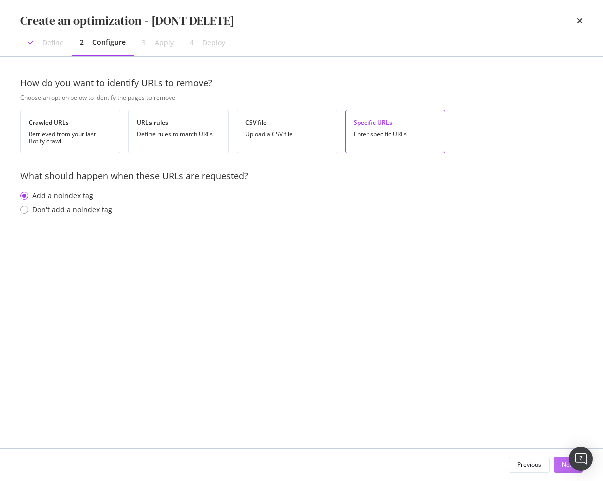
click at [564, 467] on div "Next" at bounding box center [568, 465] width 13 height 9
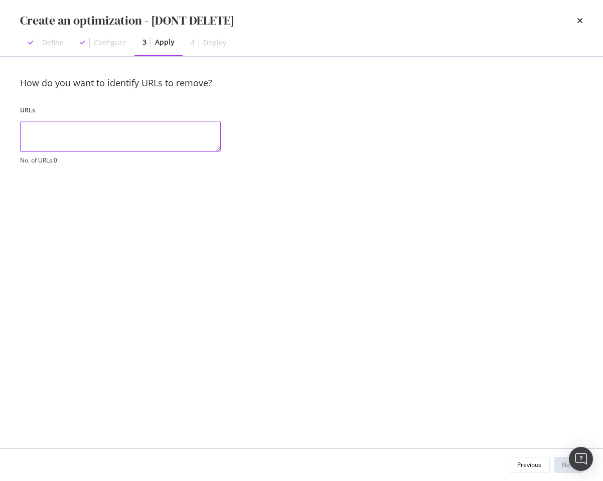
click at [101, 139] on textarea "modal" at bounding box center [120, 136] width 201 height 31
type textarea "https://example.com/toremove"
click at [564, 466] on div "Next" at bounding box center [568, 465] width 13 height 9
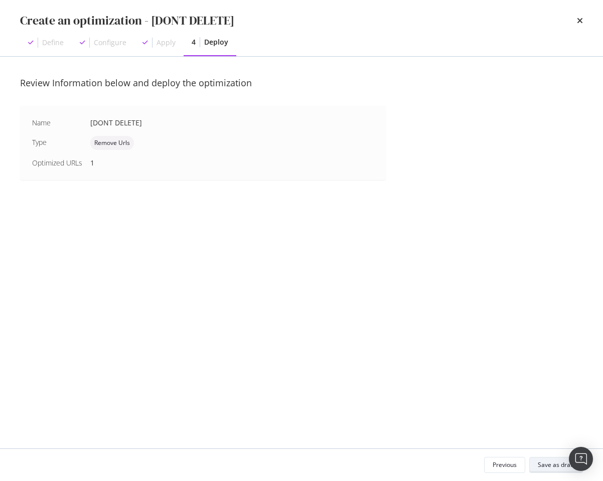
click at [564, 466] on div "Save as draft" at bounding box center [556, 465] width 37 height 9
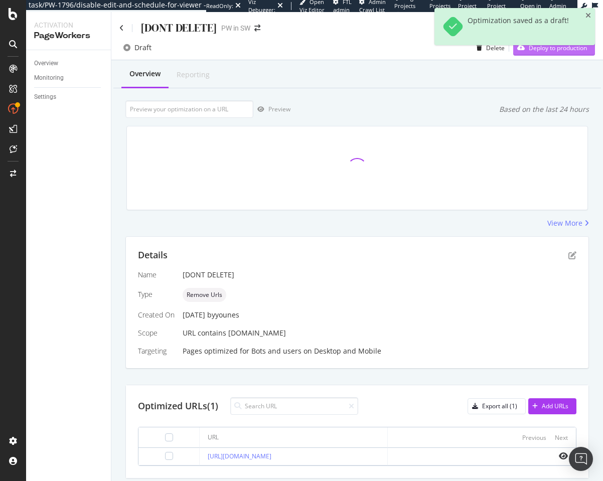
click at [532, 55] on div "Deploy to production" at bounding box center [550, 47] width 74 height 15
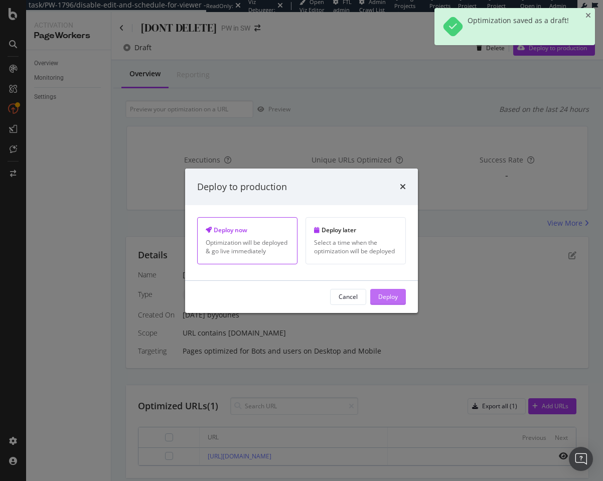
click at [391, 299] on div "Deploy" at bounding box center [388, 297] width 20 height 9
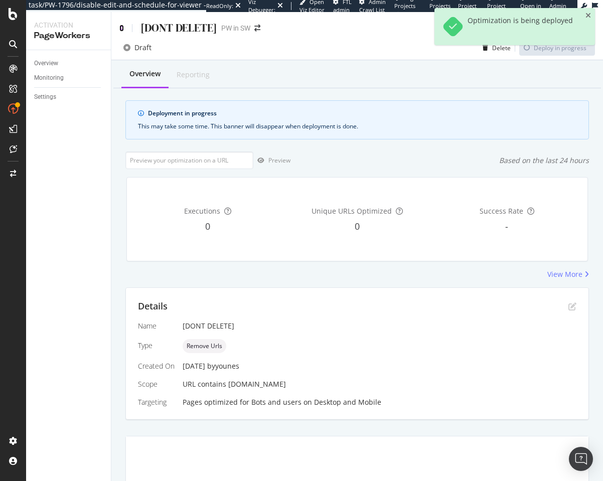
click at [121, 28] on icon at bounding box center [121, 28] width 5 height 7
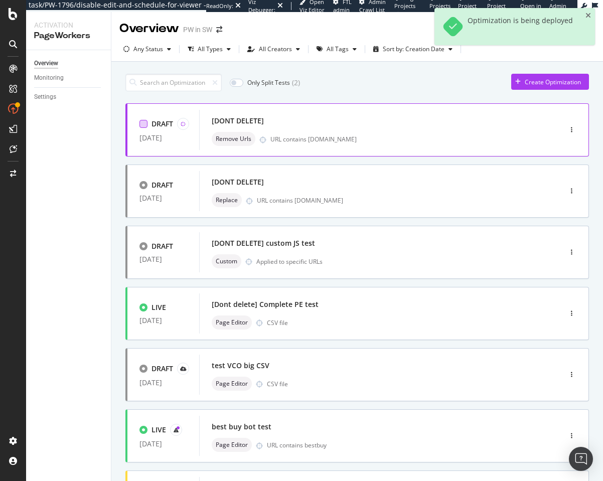
click at [143, 121] on div at bounding box center [143, 124] width 8 height 8
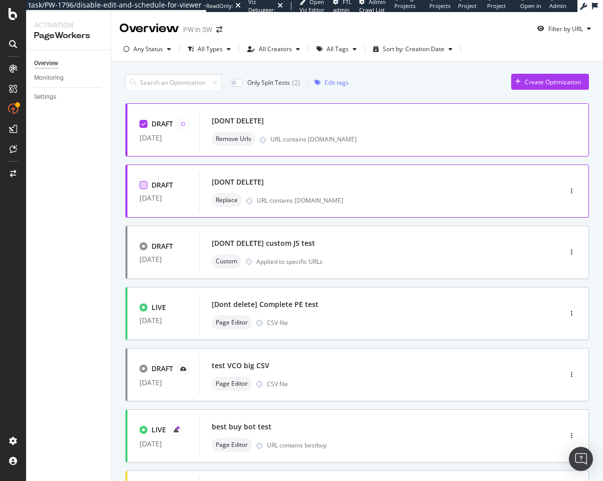
click at [142, 185] on div at bounding box center [143, 185] width 8 height 8
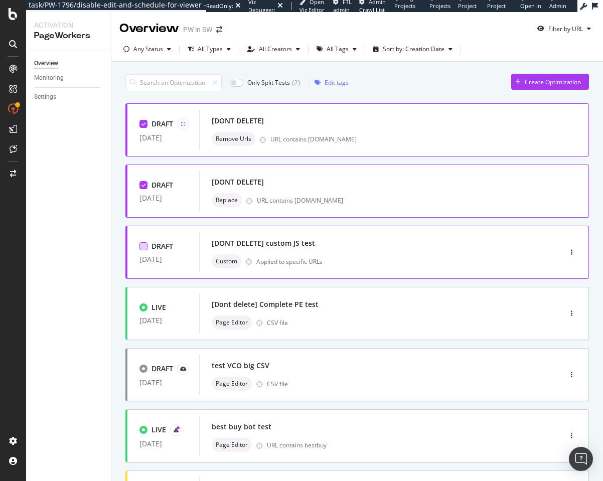
click at [142, 247] on div at bounding box center [143, 246] width 8 height 8
click at [142, 307] on div at bounding box center [143, 308] width 8 height 8
click at [333, 86] on div "Edit tags" at bounding box center [337, 82] width 24 height 9
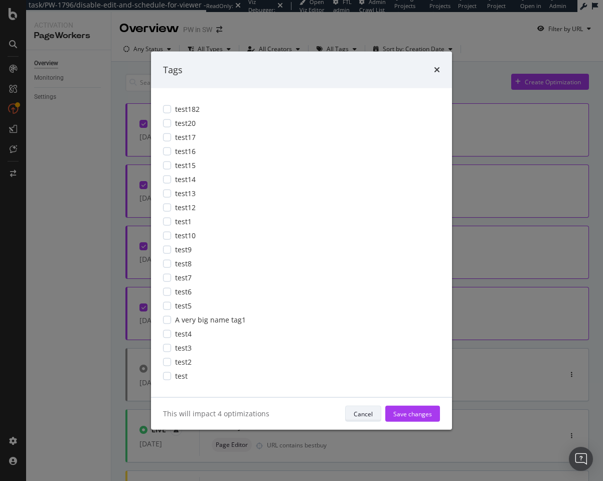
click at [351, 409] on button "Cancel" at bounding box center [363, 414] width 36 height 16
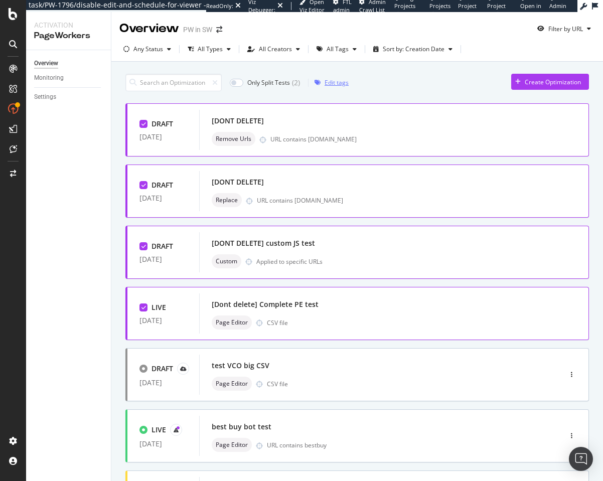
click at [330, 82] on div "Edit tags" at bounding box center [337, 82] width 24 height 9
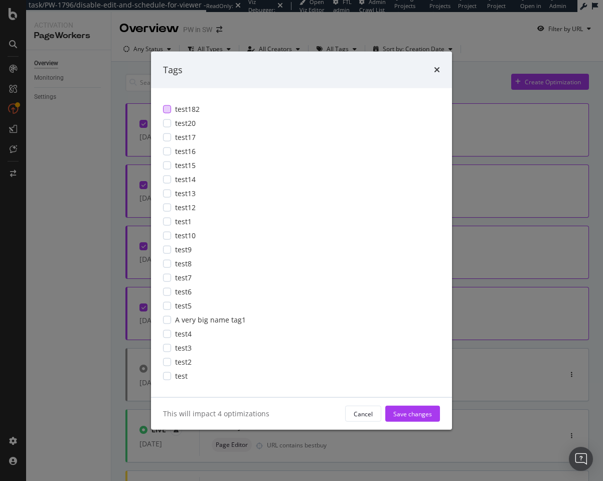
click at [168, 110] on div "modal" at bounding box center [167, 109] width 8 height 8
click at [407, 414] on div "Save changes" at bounding box center [412, 413] width 39 height 9
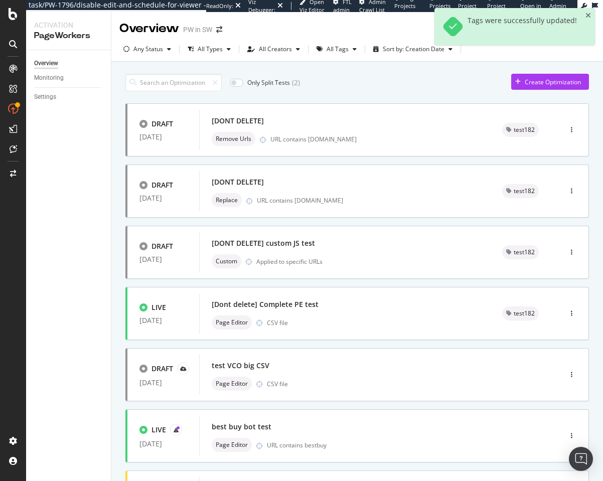
click at [59, 103] on div "Settings" at bounding box center [72, 97] width 77 height 15
click at [51, 101] on div "Settings" at bounding box center [45, 97] width 22 height 11
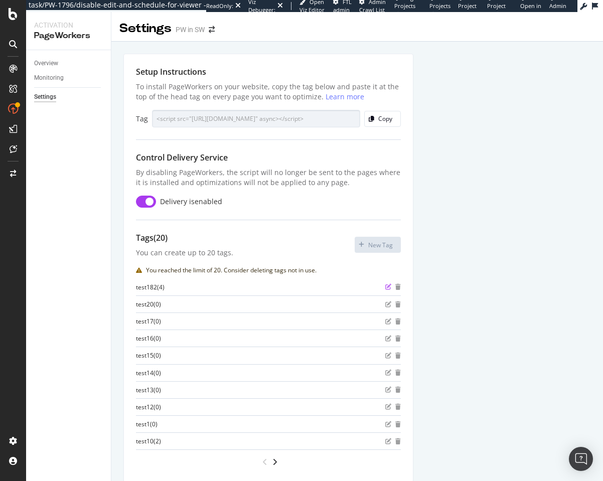
click at [386, 287] on icon "edit" at bounding box center [388, 287] width 6 height 6
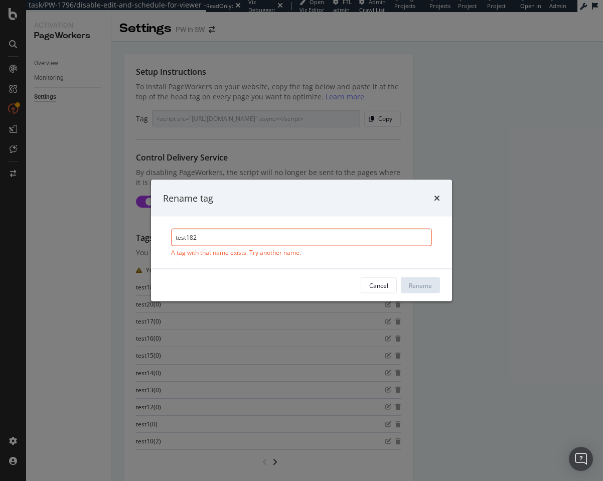
click at [213, 243] on input "test182" at bounding box center [301, 238] width 261 height 18
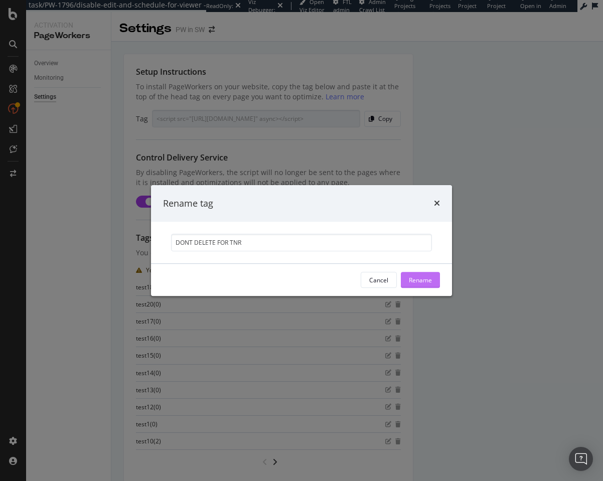
type input "DONT DELETE FOR TNR"
click at [436, 281] on button "Rename" at bounding box center [420, 280] width 39 height 16
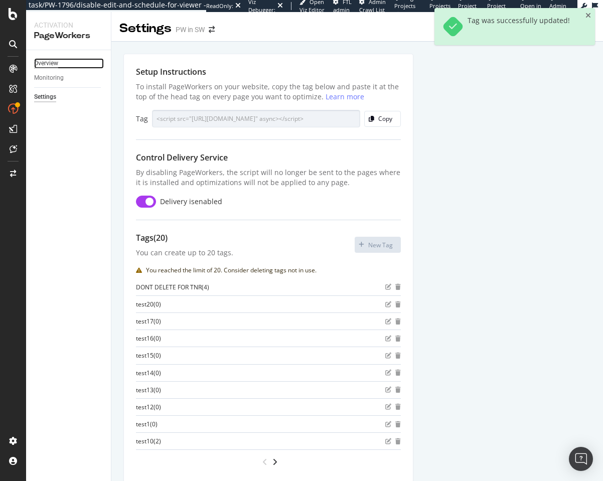
click at [52, 60] on div "Overview" at bounding box center [46, 63] width 24 height 11
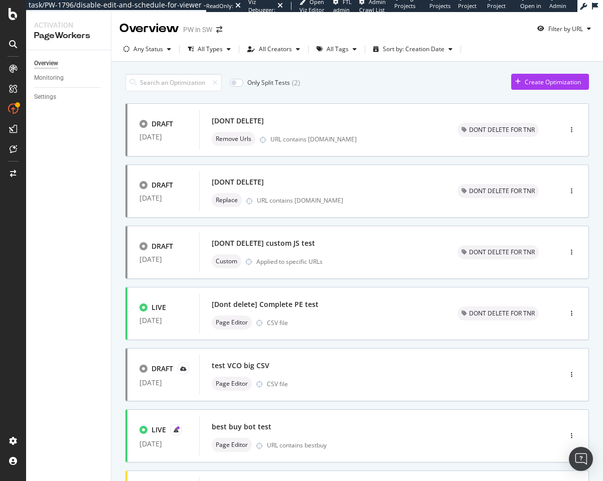
click at [415, 81] on div "Only Split Tests ( 2 ) Create Optimization" at bounding box center [357, 83] width 464 height 18
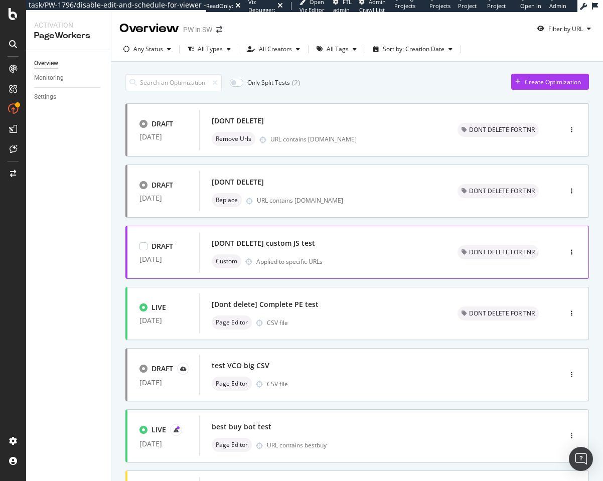
click at [333, 253] on div "[DONT DELETE] custom JS test Custom Applied to specific URLs" at bounding box center [323, 252] width 222 height 32
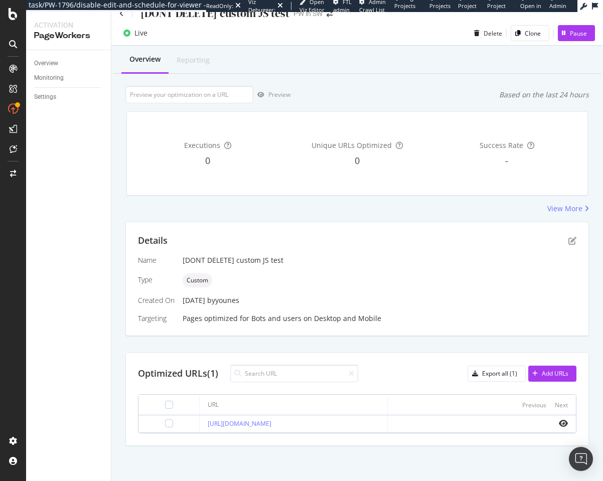
scroll to position [15, 0]
click at [542, 372] on div "Add URLs" at bounding box center [555, 373] width 27 height 9
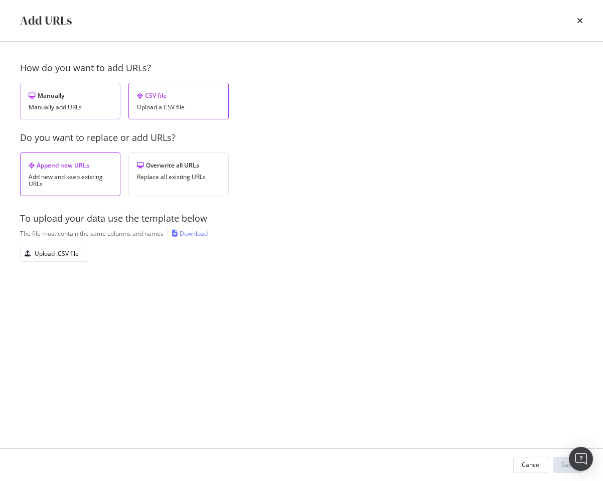
click at [89, 112] on div "Manually Manually add URLs" at bounding box center [70, 101] width 100 height 37
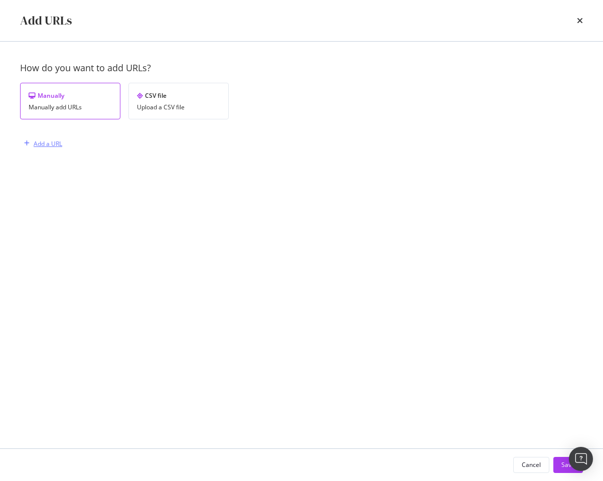
click at [55, 143] on div "Add a URL" at bounding box center [48, 143] width 29 height 9
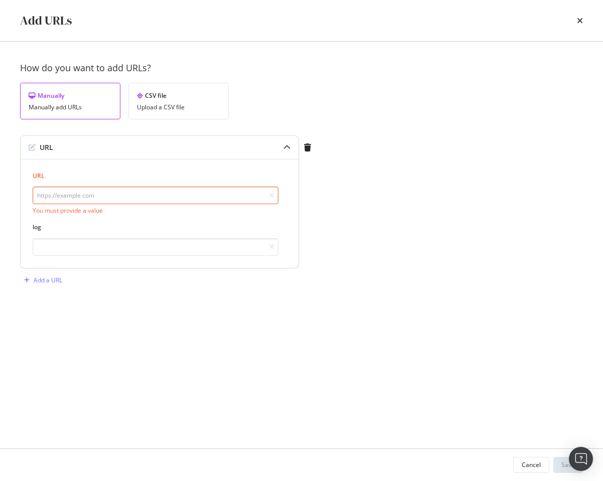
click at [72, 194] on input "modal" at bounding box center [156, 196] width 246 height 18
paste input "about.google/stories/"
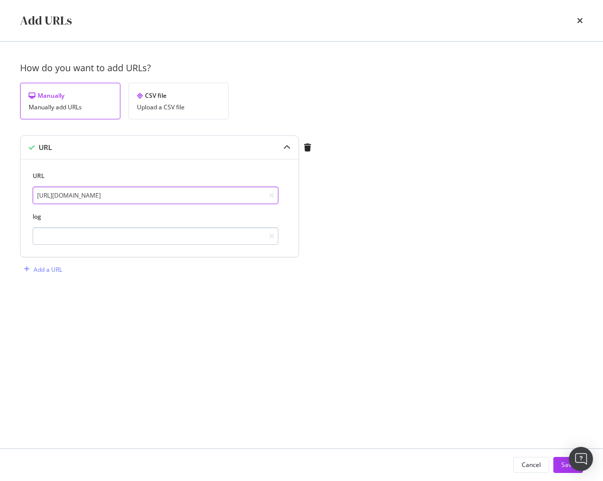
type input "https://about.google/"
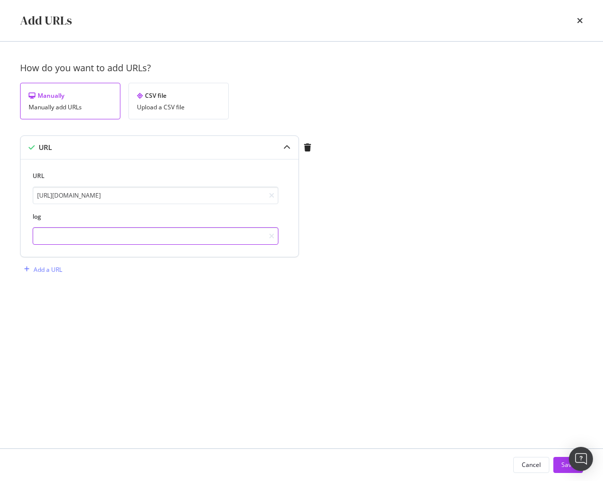
click at [100, 239] on input "modal" at bounding box center [156, 236] width 246 height 18
type input "NEW TITLE"
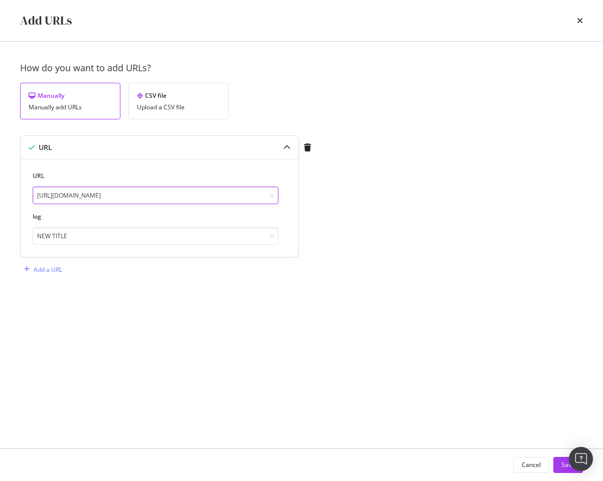
click at [77, 196] on input "https://about.google/" at bounding box center [156, 196] width 246 height 18
click at [560, 457] on button "Save" at bounding box center [568, 465] width 30 height 16
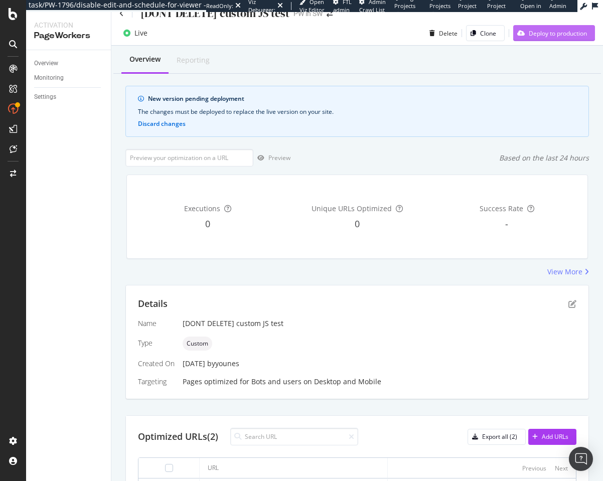
click at [531, 33] on div "Deploy to production" at bounding box center [558, 33] width 58 height 9
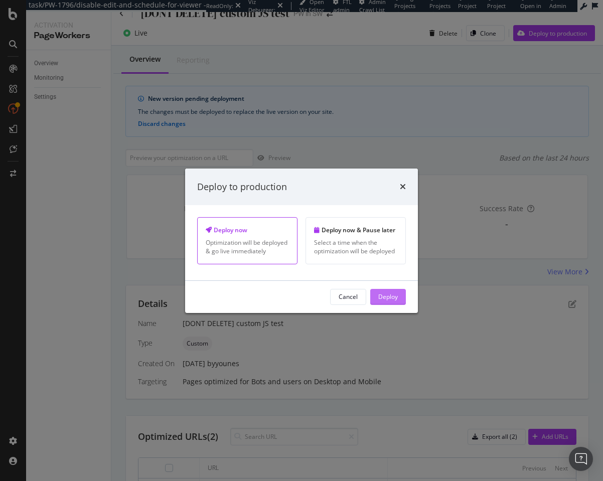
click at [387, 295] on div "Deploy" at bounding box center [388, 297] width 20 height 9
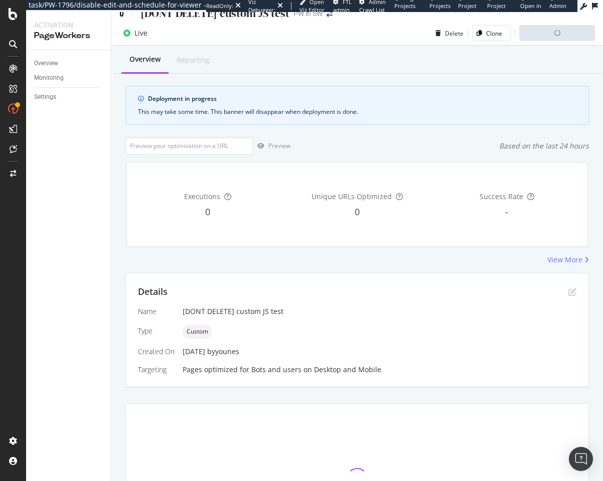
click at [119, 16] on icon at bounding box center [121, 13] width 5 height 7
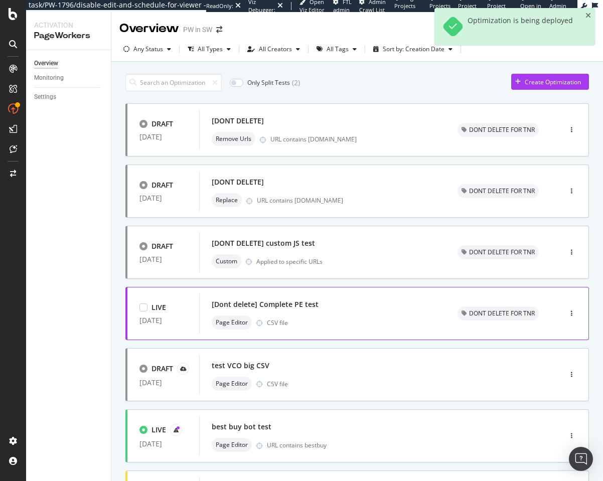
click at [324, 314] on div "[Dont delete] Complete PE test Page Editor CSV file" at bounding box center [323, 314] width 222 height 32
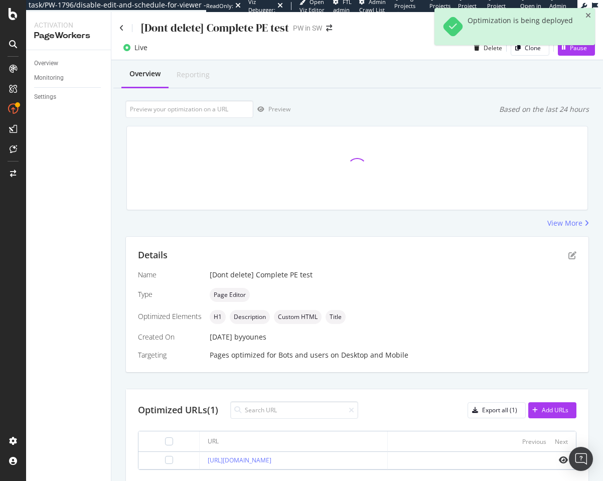
scroll to position [37, 0]
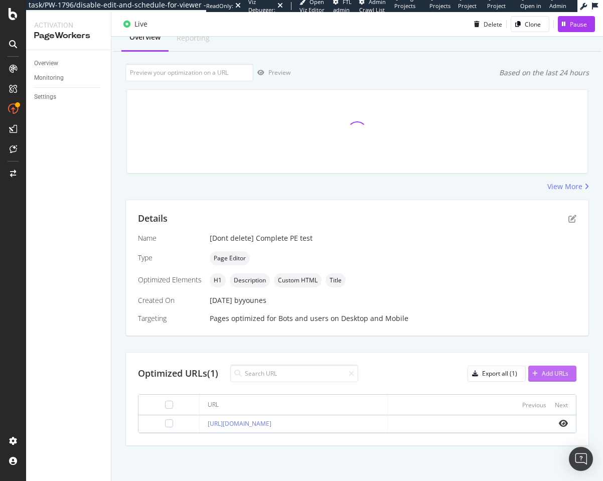
click at [542, 370] on div "Add URLs" at bounding box center [555, 373] width 27 height 9
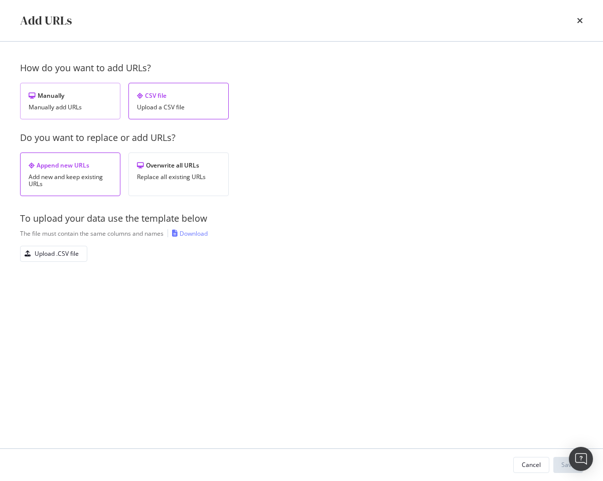
click at [97, 106] on div "Manually add URLs" at bounding box center [70, 107] width 83 height 7
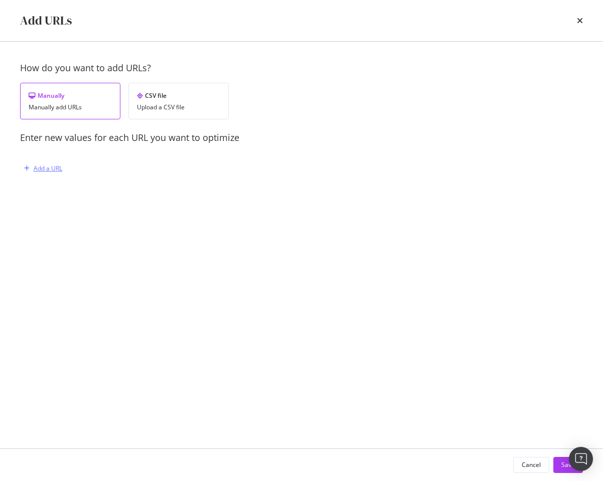
click at [43, 164] on div "Add a URL" at bounding box center [48, 168] width 29 height 9
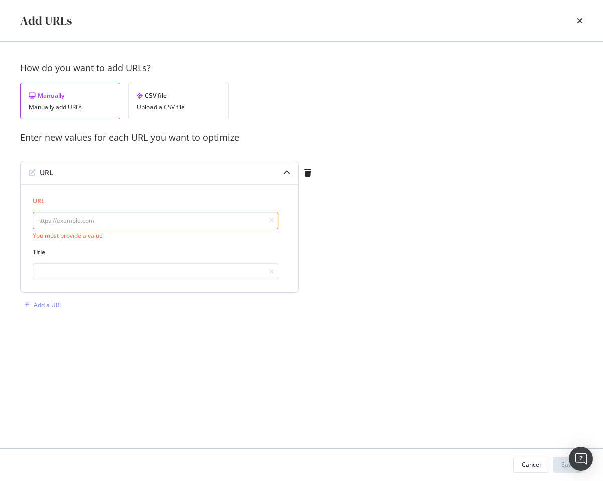
click at [64, 217] on input "modal" at bounding box center [156, 221] width 246 height 18
paste input "https://about.google/"
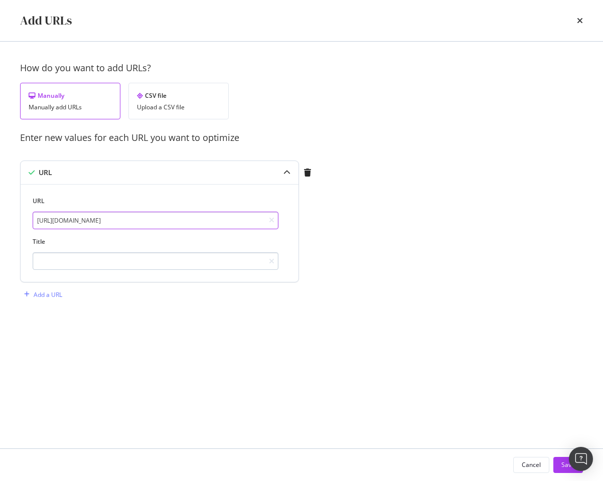
type input "https://about.google/"
click at [62, 260] on input "modal" at bounding box center [156, 261] width 246 height 18
type input "NEW LOG"
click at [556, 463] on button "Save" at bounding box center [568, 465] width 30 height 16
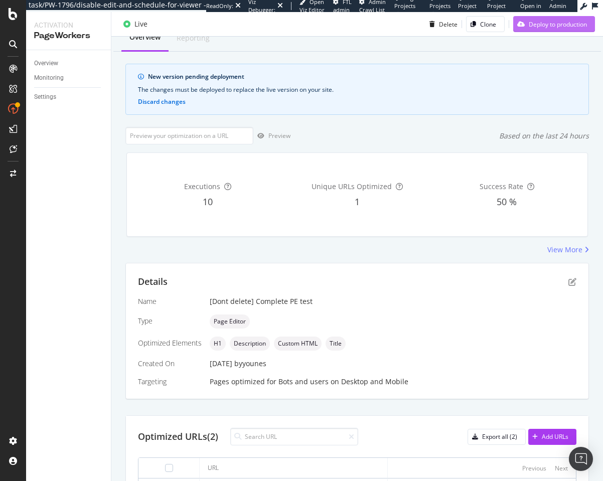
click at [560, 23] on div "Deploy to production" at bounding box center [558, 24] width 58 height 9
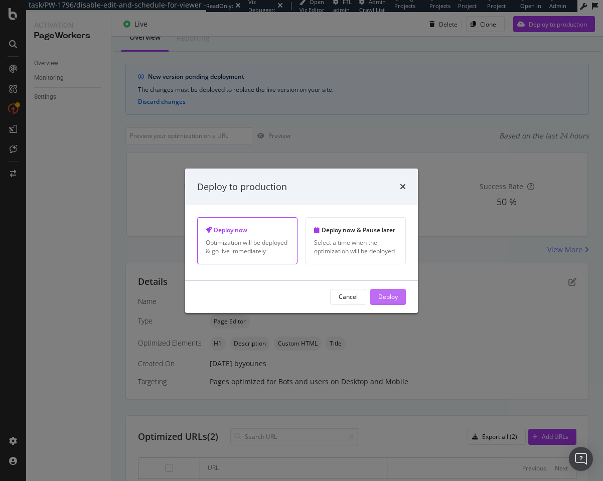
click at [387, 296] on div "Deploy" at bounding box center [388, 297] width 20 height 9
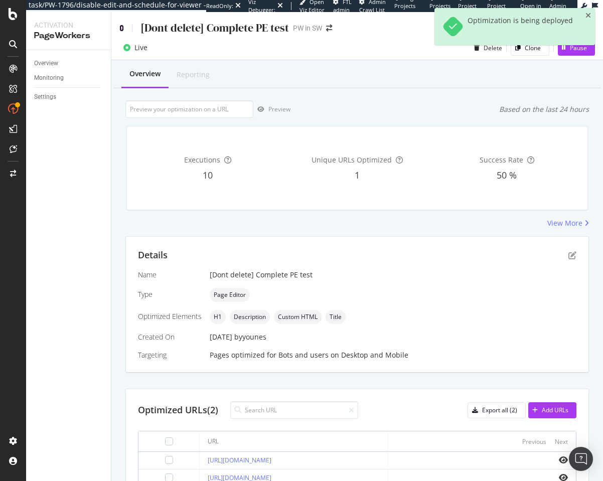
click at [123, 29] on icon at bounding box center [121, 28] width 5 height 7
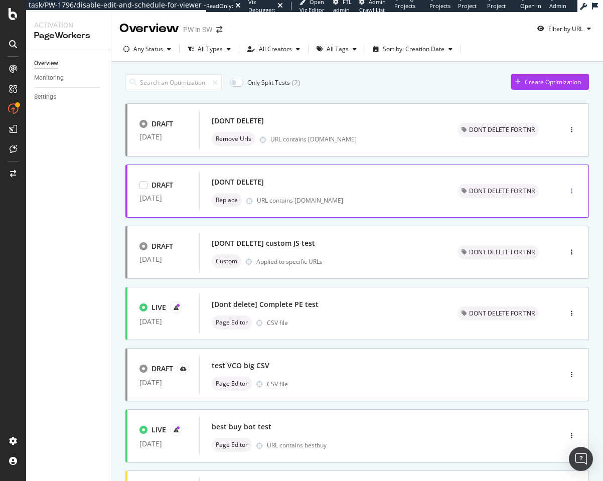
click at [567, 192] on div "button" at bounding box center [572, 191] width 10 height 6
click at [371, 204] on div "URL contains example.com" at bounding box center [345, 200] width 177 height 9
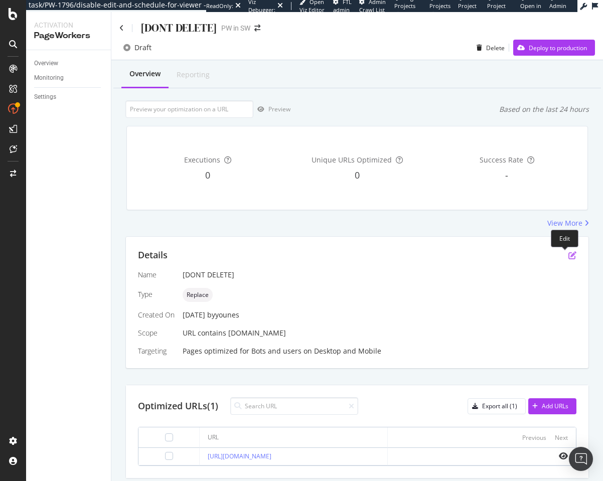
click at [568, 256] on icon "pen-to-square" at bounding box center [572, 255] width 8 height 8
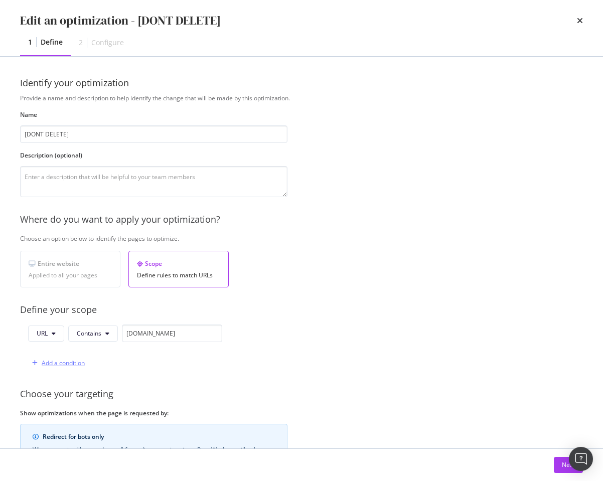
click at [77, 360] on div "Add a condition" at bounding box center [63, 363] width 43 height 9
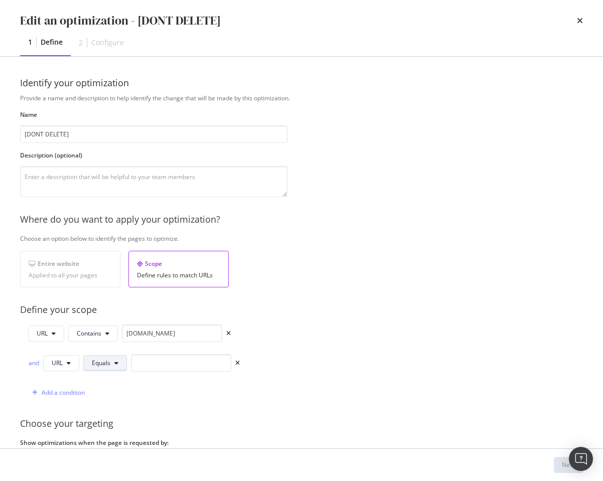
click at [100, 364] on span "Equals" at bounding box center [101, 363] width 19 height 9
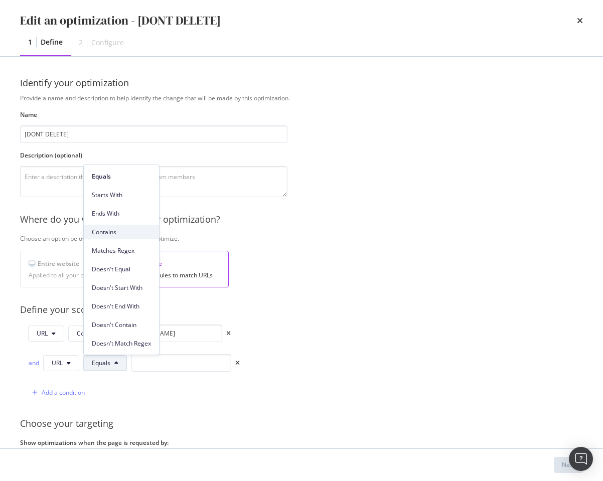
click at [109, 237] on div "Contains" at bounding box center [121, 232] width 75 height 15
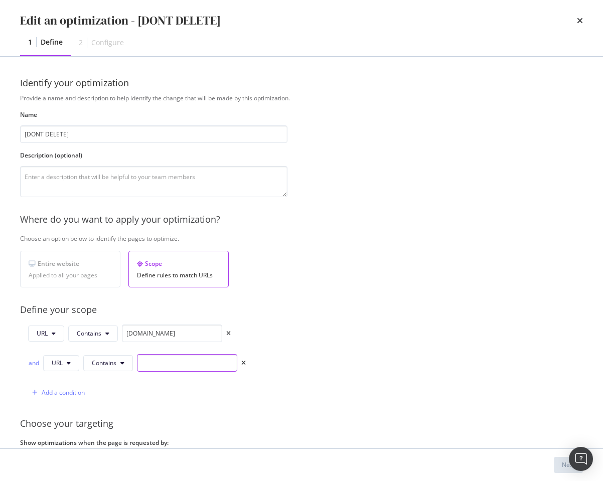
paste input "https://about.google/"
type input "https://about.google/"
click at [168, 361] on input "https://about.google/" at bounding box center [187, 363] width 100 height 18
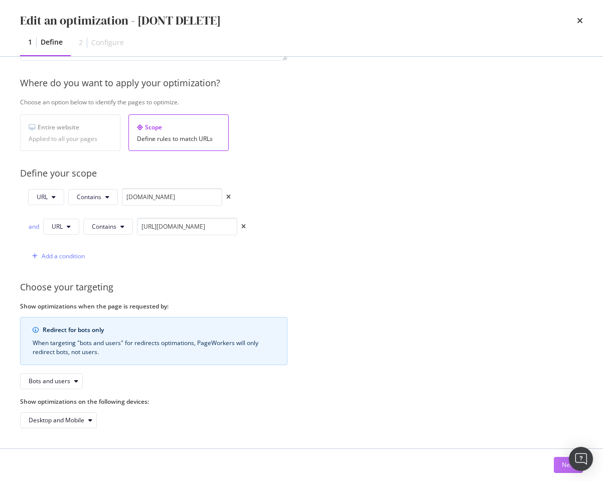
click at [560, 462] on button "Next" at bounding box center [568, 465] width 29 height 16
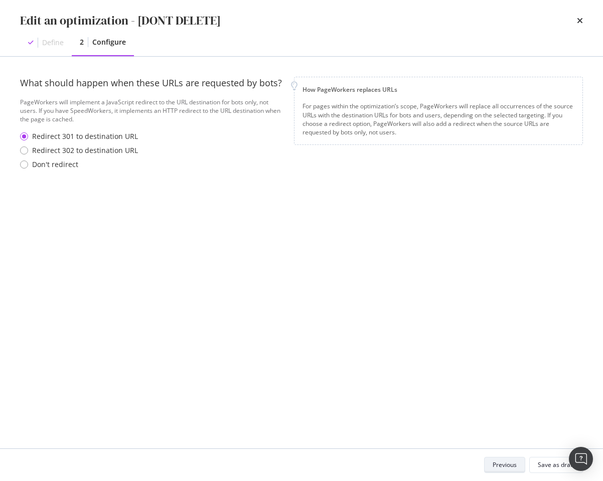
scroll to position [0, 0]
click at [560, 462] on div "Save as draft" at bounding box center [556, 465] width 37 height 9
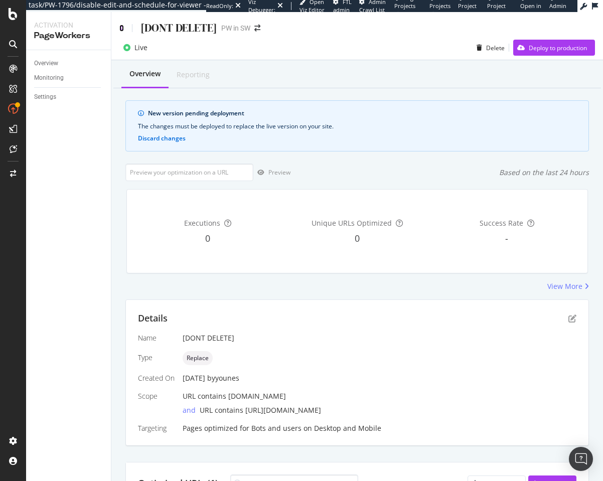
click at [122, 31] on icon at bounding box center [121, 28] width 5 height 7
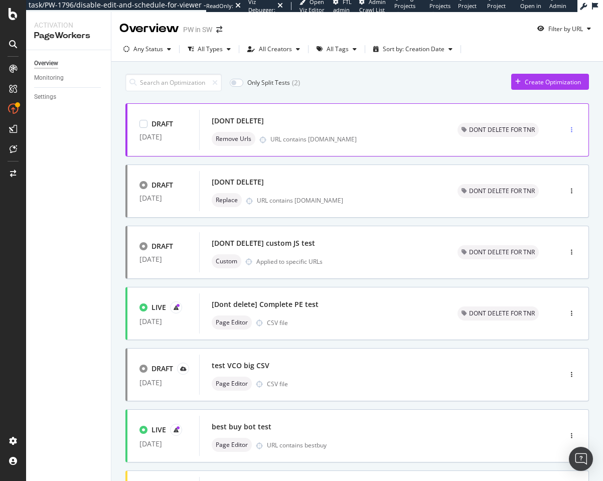
click at [567, 125] on div "button" at bounding box center [572, 129] width 10 height 15
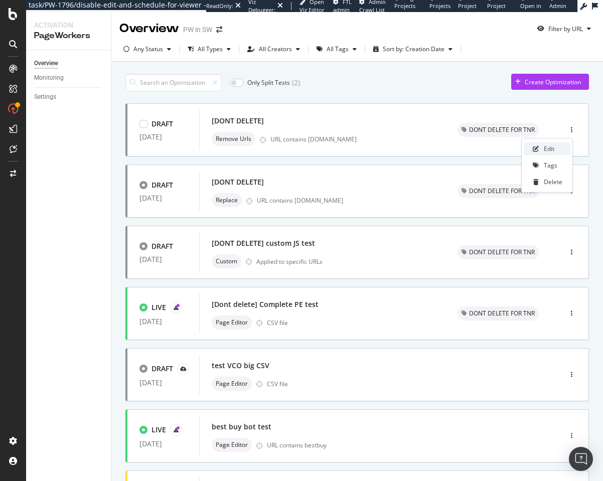
click at [550, 152] on div "Edit" at bounding box center [549, 148] width 11 height 9
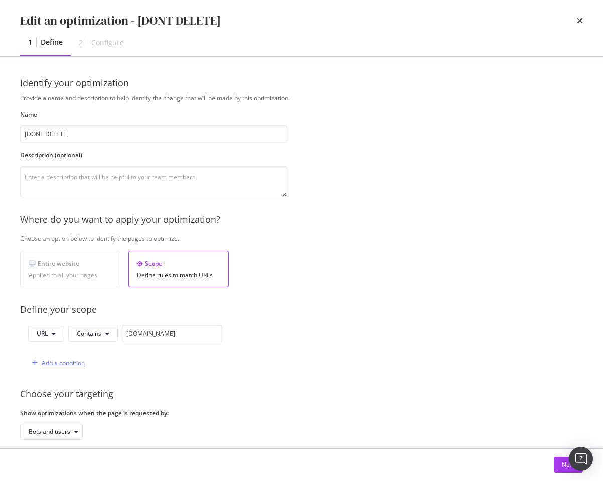
click at [65, 363] on div "Add a condition" at bounding box center [63, 363] width 43 height 9
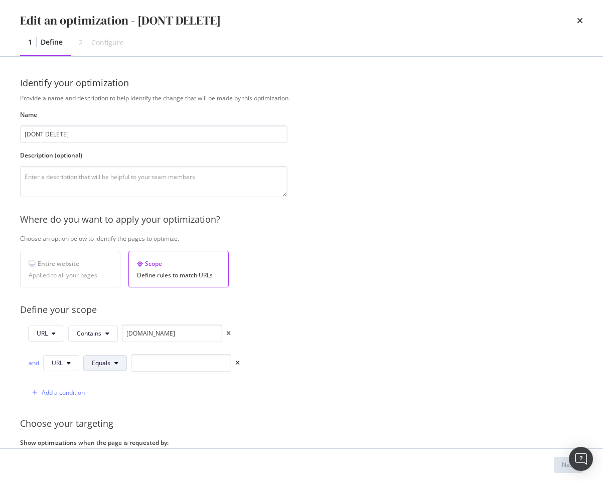
click at [114, 363] on icon "modal" at bounding box center [116, 363] width 4 height 6
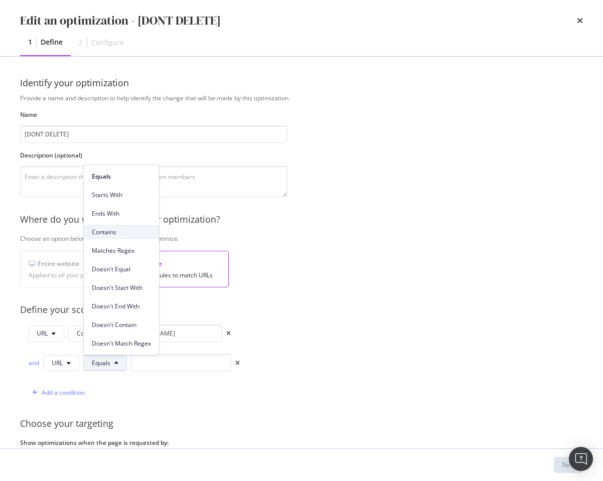
click at [123, 232] on span "Contains" at bounding box center [121, 232] width 59 height 9
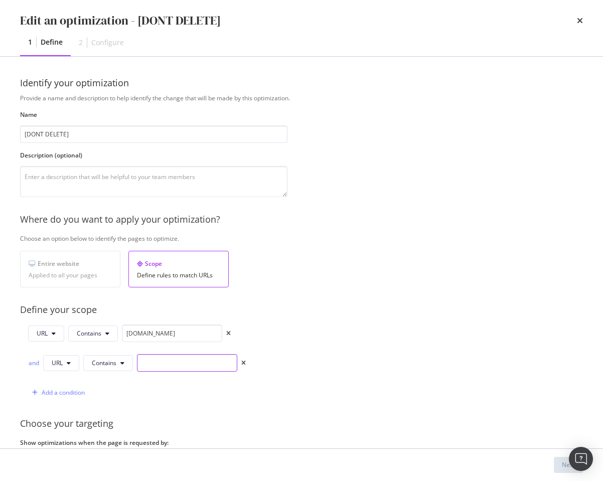
click at [156, 370] on input "modal" at bounding box center [187, 363] width 100 height 18
paste input "https://about.google/"
type input "https://about.google/"
click at [563, 464] on div "Next" at bounding box center [568, 465] width 13 height 9
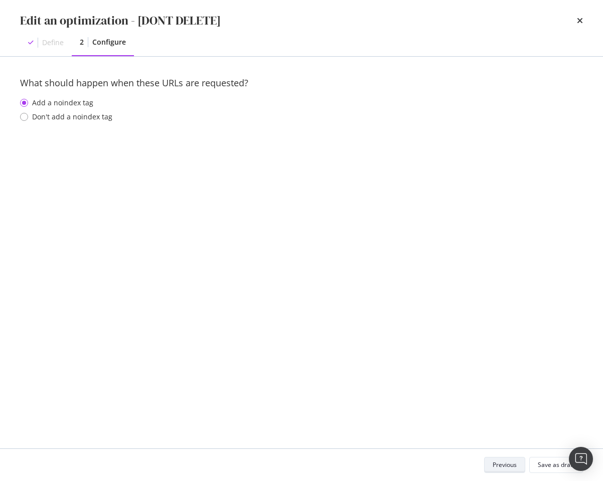
click at [563, 464] on div "Save as draft" at bounding box center [556, 465] width 37 height 9
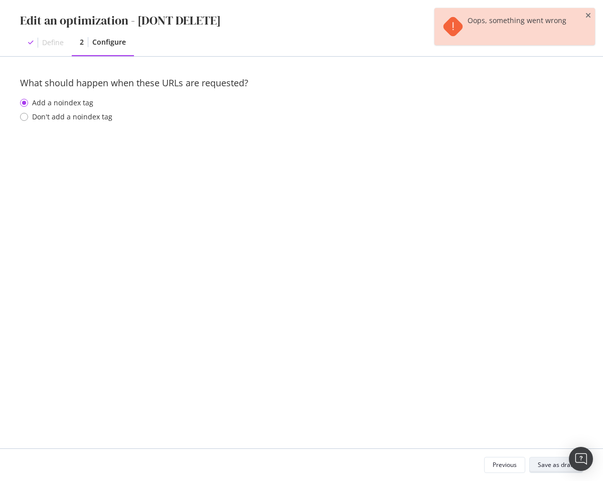
click at [540, 463] on div "Save as draft" at bounding box center [556, 465] width 37 height 9
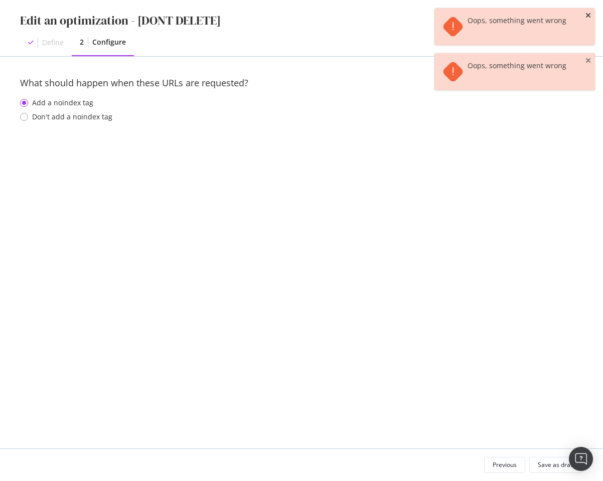
click at [588, 18] on icon "close toast" at bounding box center [589, 15] width 6 height 7
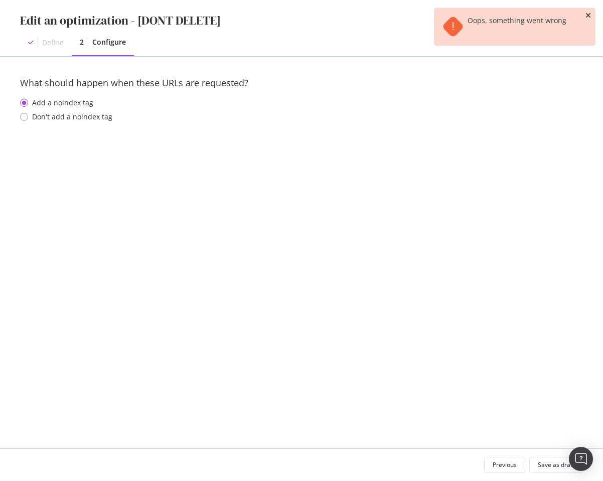
click at [588, 18] on icon "close toast" at bounding box center [589, 15] width 6 height 7
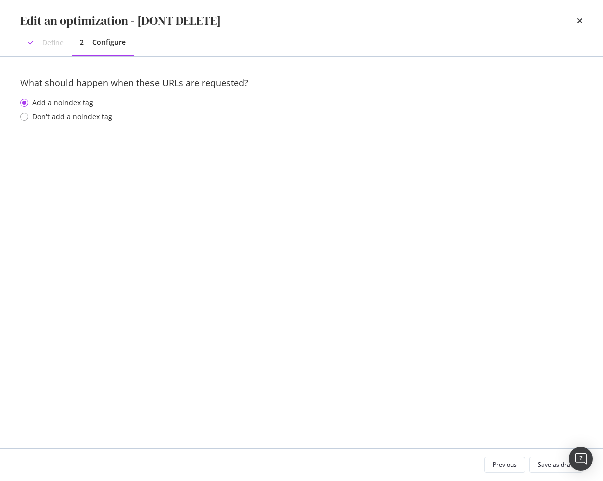
click at [588, 18] on div "Edit an optimization - [DONT DELETE] Define 2 Configure" at bounding box center [301, 28] width 603 height 56
click at [580, 19] on icon "times" at bounding box center [580, 21] width 6 height 8
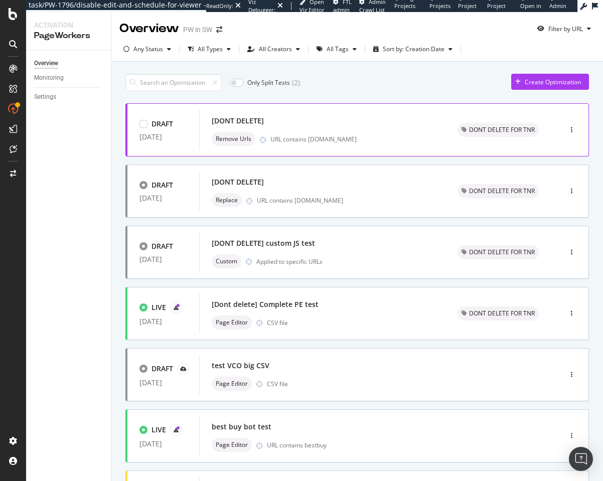
click at [367, 138] on div "URL contains example.com" at bounding box center [351, 139] width 163 height 9
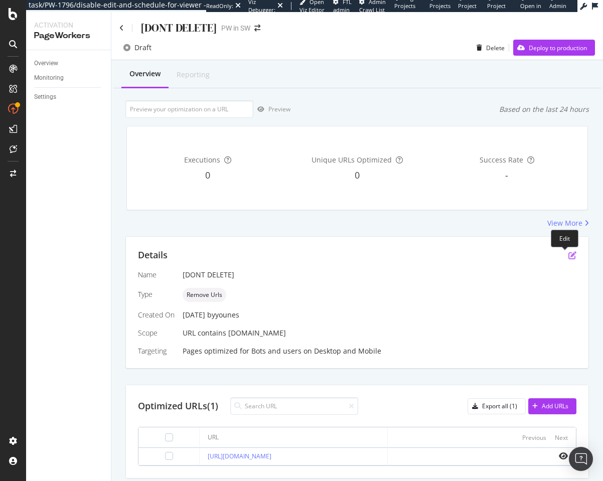
click at [568, 255] on icon "pen-to-square" at bounding box center [572, 255] width 8 height 8
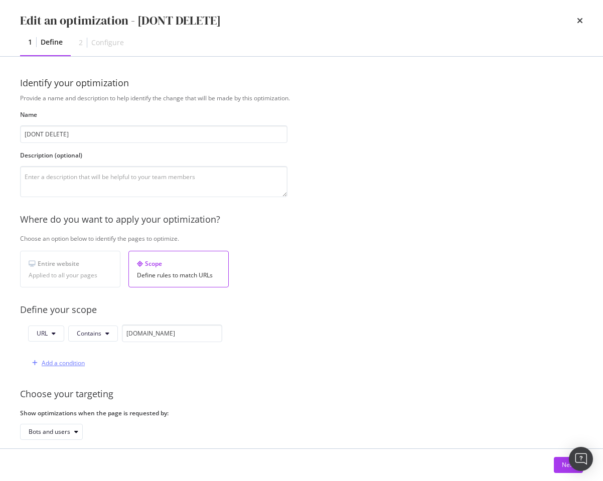
click at [74, 365] on div "Add a condition" at bounding box center [63, 363] width 43 height 9
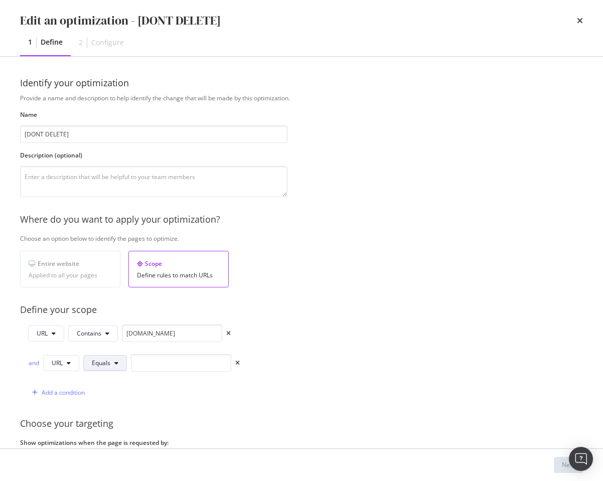
click at [119, 364] on button "Equals" at bounding box center [105, 363] width 44 height 16
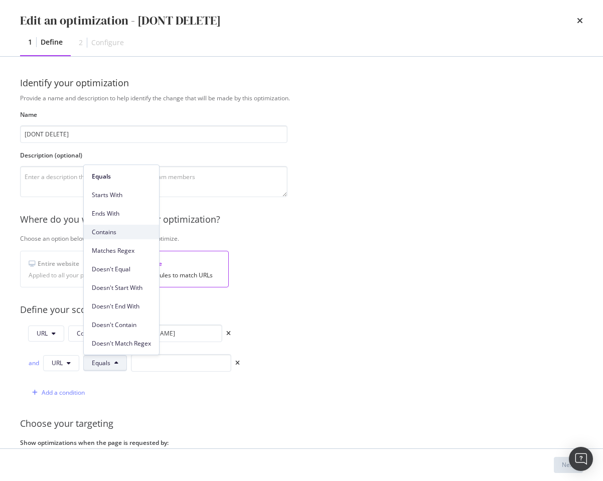
click at [115, 228] on span "Contains" at bounding box center [121, 232] width 59 height 9
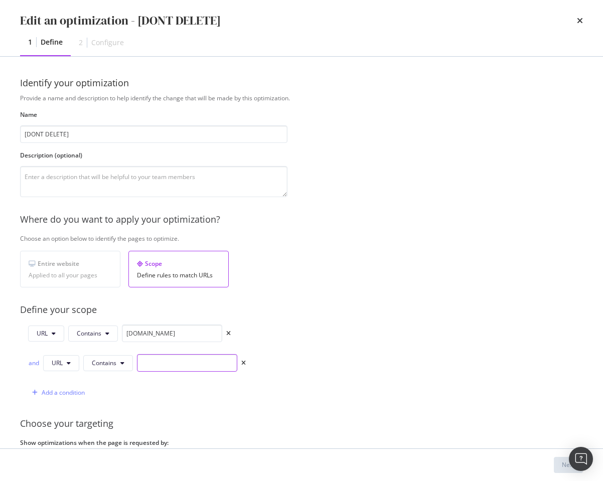
click at [150, 362] on input "modal" at bounding box center [187, 363] width 100 height 18
paste input "https://about.google/"
type input "https://about.google/"
click at [558, 464] on button "Next" at bounding box center [568, 465] width 29 height 16
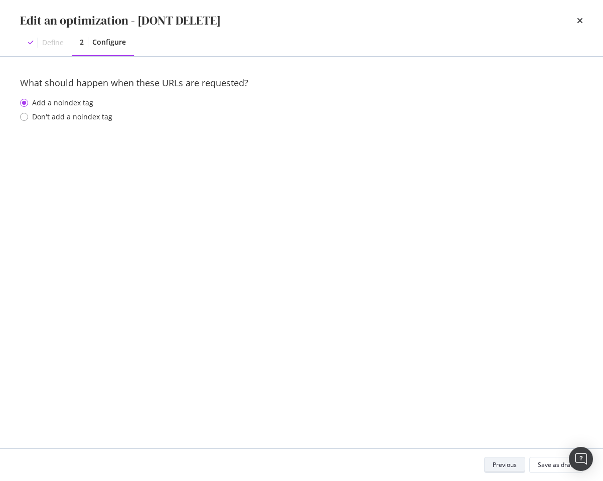
click at [558, 464] on div "Save as draft" at bounding box center [556, 465] width 37 height 9
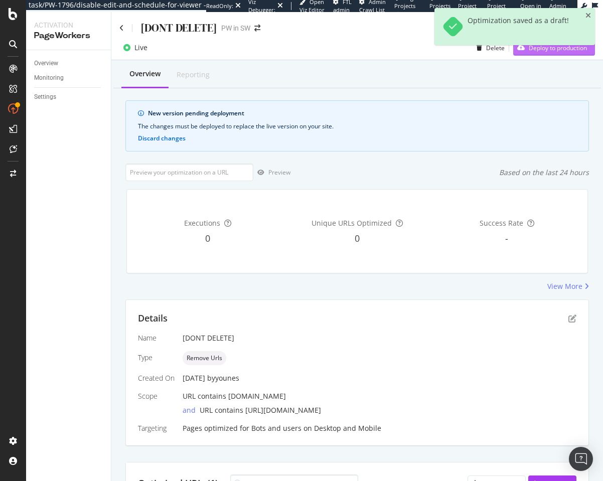
click at [523, 55] on div "Deploy to production" at bounding box center [550, 47] width 74 height 15
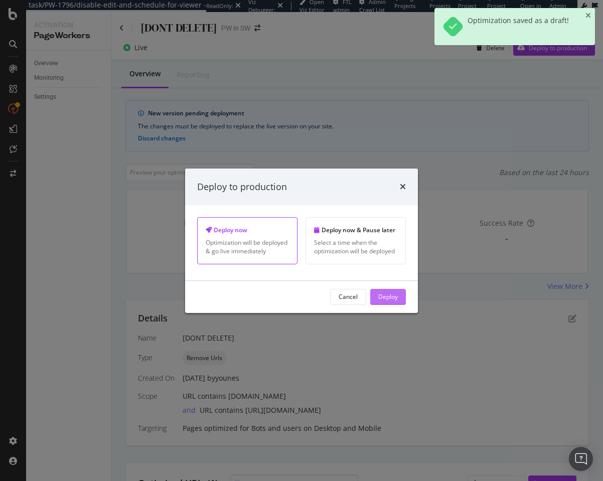
click at [380, 293] on div "Deploy" at bounding box center [388, 297] width 20 height 9
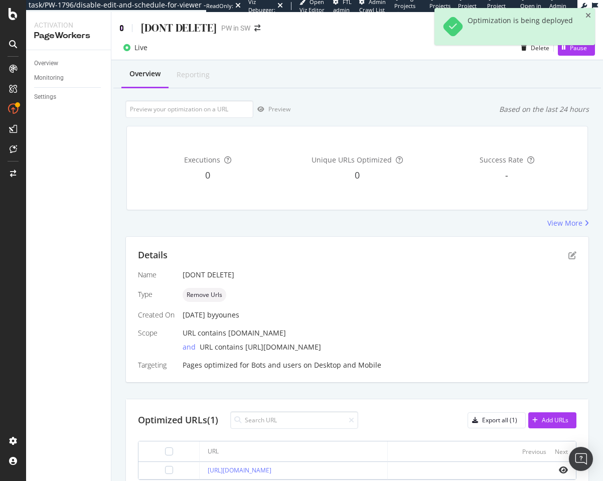
click at [120, 27] on icon at bounding box center [121, 28] width 5 height 7
